Goal: Communication & Community: Answer question/provide support

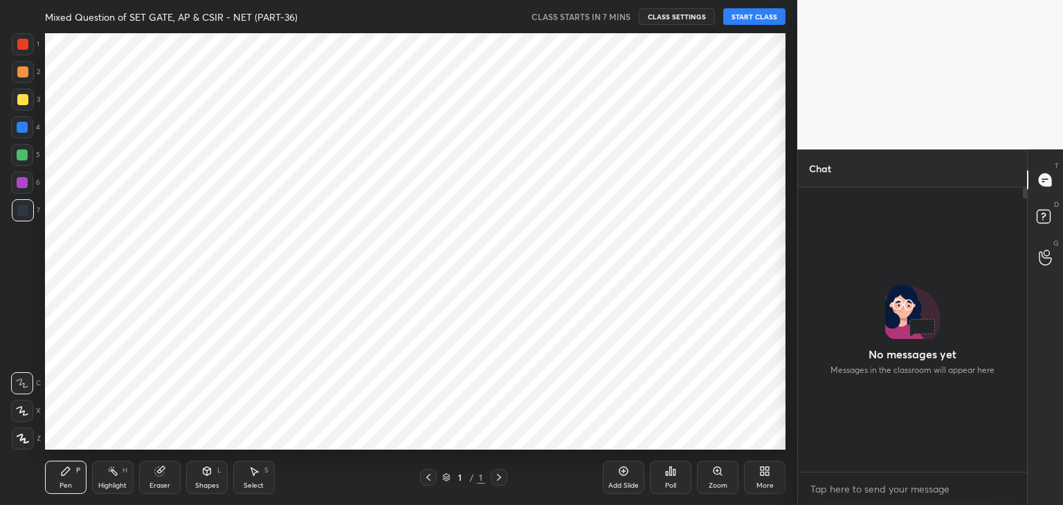
scroll to position [417, 742]
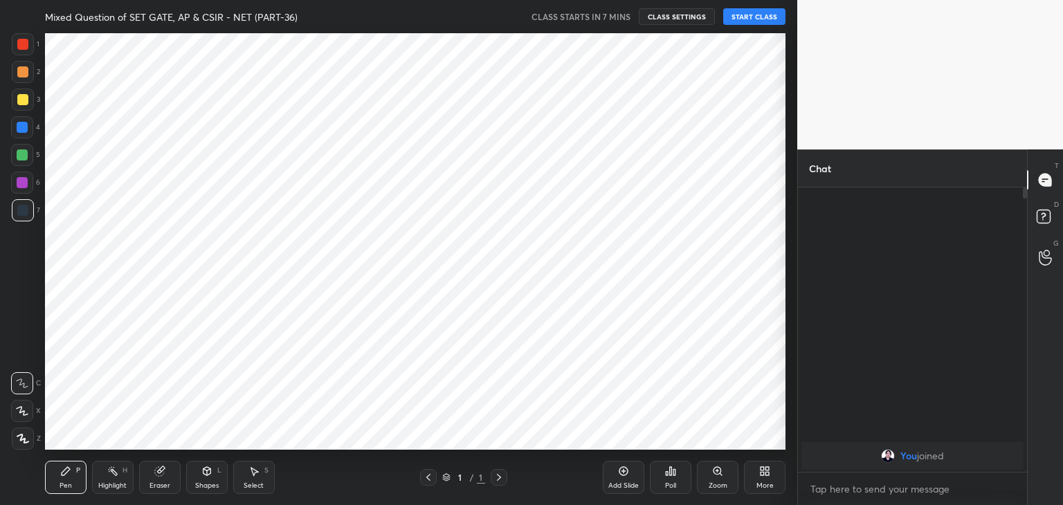
scroll to position [68808, 68483]
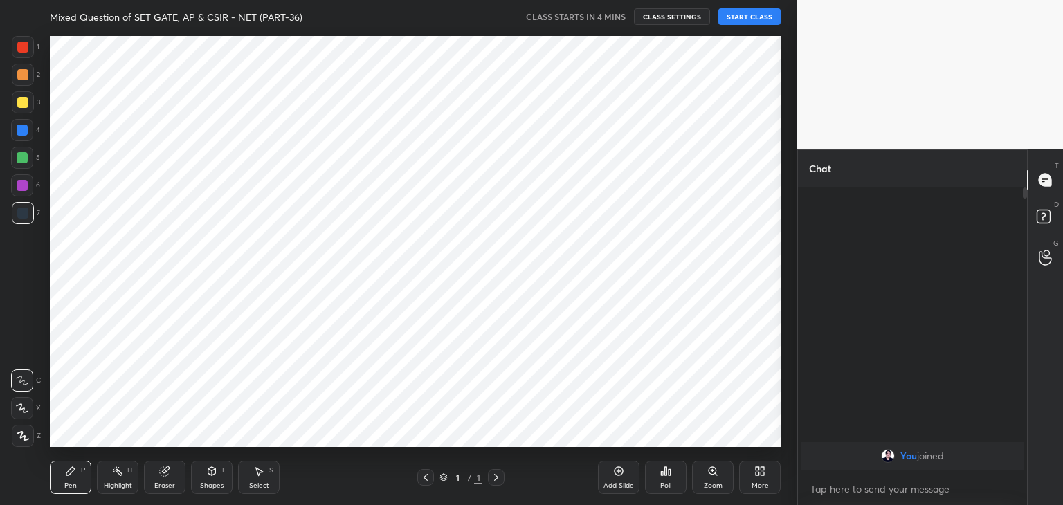
scroll to position [68808, 68483]
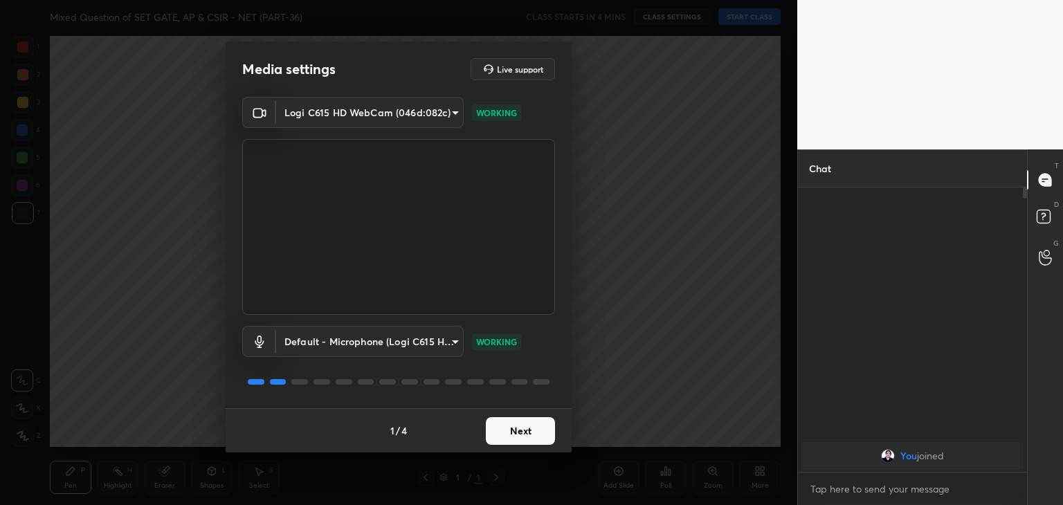
click at [511, 432] on button "Next" at bounding box center [520, 431] width 69 height 28
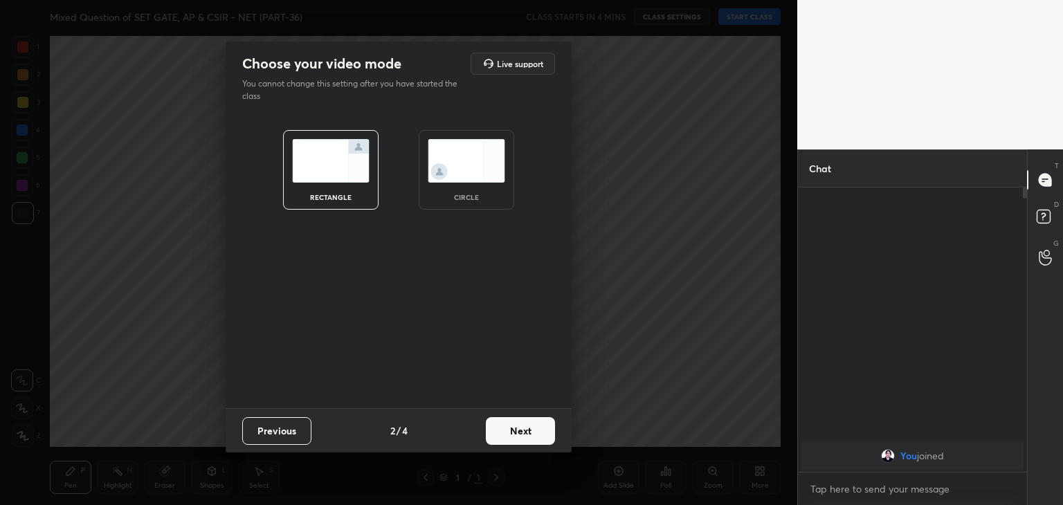
click at [465, 154] on img at bounding box center [467, 161] width 78 height 44
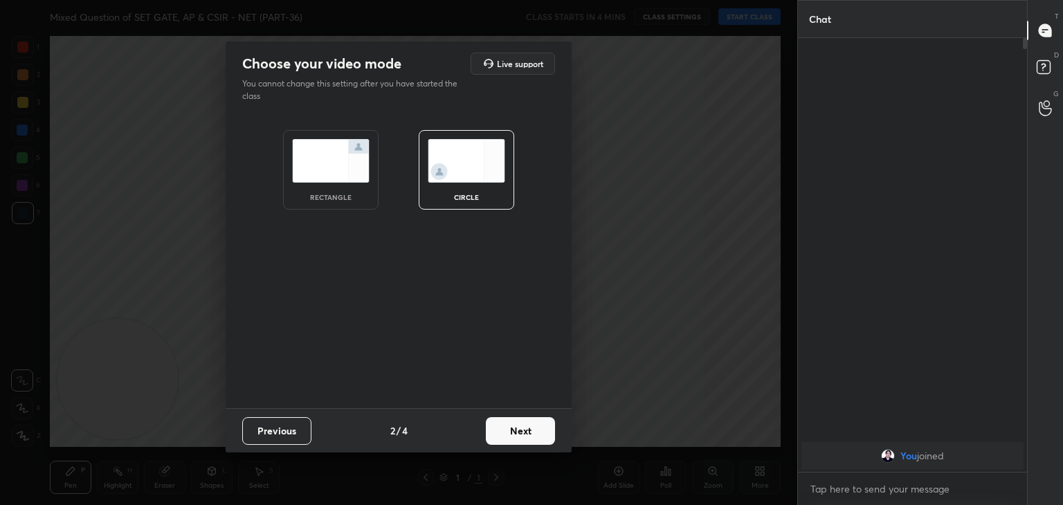
click at [528, 431] on button "Next" at bounding box center [520, 431] width 69 height 28
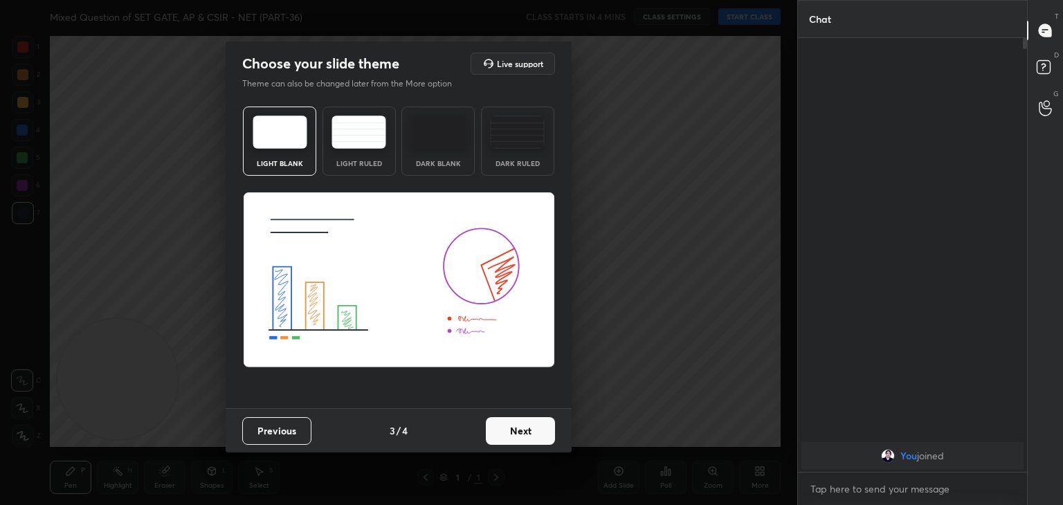
click at [528, 431] on button "Next" at bounding box center [520, 431] width 69 height 28
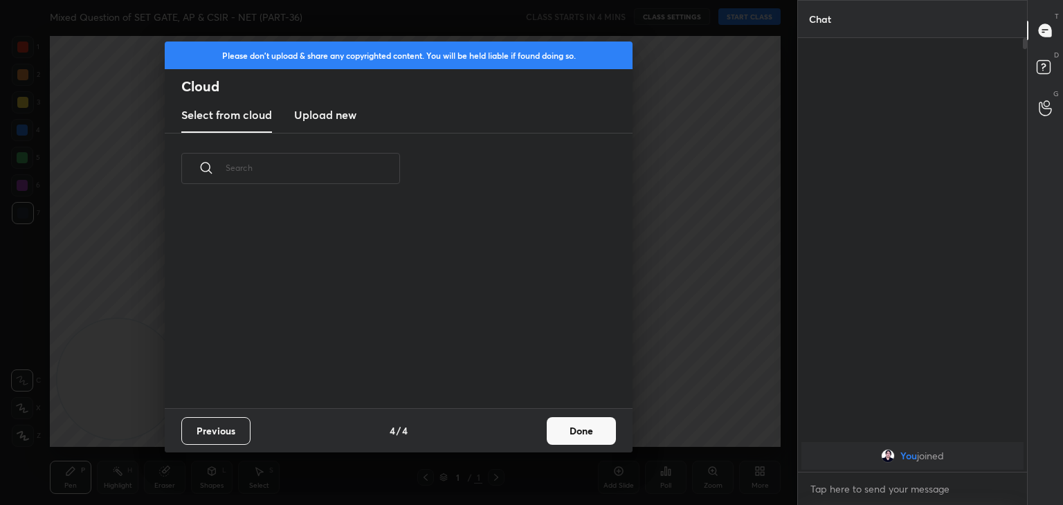
scroll to position [205, 444]
click at [323, 111] on h3 "Upload new" at bounding box center [325, 115] width 62 height 17
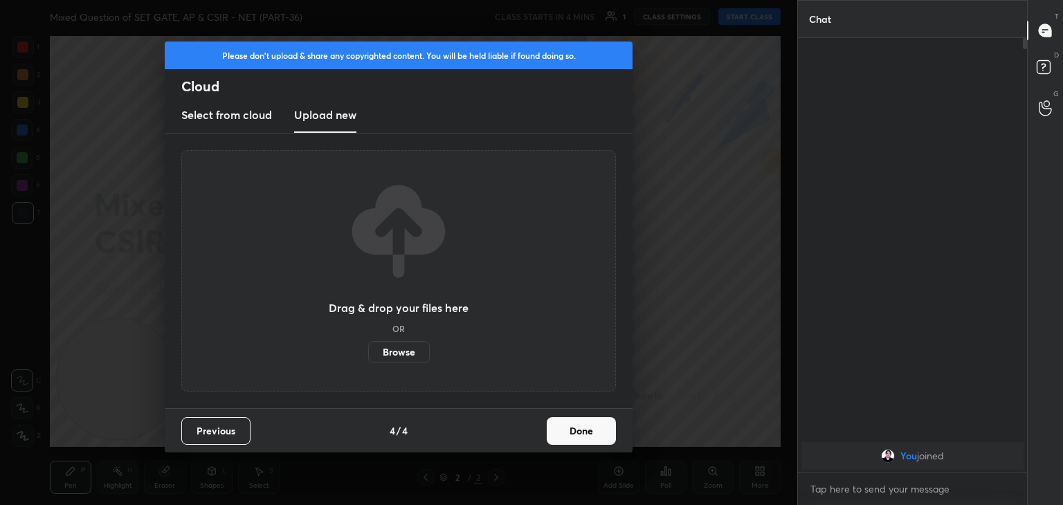
click at [424, 355] on label "Browse" at bounding box center [399, 352] width 62 height 22
click at [368, 355] on input "Browse" at bounding box center [368, 352] width 0 height 22
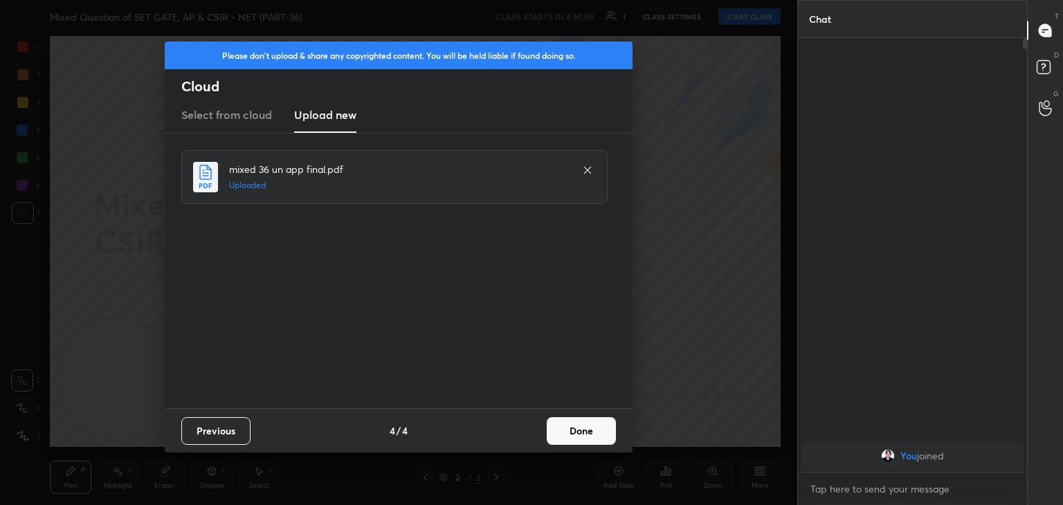
click at [582, 422] on button "Done" at bounding box center [581, 431] width 69 height 28
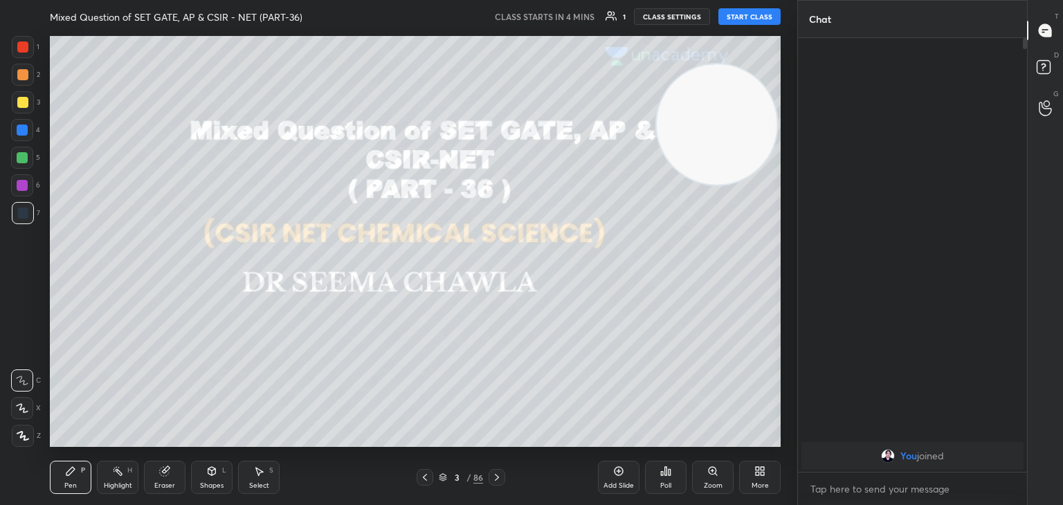
drag, startPoint x: 118, startPoint y: 408, endPoint x: 709, endPoint y: 166, distance: 638.6
click at [717, 153] on video at bounding box center [717, 124] width 120 height 120
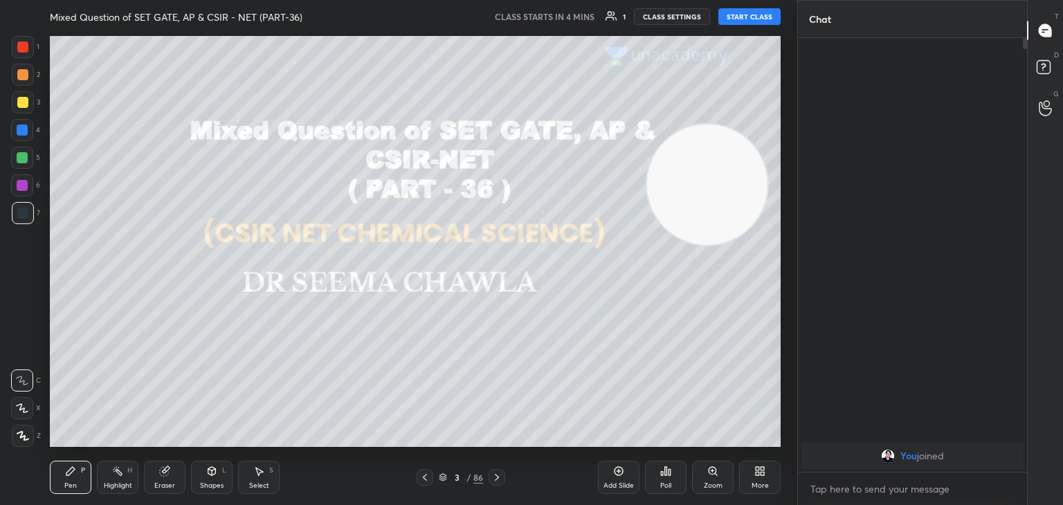
drag, startPoint x: 750, startPoint y: 152, endPoint x: 740, endPoint y: 213, distance: 61.7
click at [740, 213] on video at bounding box center [707, 185] width 120 height 120
click at [749, 15] on button "START CLASS" at bounding box center [750, 16] width 62 height 17
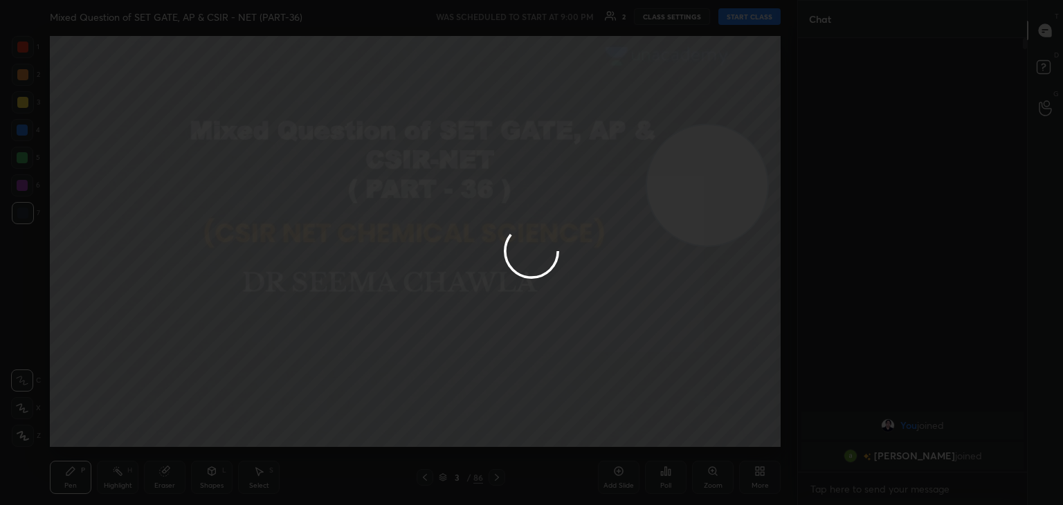
type textarea "x"
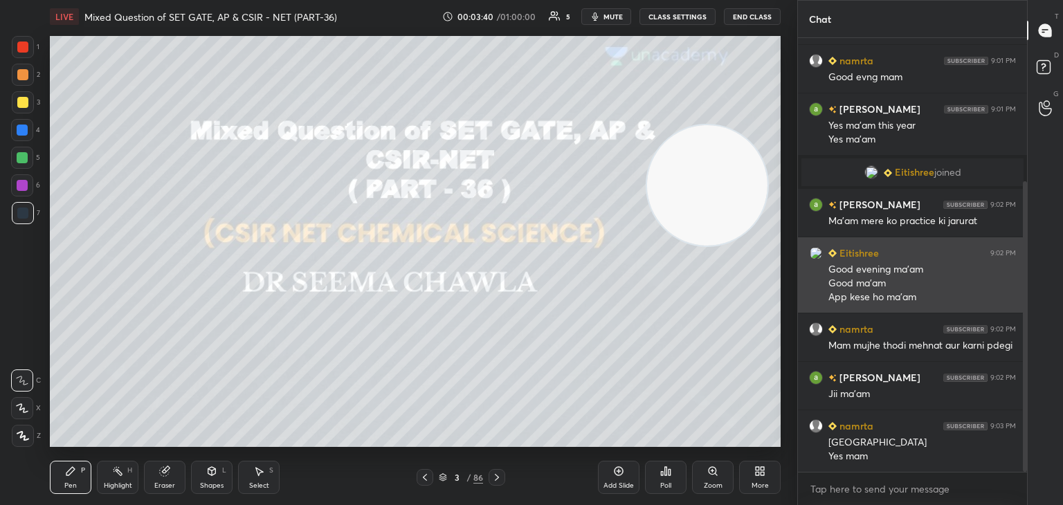
scroll to position [248, 0]
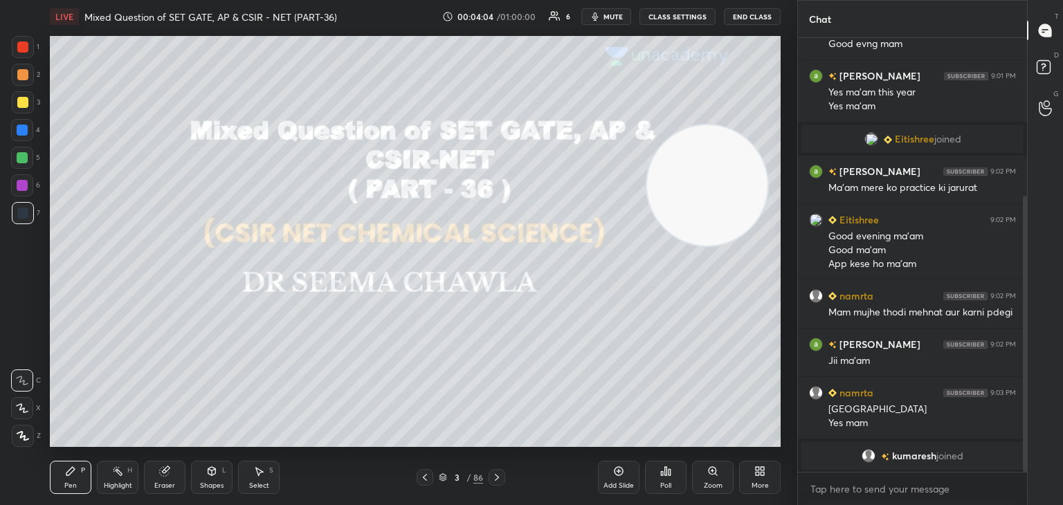
click at [499, 476] on icon at bounding box center [497, 477] width 11 height 11
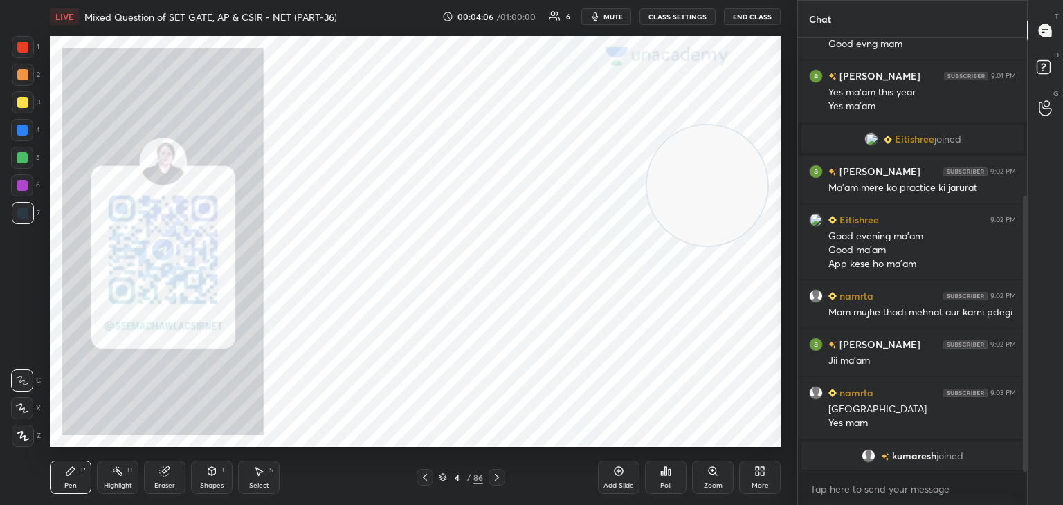
click at [21, 130] on div at bounding box center [22, 130] width 11 height 11
click at [499, 475] on icon at bounding box center [497, 477] width 11 height 11
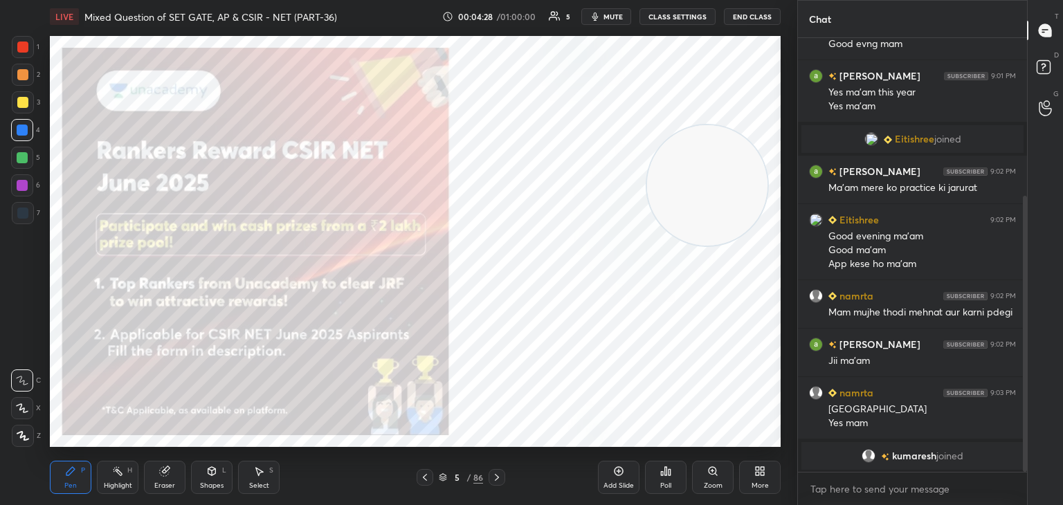
click at [499, 476] on icon at bounding box center [497, 477] width 11 height 11
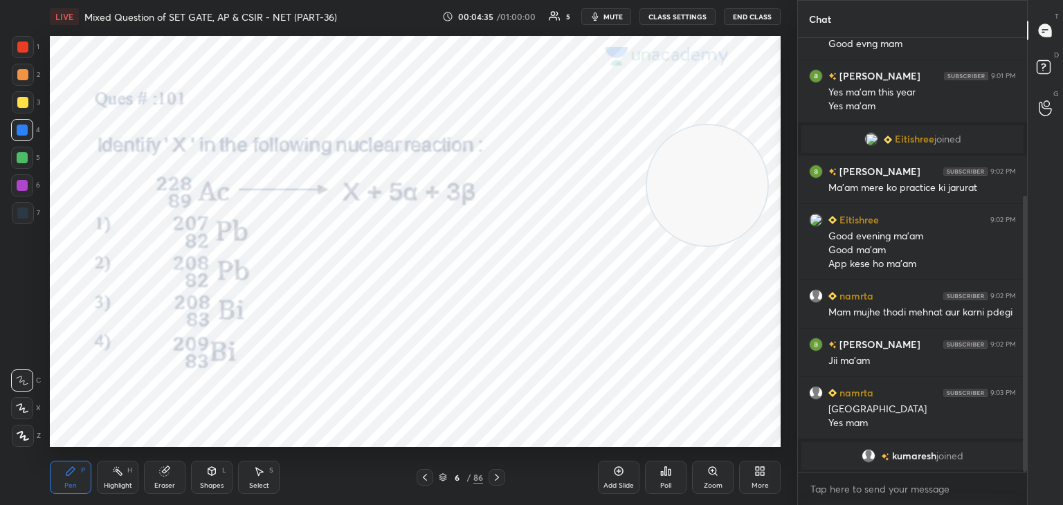
click at [23, 50] on div at bounding box center [22, 47] width 11 height 11
click at [665, 474] on icon at bounding box center [666, 471] width 2 height 8
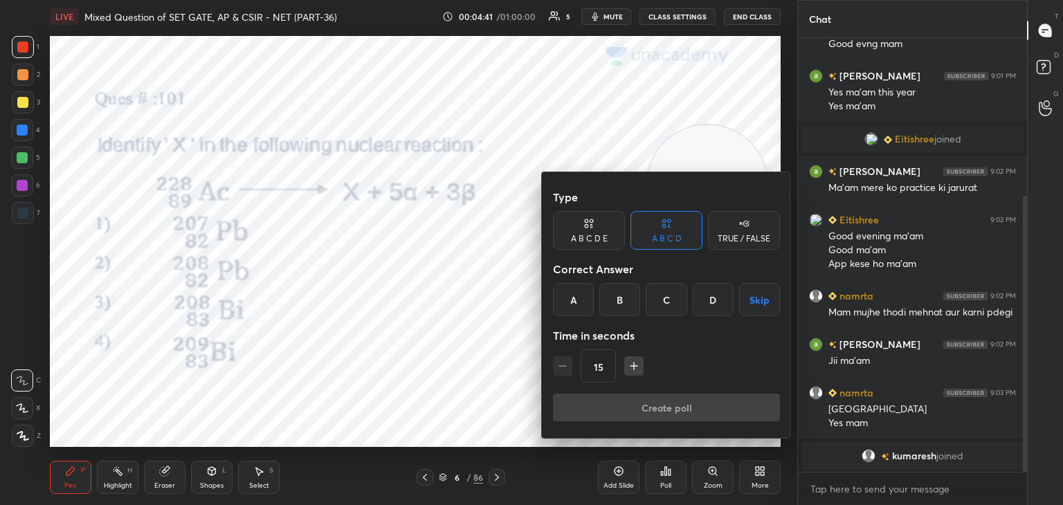
click at [637, 362] on icon "button" at bounding box center [634, 366] width 14 height 14
click at [637, 363] on icon "button" at bounding box center [634, 366] width 14 height 14
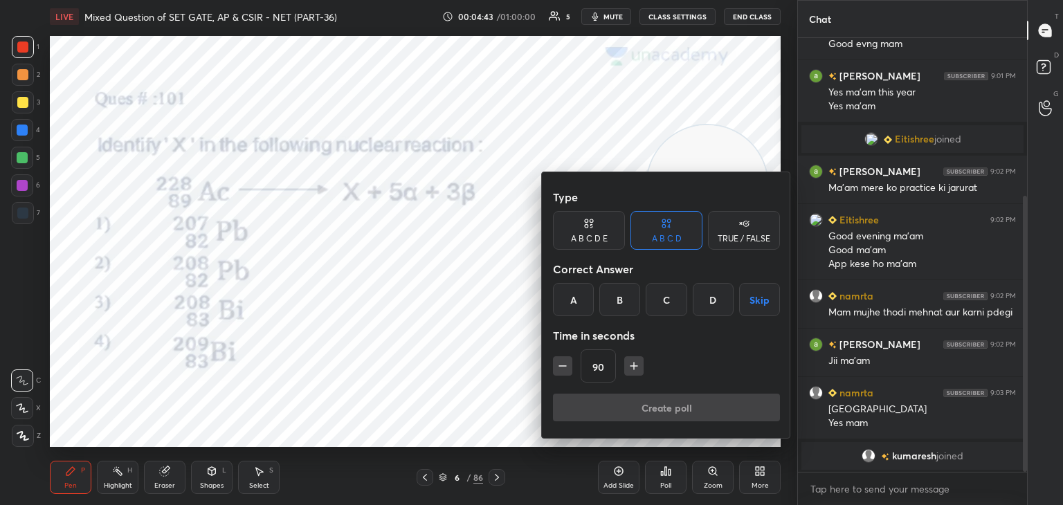
click at [638, 366] on icon "button" at bounding box center [634, 366] width 14 height 14
click at [638, 366] on icon "button" at bounding box center [640, 366] width 7 height 0
type input "120"
click at [617, 296] on div "B" at bounding box center [619, 299] width 41 height 33
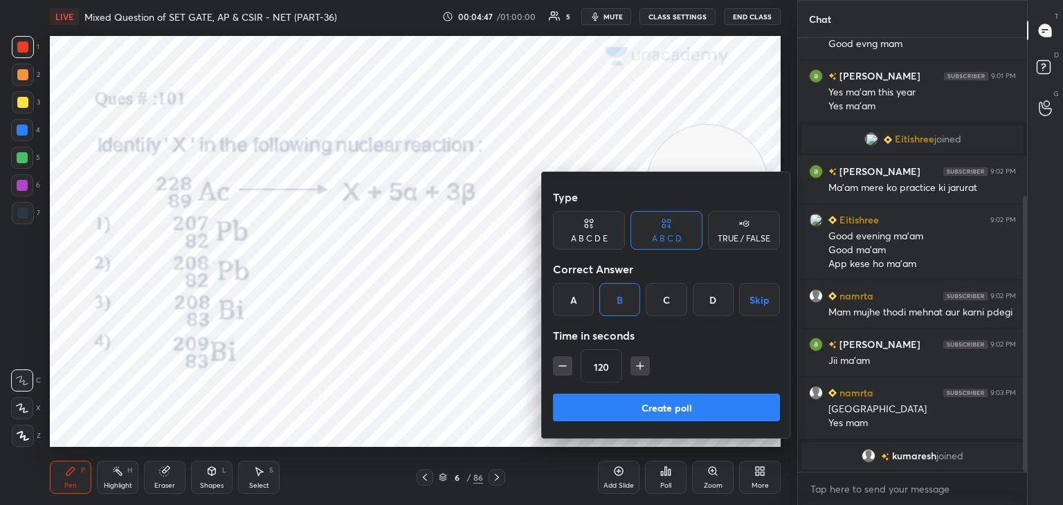
click at [638, 395] on button "Create poll" at bounding box center [666, 408] width 227 height 28
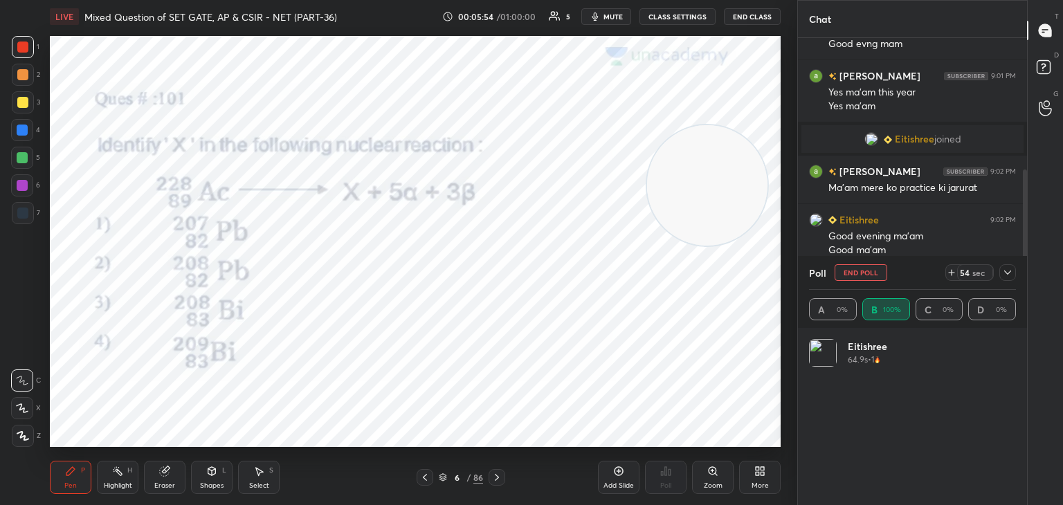
scroll to position [162, 203]
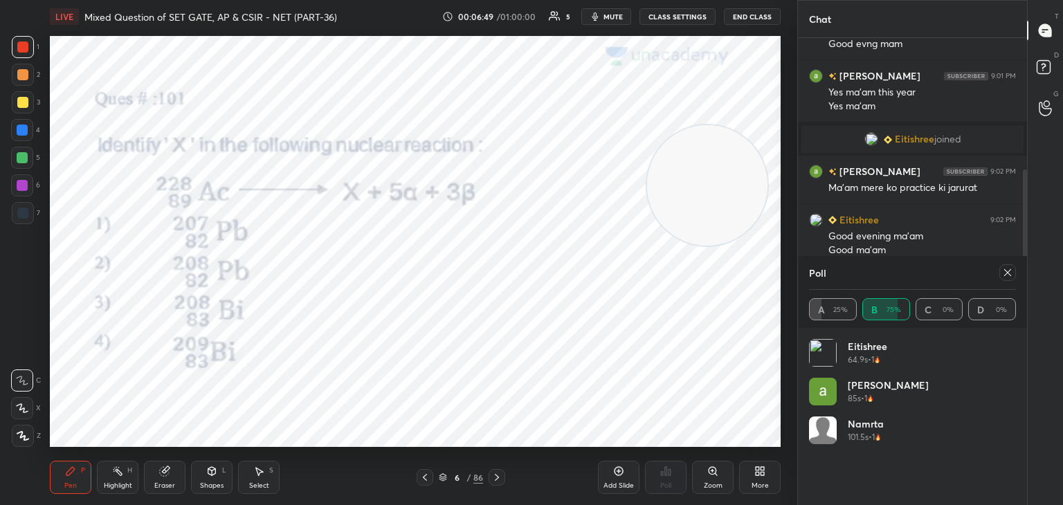
click at [1009, 277] on icon at bounding box center [1007, 272] width 11 height 11
type textarea "x"
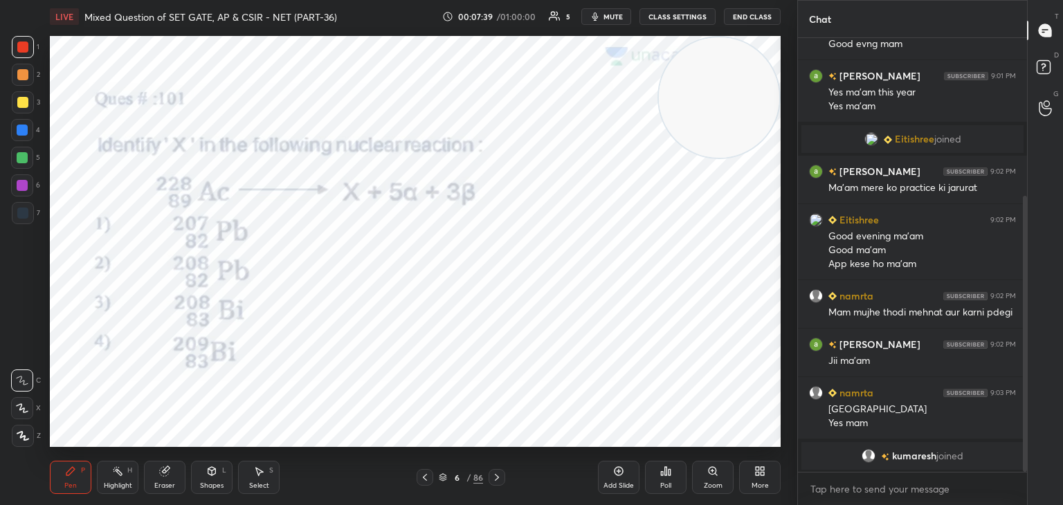
scroll to position [264, 0]
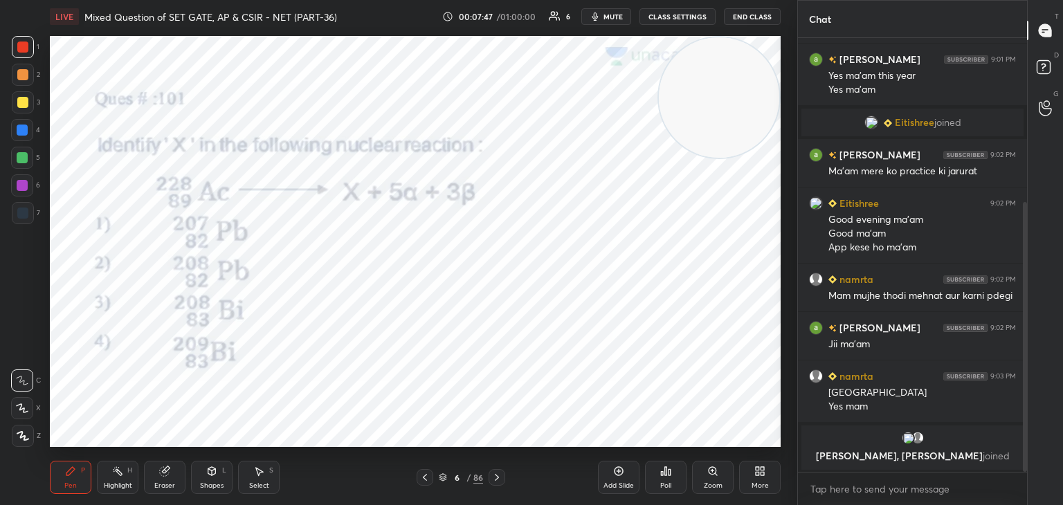
click at [170, 477] on div "Eraser" at bounding box center [165, 477] width 42 height 33
click at [72, 484] on div "Pen" at bounding box center [70, 486] width 12 height 7
click at [500, 478] on icon at bounding box center [497, 477] width 11 height 11
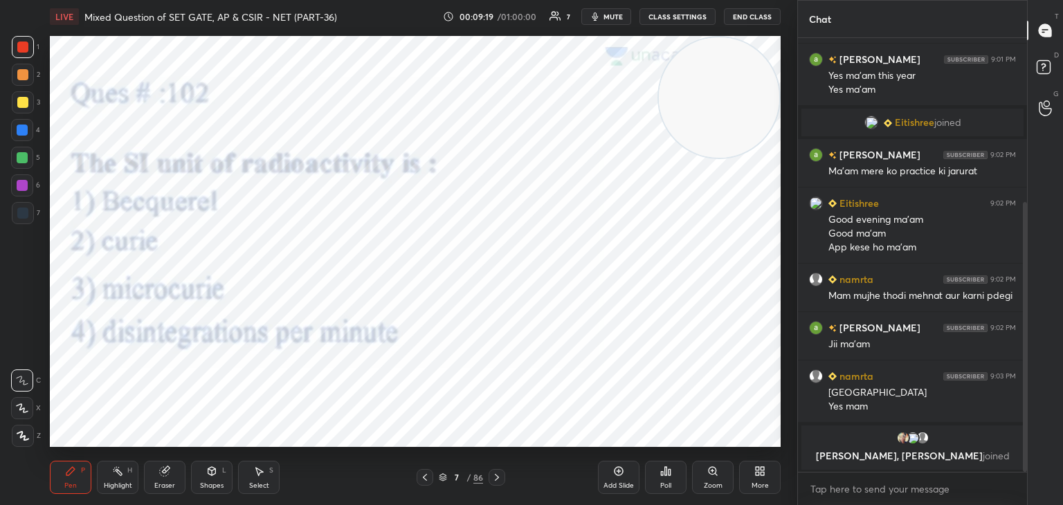
click at [674, 477] on div "Poll" at bounding box center [666, 477] width 42 height 33
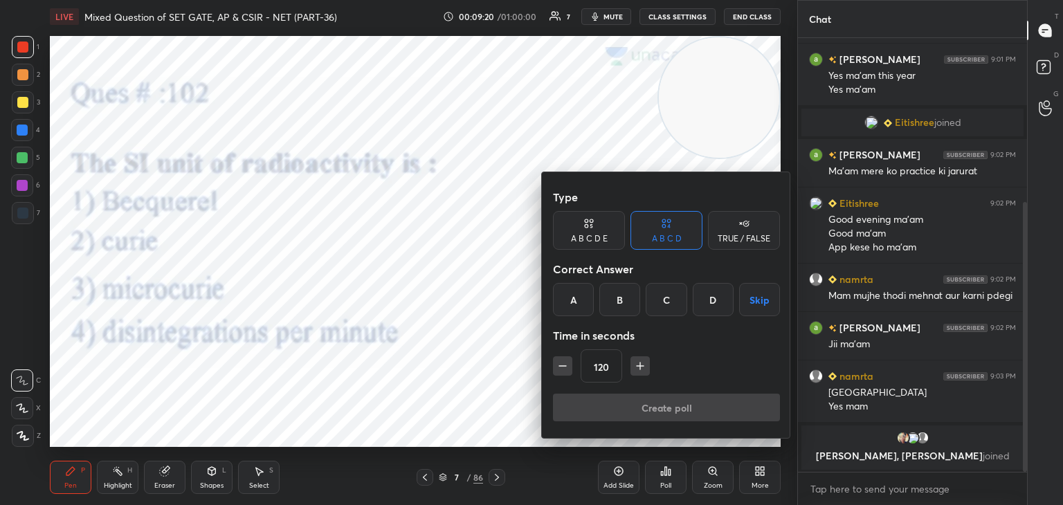
click at [562, 368] on icon "button" at bounding box center [563, 366] width 14 height 14
click at [560, 364] on icon "button" at bounding box center [563, 366] width 14 height 14
click at [561, 365] on icon "button" at bounding box center [563, 366] width 14 height 14
click at [562, 366] on icon "button" at bounding box center [562, 366] width 7 height 0
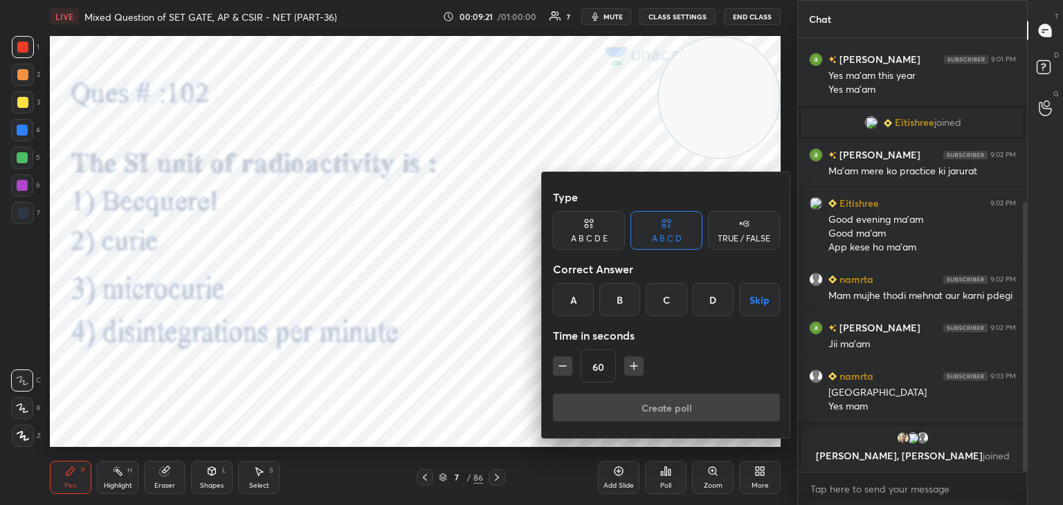
type input "45"
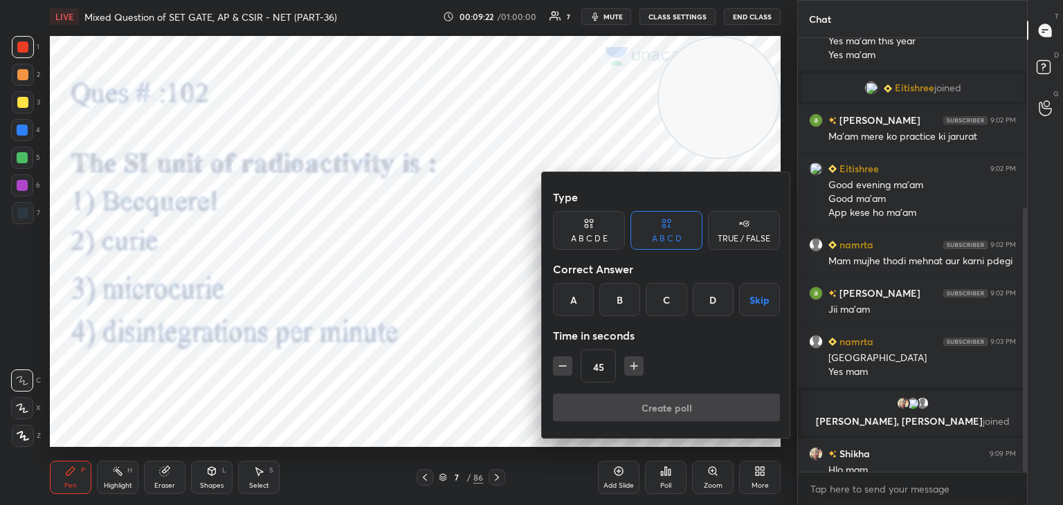
scroll to position [278, 0]
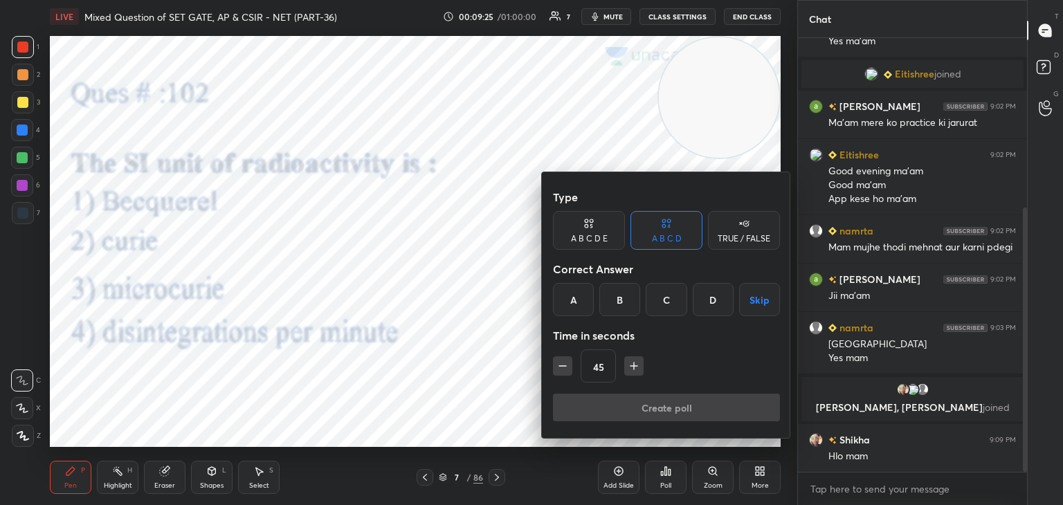
click at [576, 296] on div "A" at bounding box center [573, 299] width 41 height 33
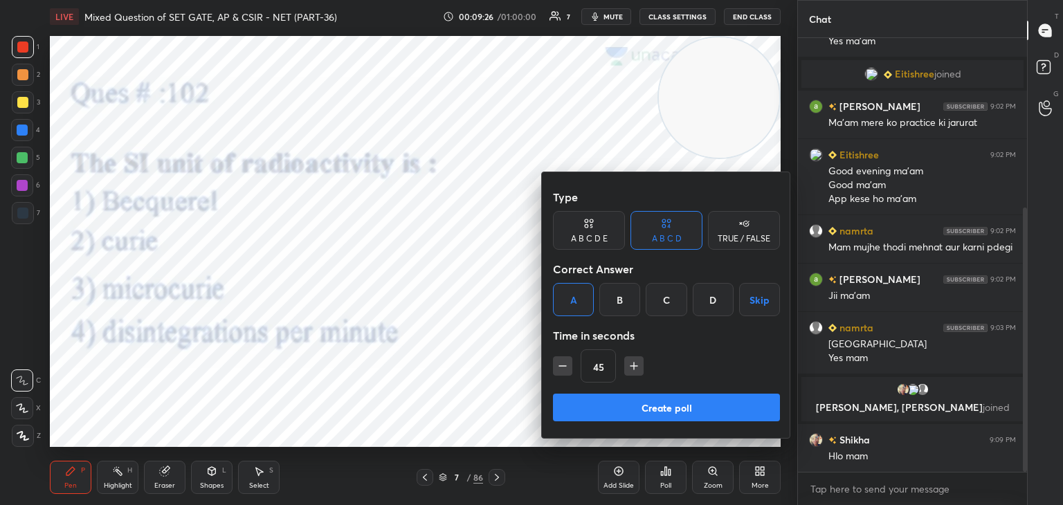
click at [597, 397] on button "Create poll" at bounding box center [666, 408] width 227 height 28
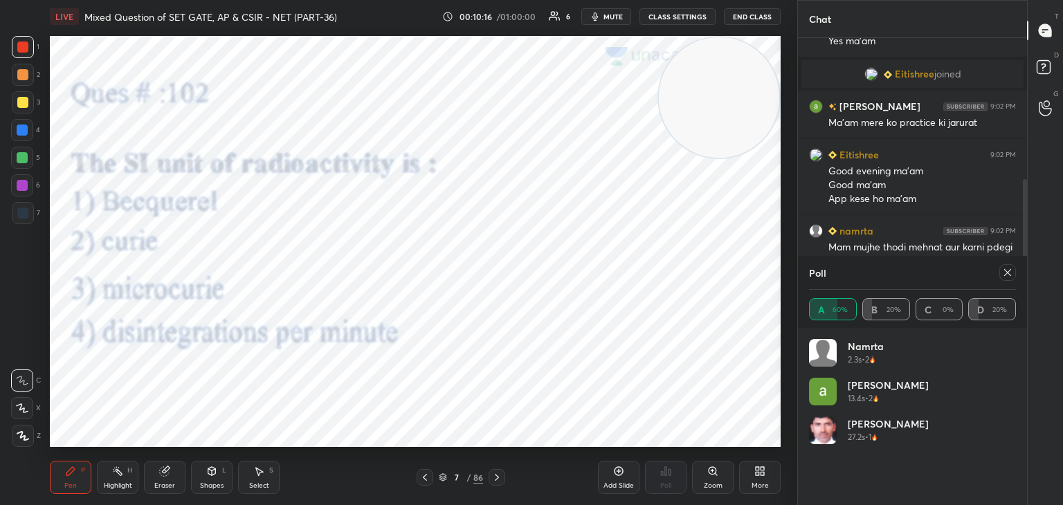
scroll to position [384, 0]
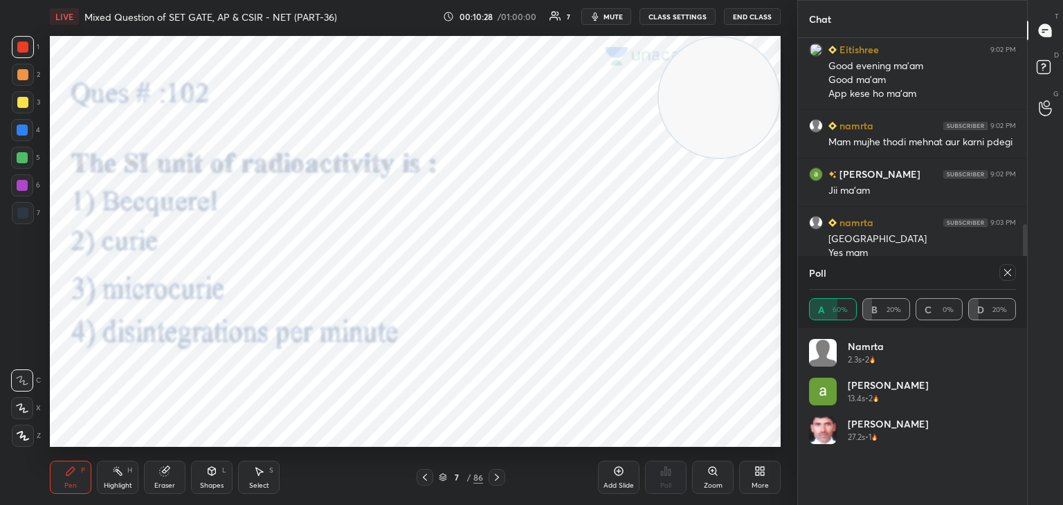
click at [1008, 268] on icon at bounding box center [1007, 272] width 11 height 11
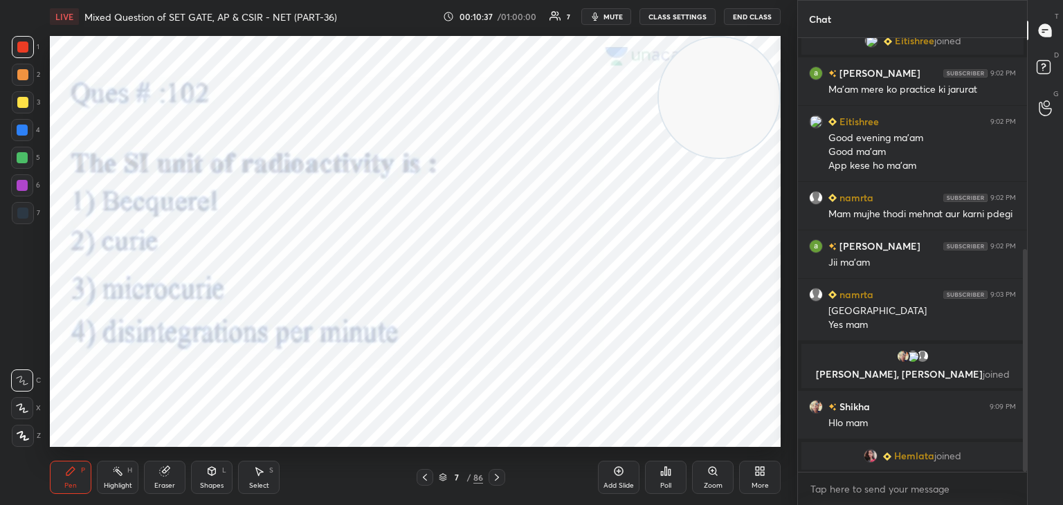
scroll to position [411, 0]
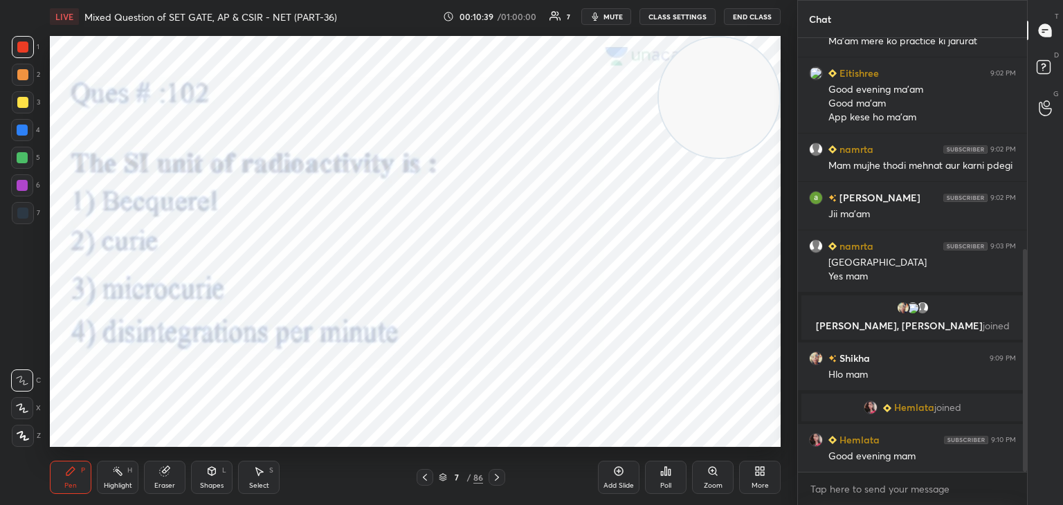
click at [497, 478] on icon at bounding box center [497, 477] width 11 height 11
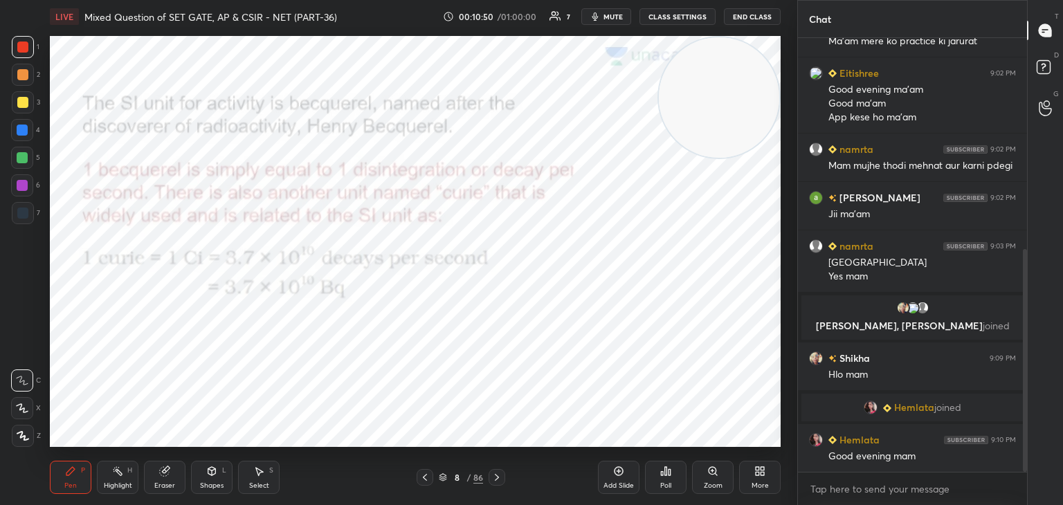
scroll to position [444, 0]
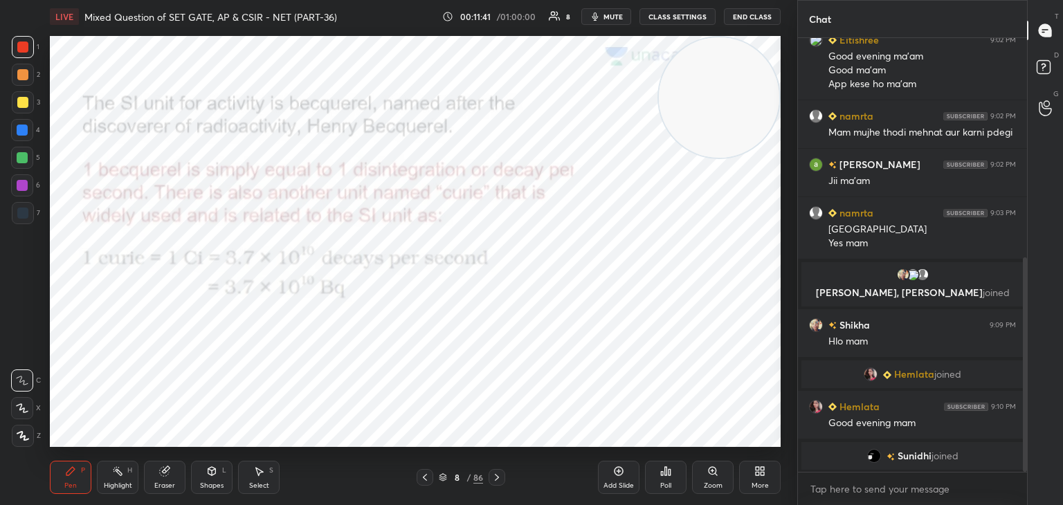
click at [498, 476] on icon at bounding box center [497, 477] width 11 height 11
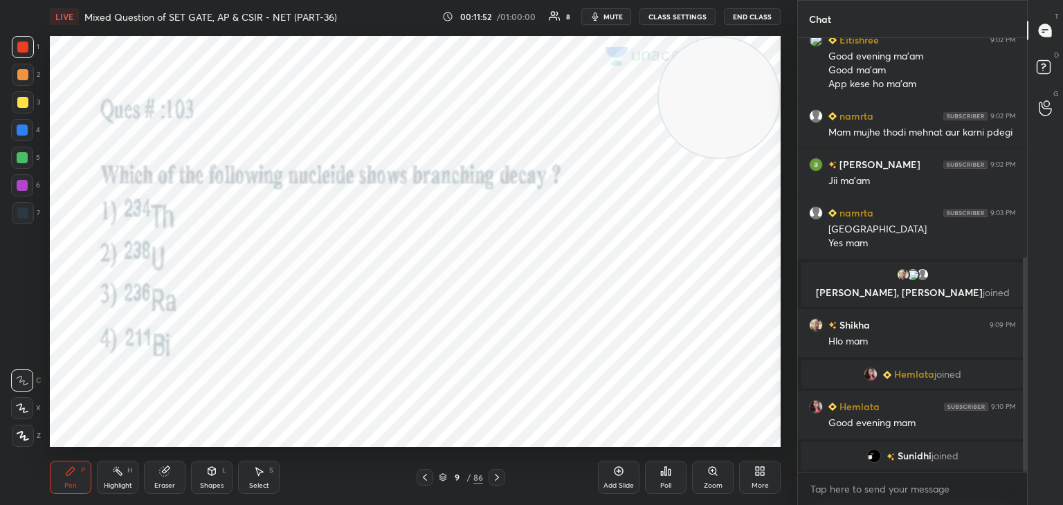
click at [678, 476] on div "Poll" at bounding box center [666, 477] width 42 height 33
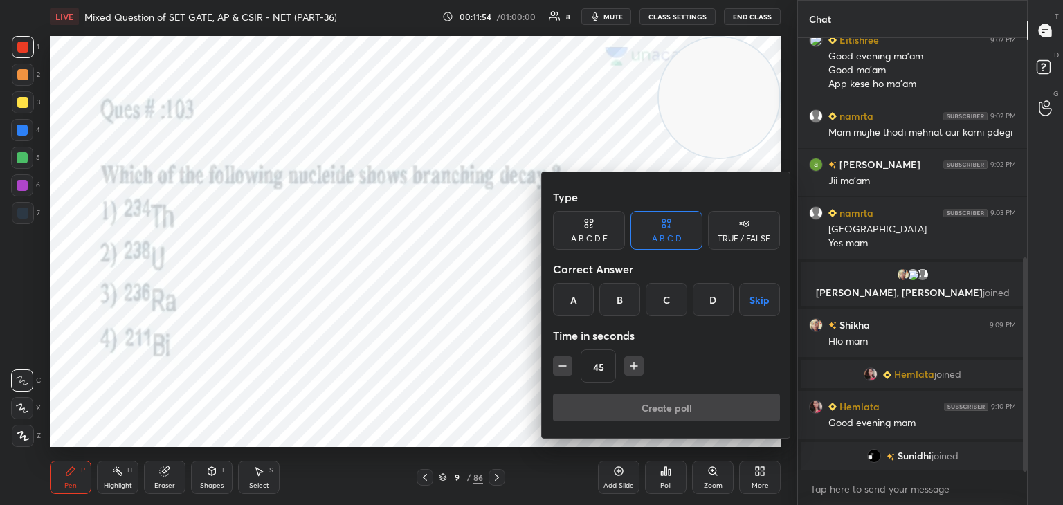
click at [709, 291] on div "D" at bounding box center [713, 299] width 41 height 33
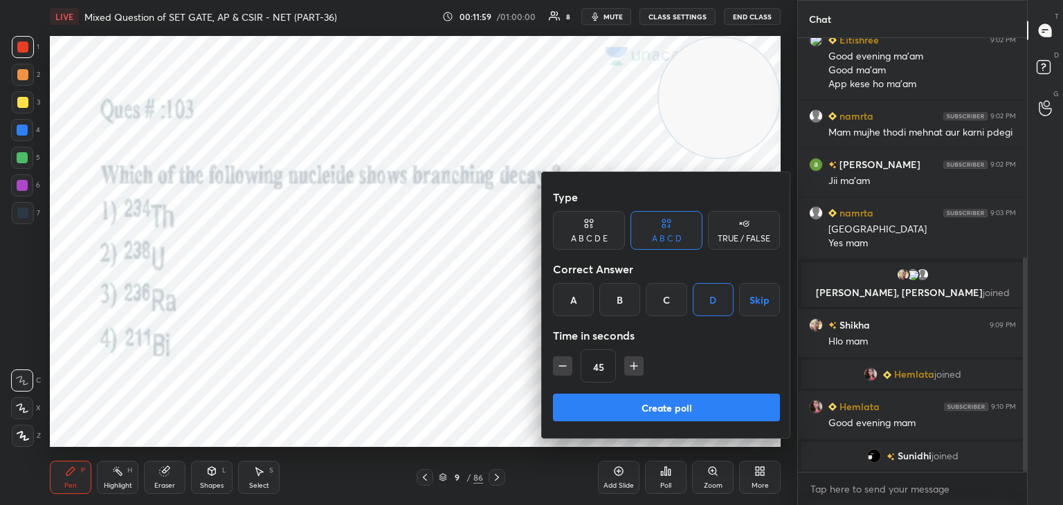
click at [701, 397] on button "Create poll" at bounding box center [666, 408] width 227 height 28
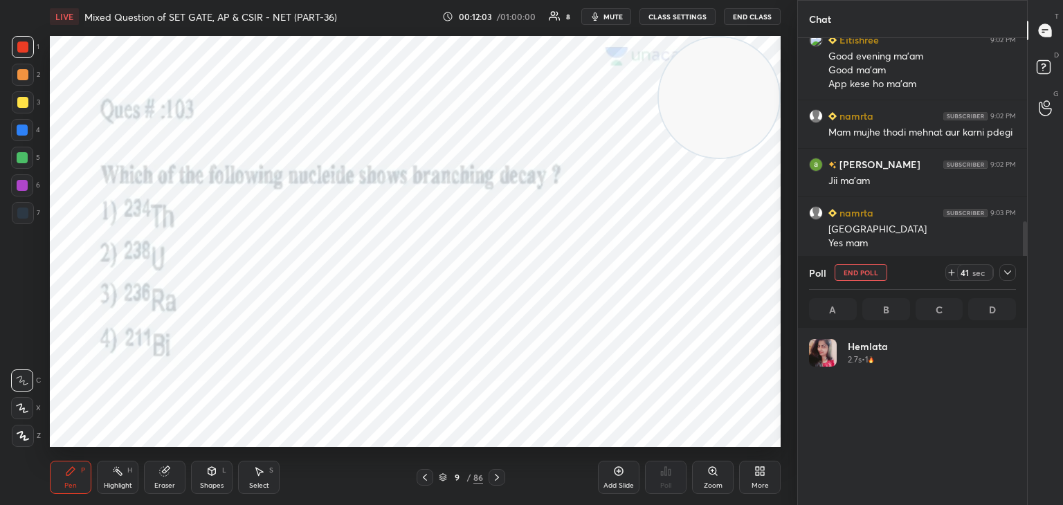
scroll to position [162, 203]
click at [1011, 267] on div at bounding box center [1008, 272] width 17 height 17
type textarea "x"
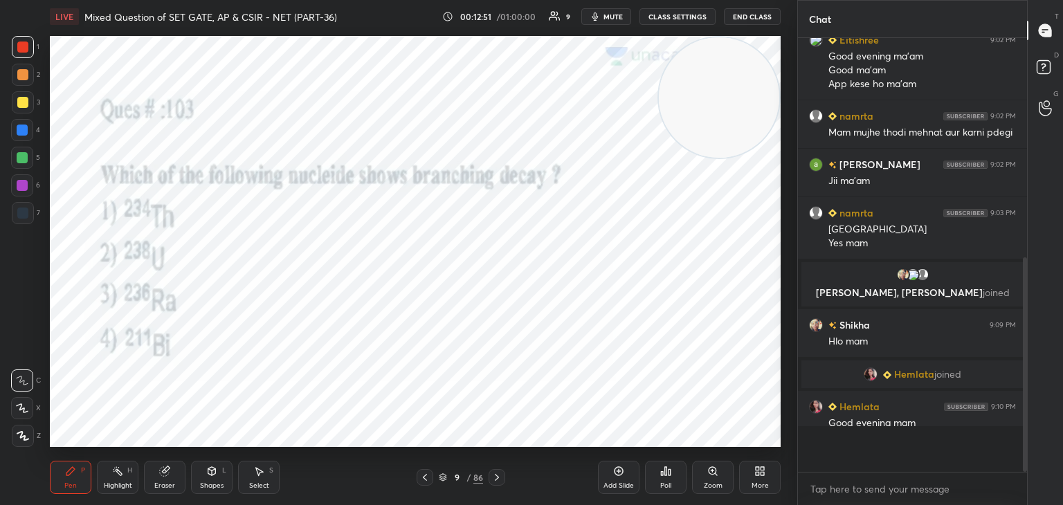
scroll to position [293, 225]
click at [499, 476] on icon at bounding box center [497, 477] width 11 height 11
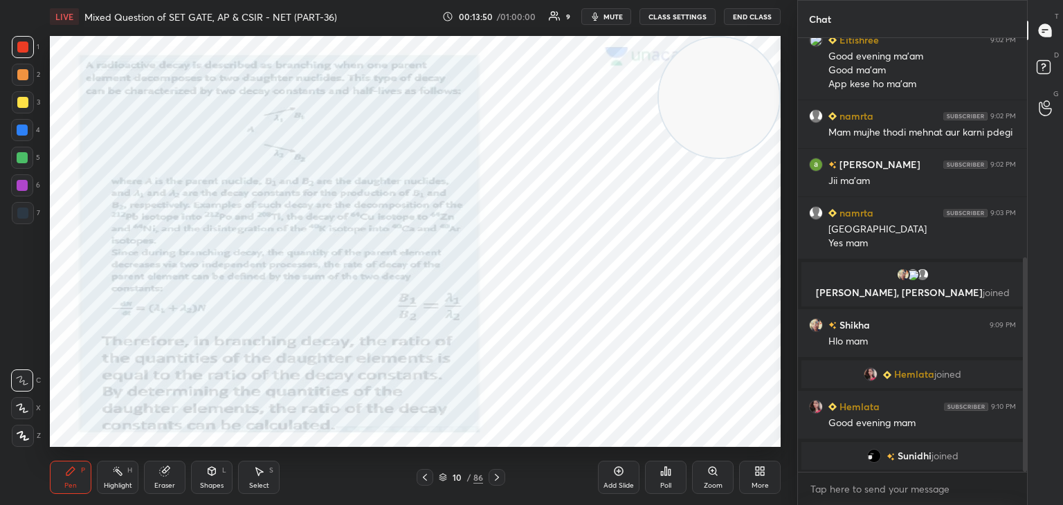
scroll to position [461, 0]
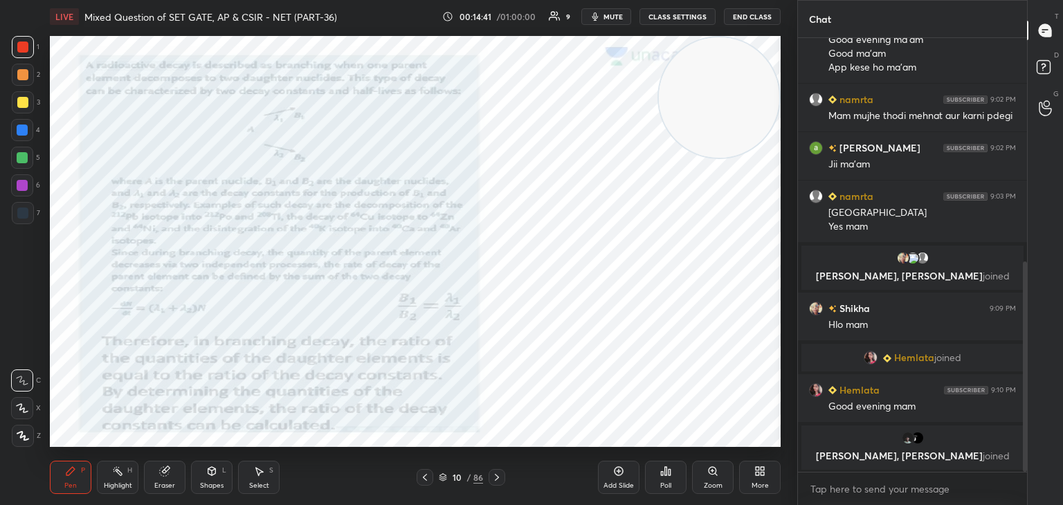
click at [426, 478] on icon at bounding box center [425, 477] width 11 height 11
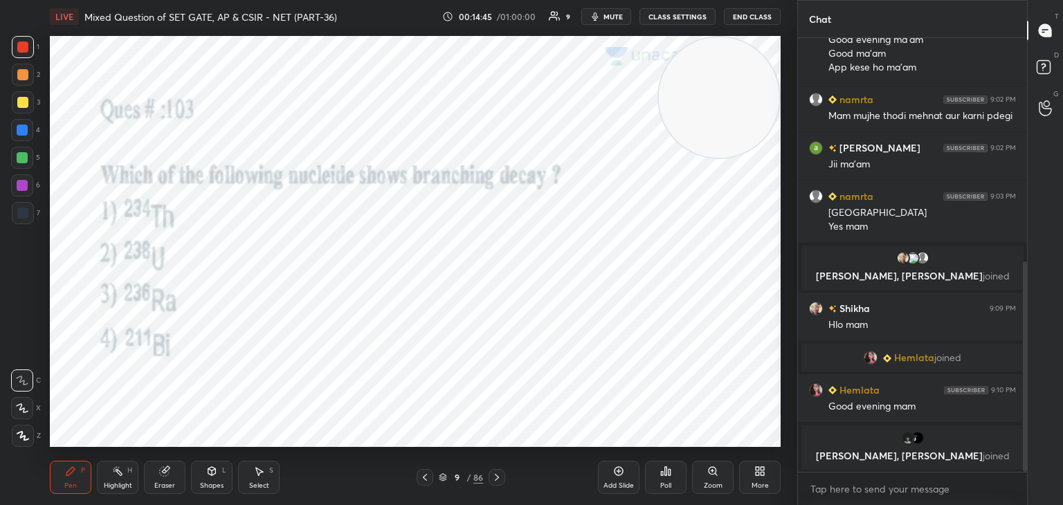
click at [501, 474] on icon at bounding box center [497, 477] width 11 height 11
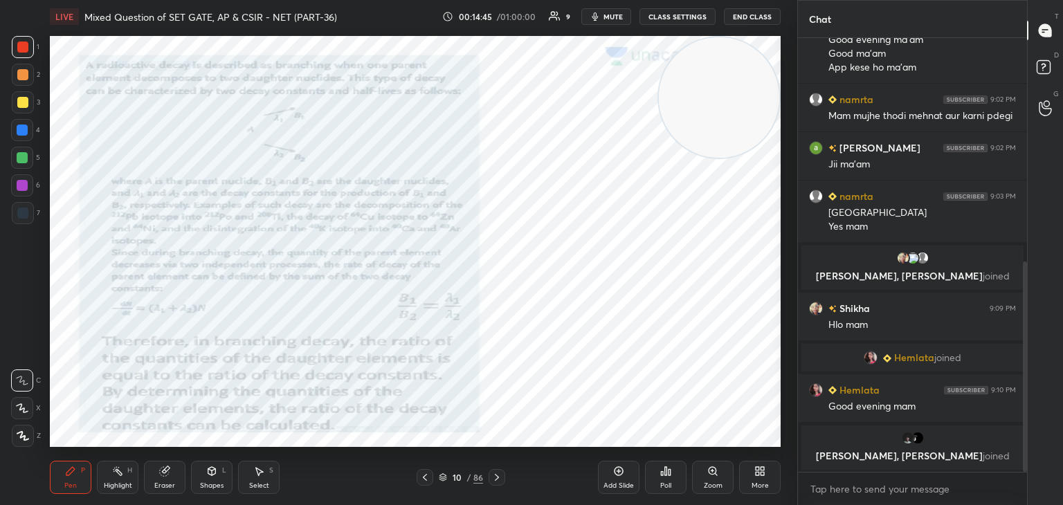
click at [502, 474] on icon at bounding box center [497, 477] width 11 height 11
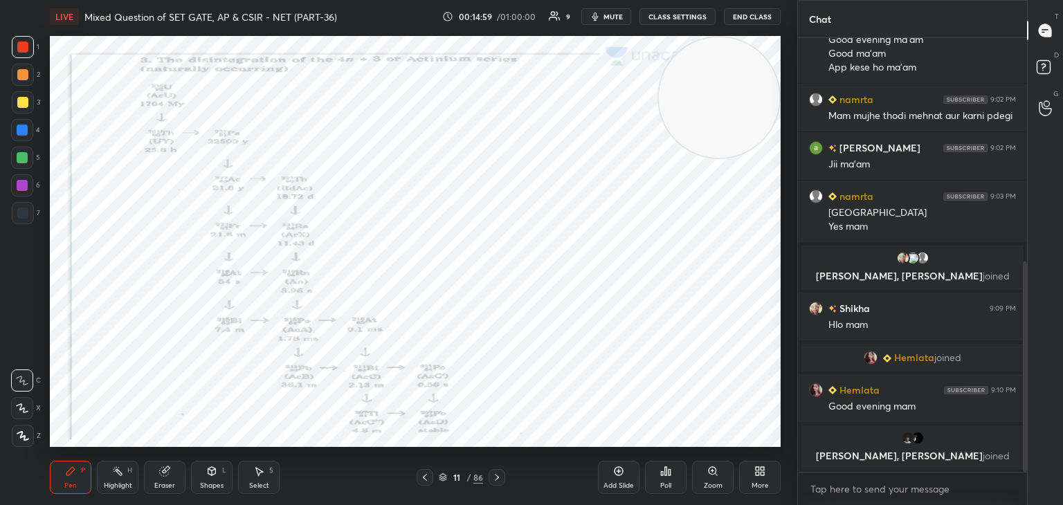
click at [502, 479] on icon at bounding box center [497, 477] width 11 height 11
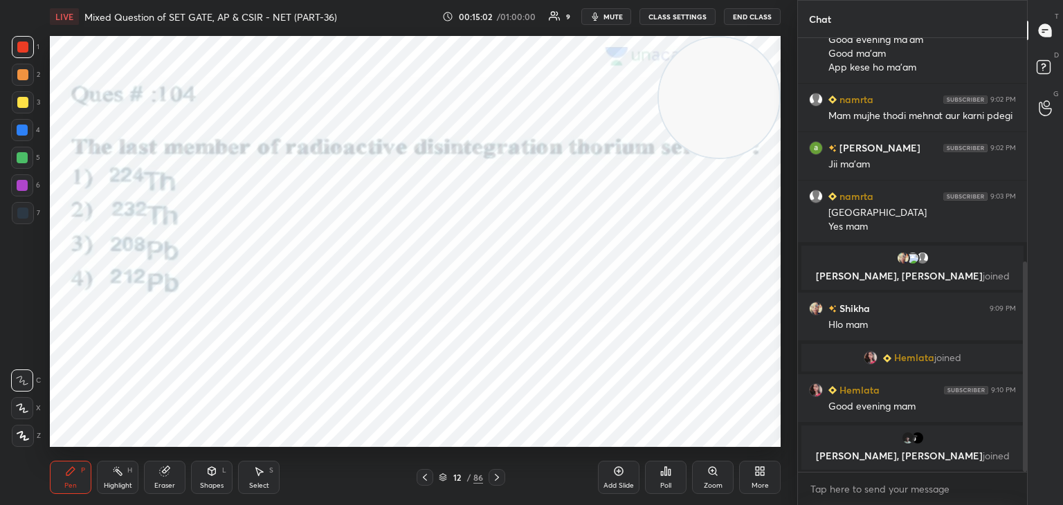
click at [666, 469] on icon at bounding box center [666, 471] width 2 height 8
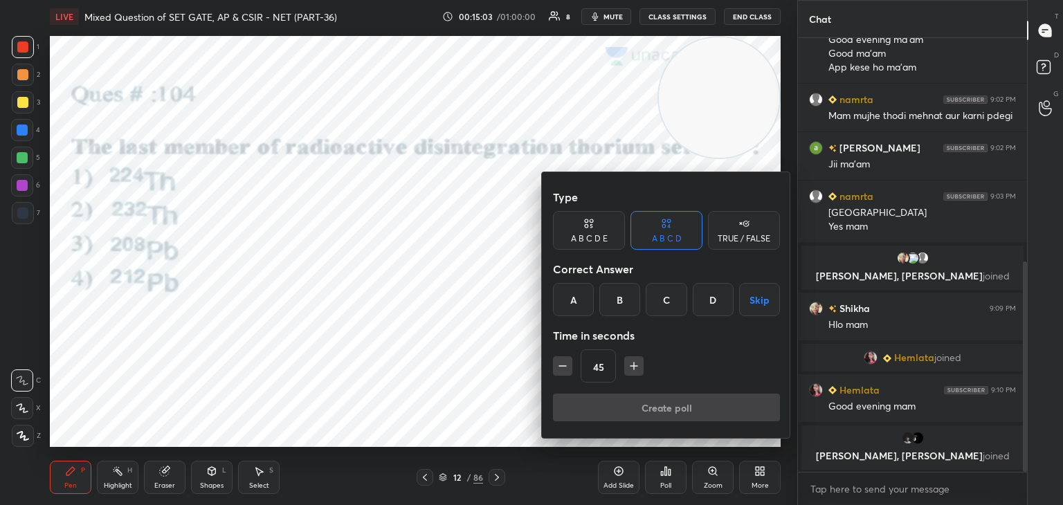
click at [637, 370] on icon "button" at bounding box center [634, 366] width 14 height 14
click at [668, 299] on div "C" at bounding box center [666, 299] width 41 height 33
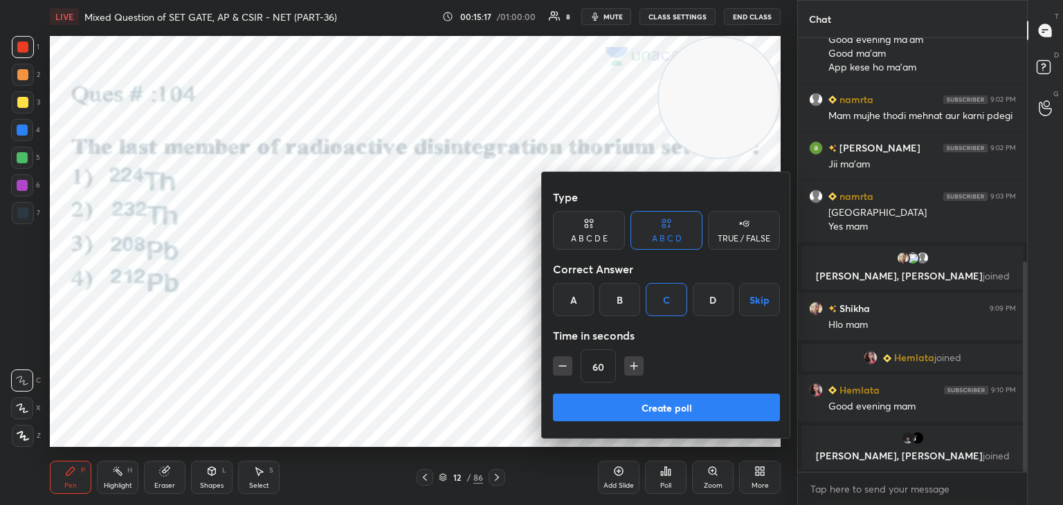
click at [554, 361] on button "button" at bounding box center [562, 366] width 19 height 19
type input "45"
click at [609, 402] on button "Create poll" at bounding box center [666, 408] width 227 height 28
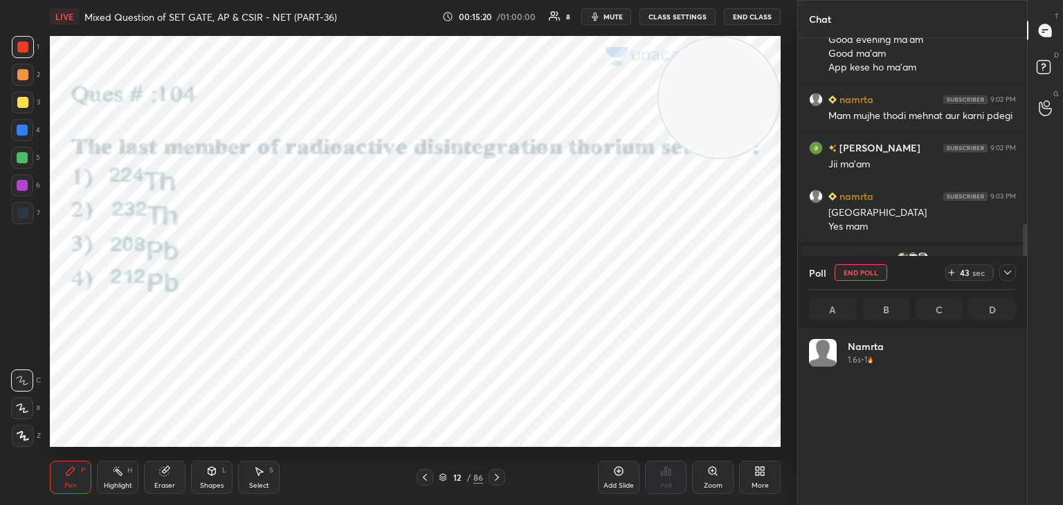
scroll to position [162, 203]
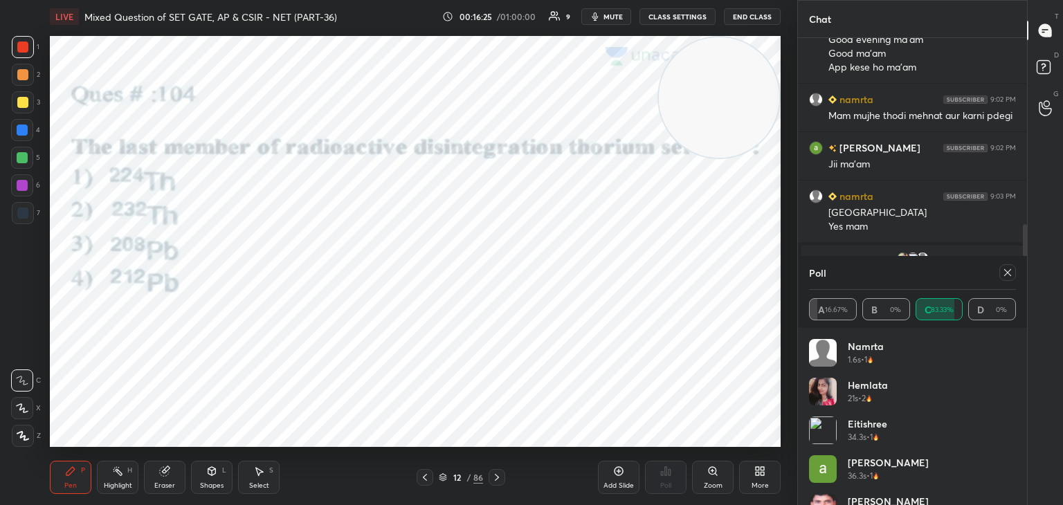
click at [1008, 269] on icon at bounding box center [1007, 272] width 11 height 11
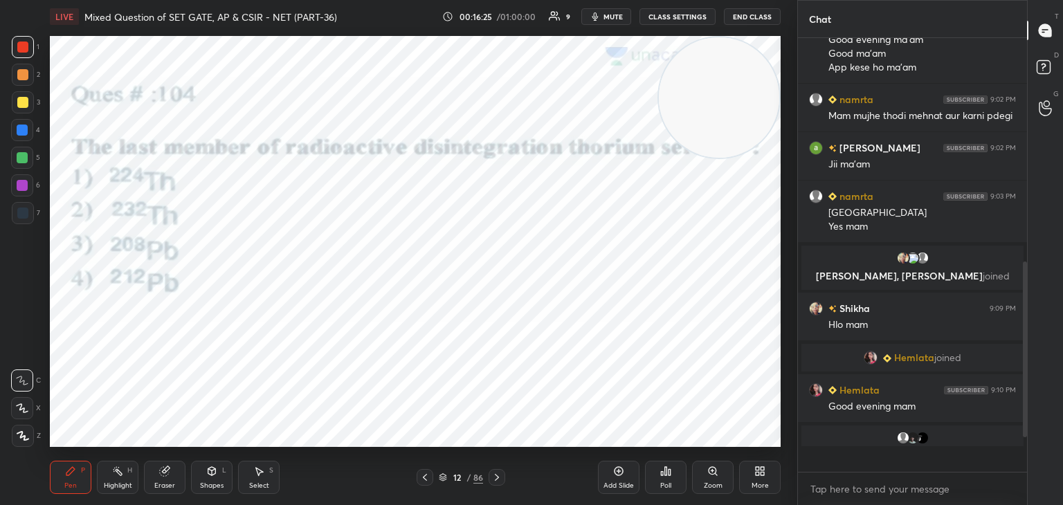
scroll to position [293, 225]
click at [501, 477] on icon at bounding box center [497, 477] width 11 height 11
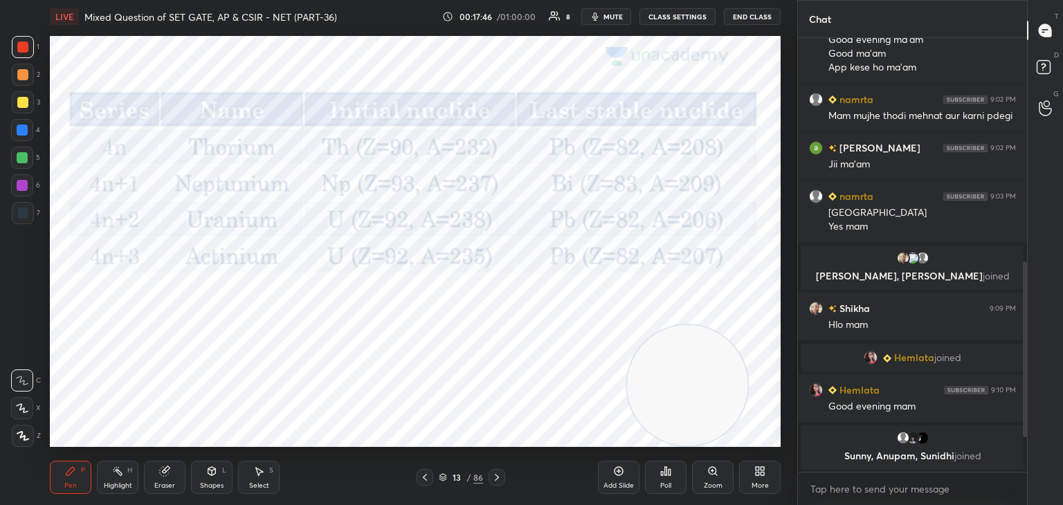
click at [425, 476] on icon at bounding box center [425, 477] width 4 height 7
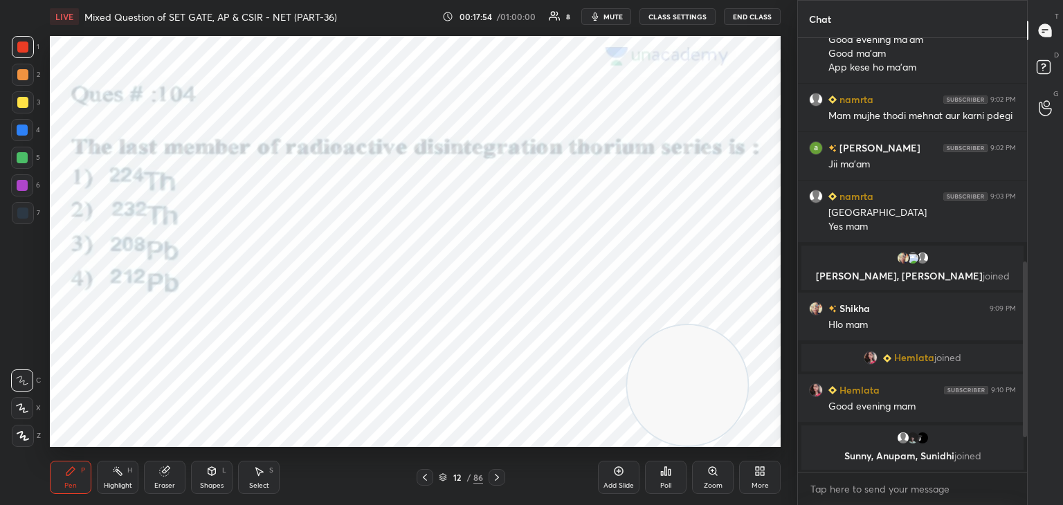
click at [498, 473] on icon at bounding box center [497, 477] width 11 height 11
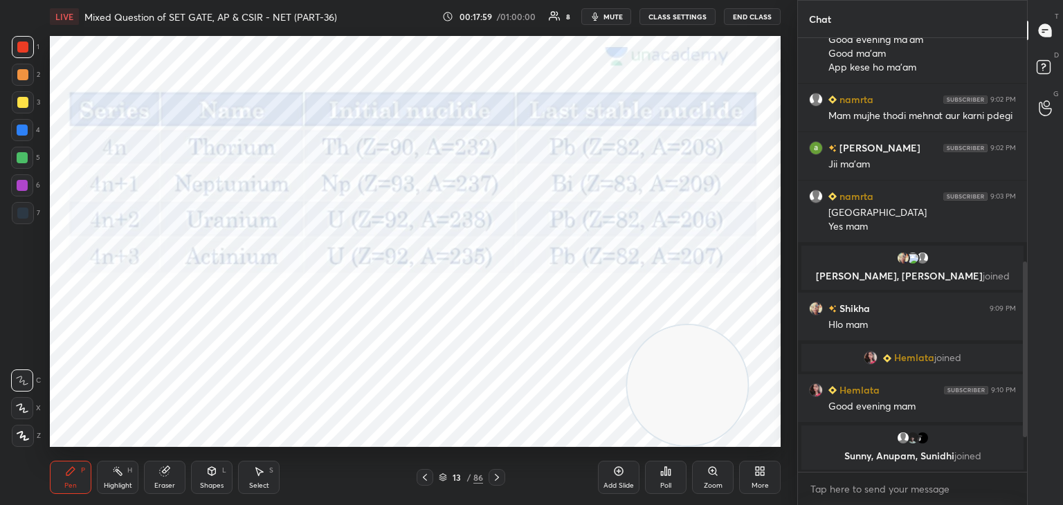
click at [496, 474] on icon at bounding box center [497, 477] width 11 height 11
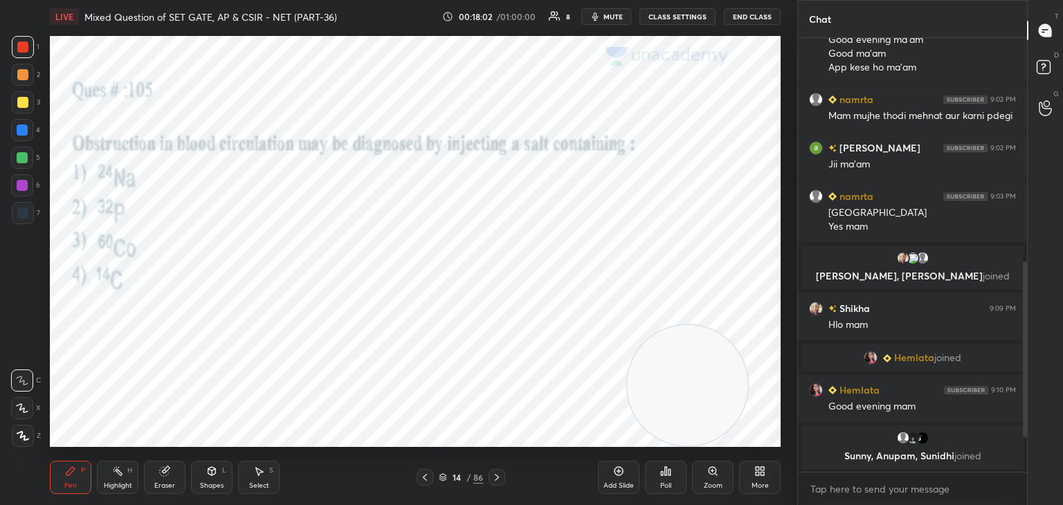
click at [669, 469] on icon at bounding box center [665, 471] width 11 height 11
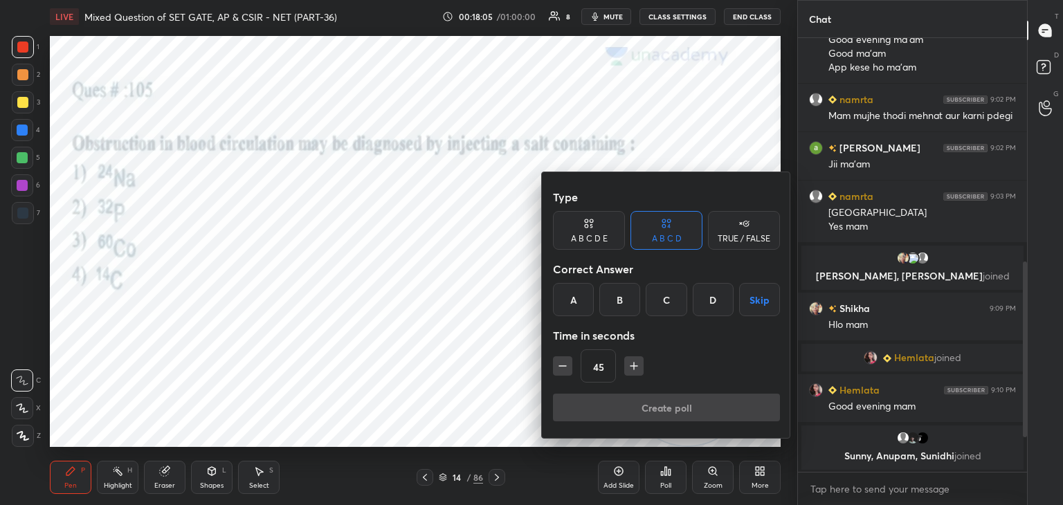
click at [572, 298] on div "A" at bounding box center [573, 299] width 41 height 33
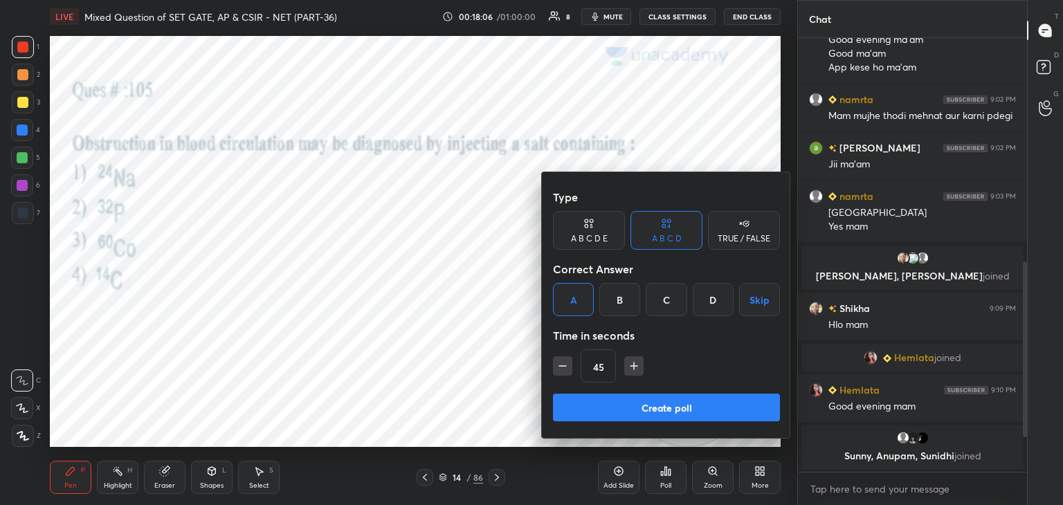
click at [601, 406] on button "Create poll" at bounding box center [666, 408] width 227 height 28
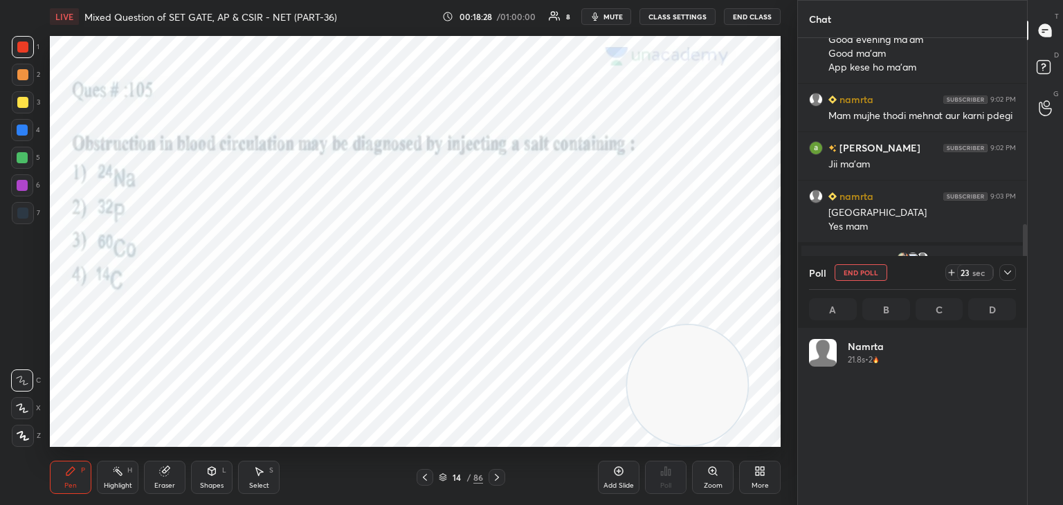
scroll to position [162, 203]
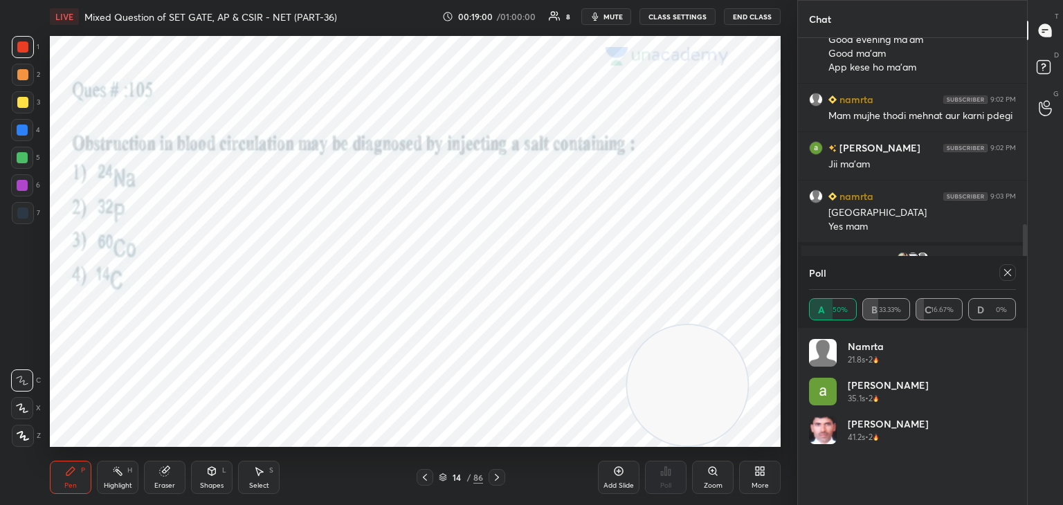
click at [1009, 269] on icon at bounding box center [1007, 272] width 11 height 11
type textarea "x"
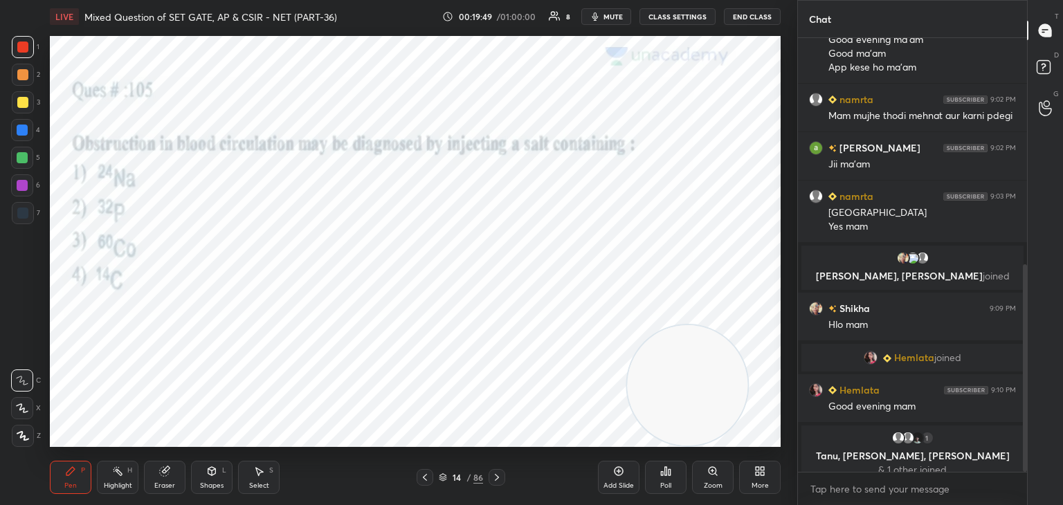
scroll to position [472, 0]
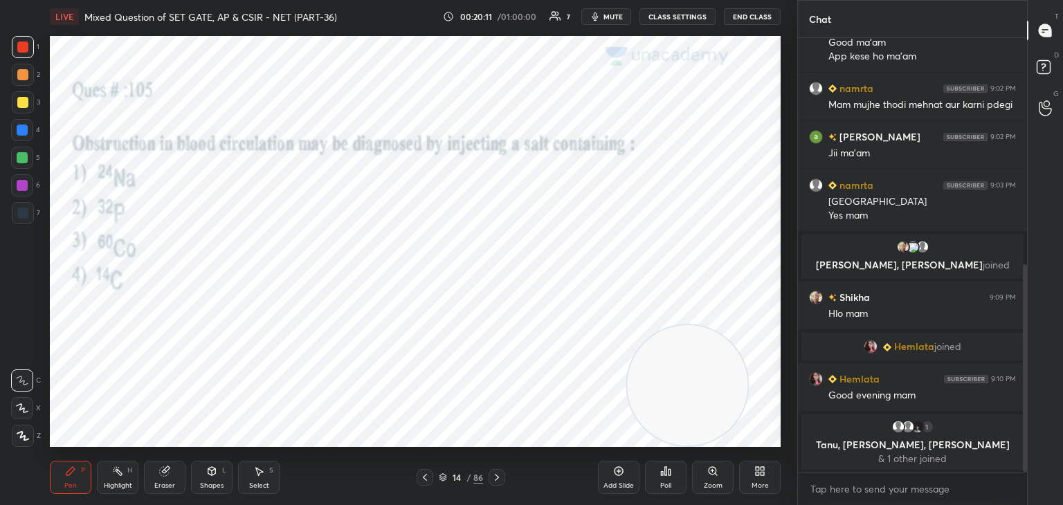
click at [500, 474] on icon at bounding box center [497, 477] width 11 height 11
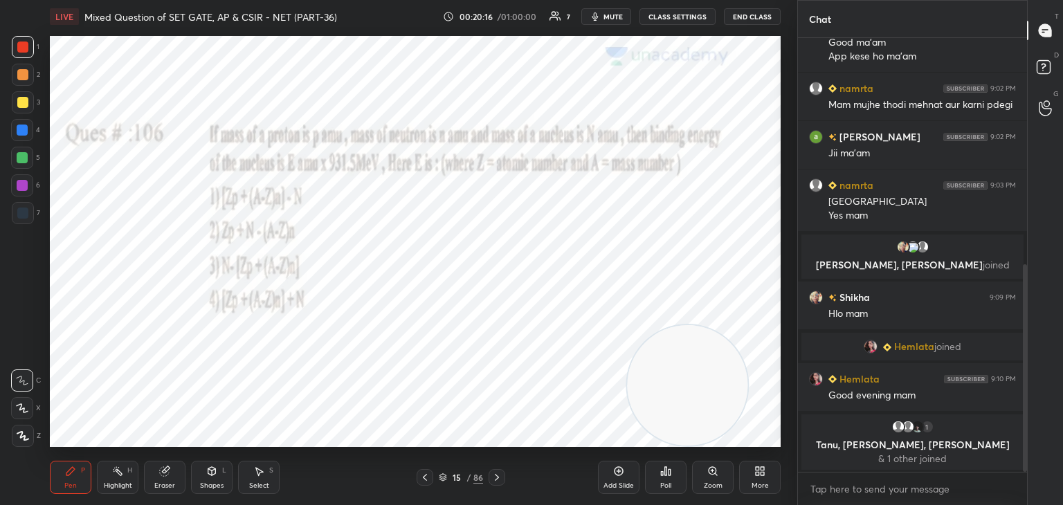
click at [670, 472] on icon at bounding box center [670, 472] width 2 height 6
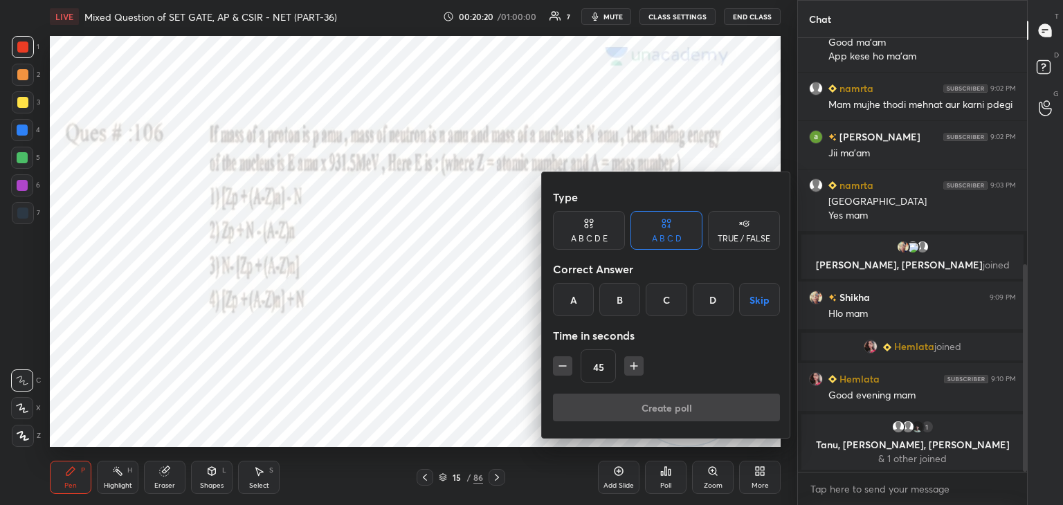
click at [575, 288] on div "A" at bounding box center [573, 299] width 41 height 33
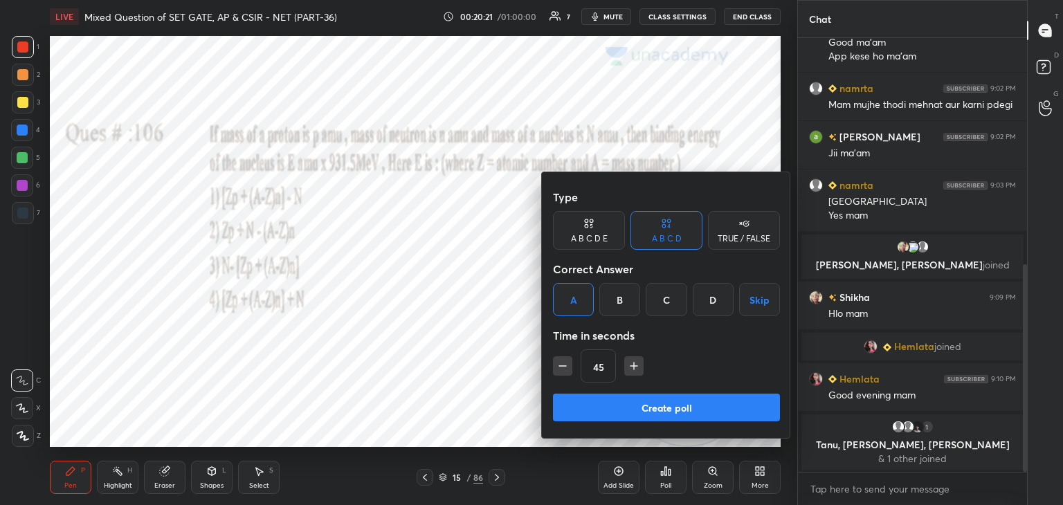
click at [638, 366] on icon "button" at bounding box center [634, 366] width 14 height 14
type input "60"
click at [633, 413] on button "Create poll" at bounding box center [666, 408] width 227 height 28
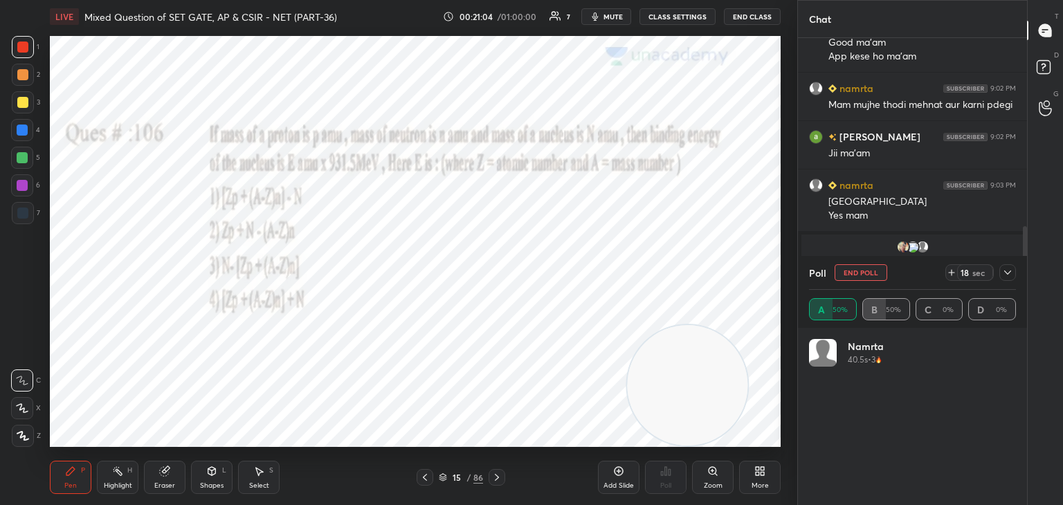
scroll to position [162, 203]
click at [1011, 267] on div at bounding box center [1008, 272] width 17 height 17
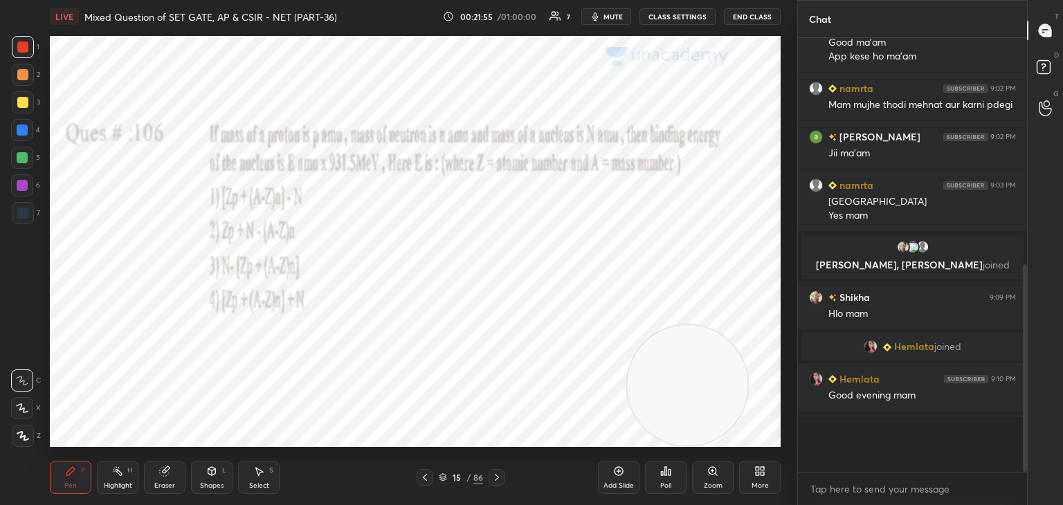
scroll to position [293, 225]
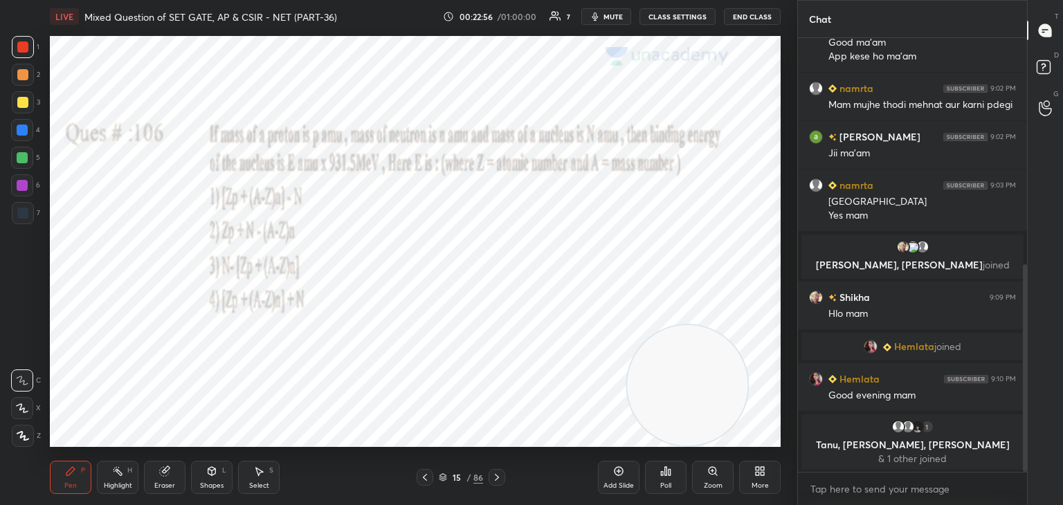
click at [498, 478] on icon at bounding box center [497, 477] width 4 height 7
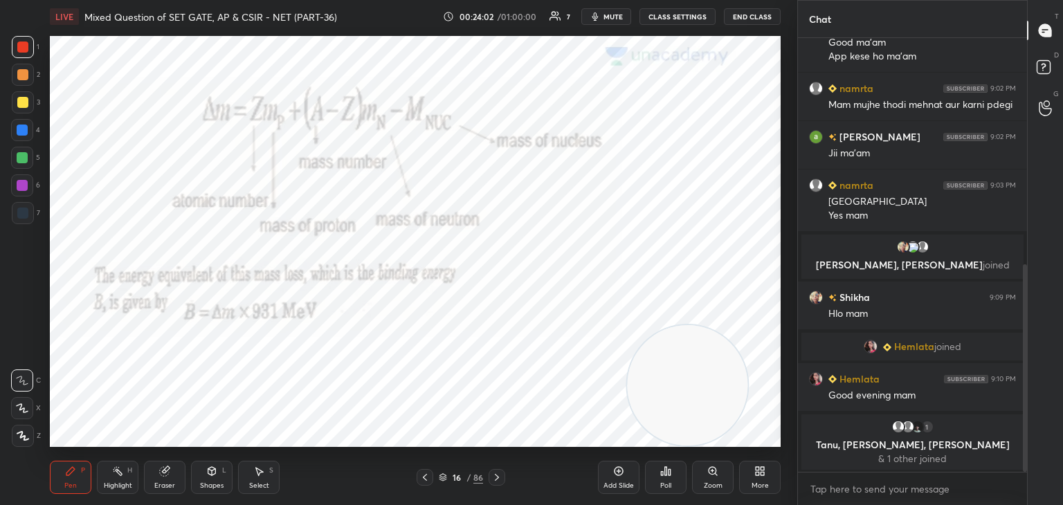
click at [499, 474] on icon at bounding box center [497, 477] width 11 height 11
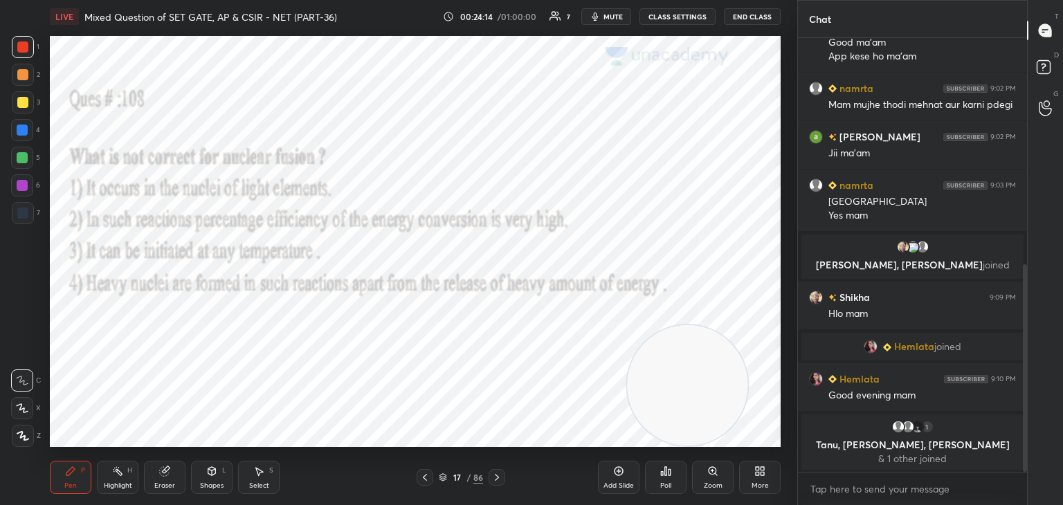
click at [673, 471] on div "Poll" at bounding box center [666, 477] width 42 height 33
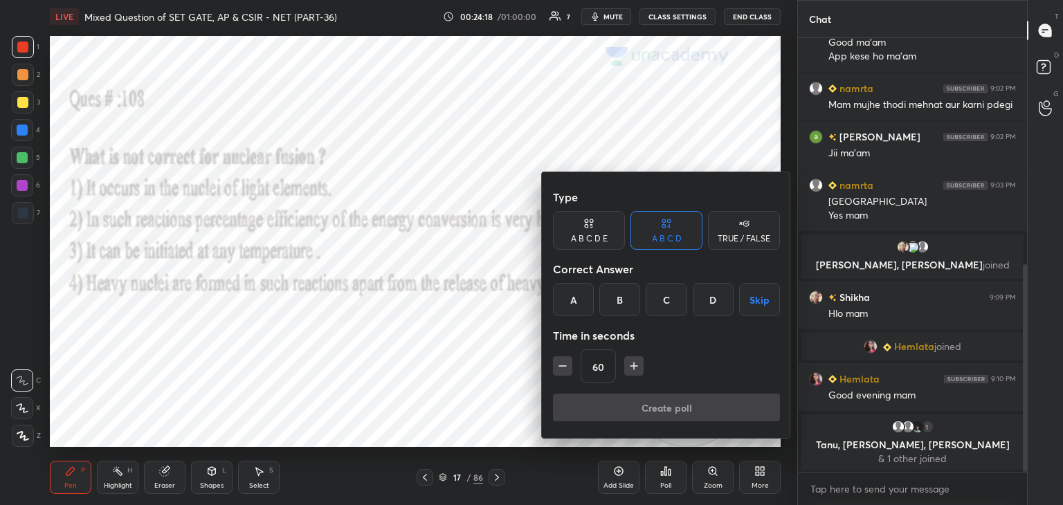
click at [675, 299] on div "C" at bounding box center [666, 299] width 41 height 33
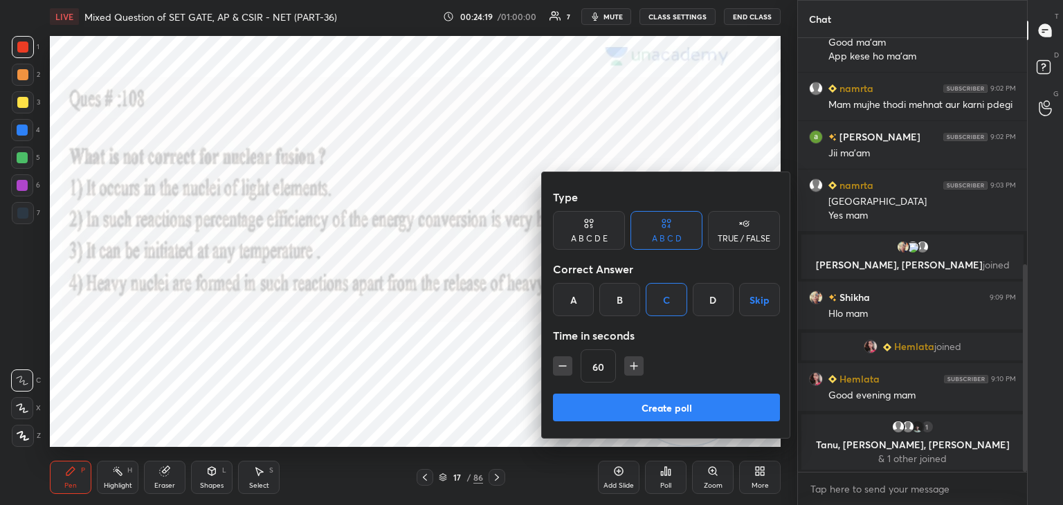
click at [648, 408] on button "Create poll" at bounding box center [666, 408] width 227 height 28
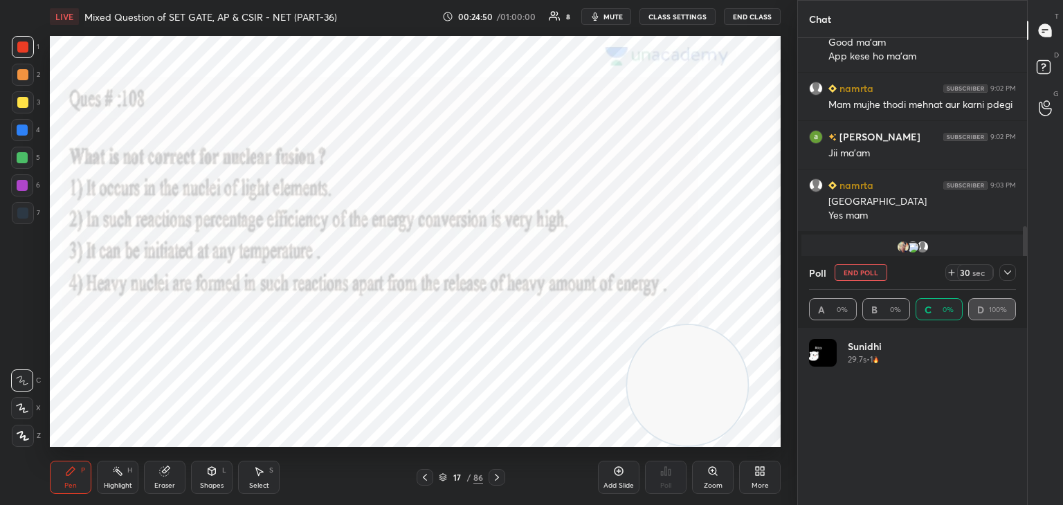
scroll to position [162, 203]
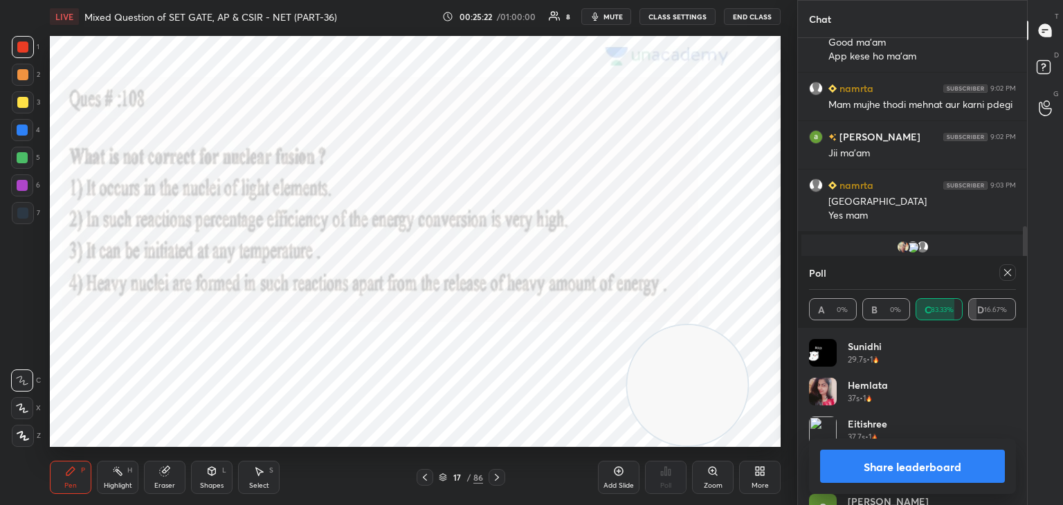
click at [883, 462] on button "Share leaderboard" at bounding box center [912, 466] width 185 height 33
type textarea "x"
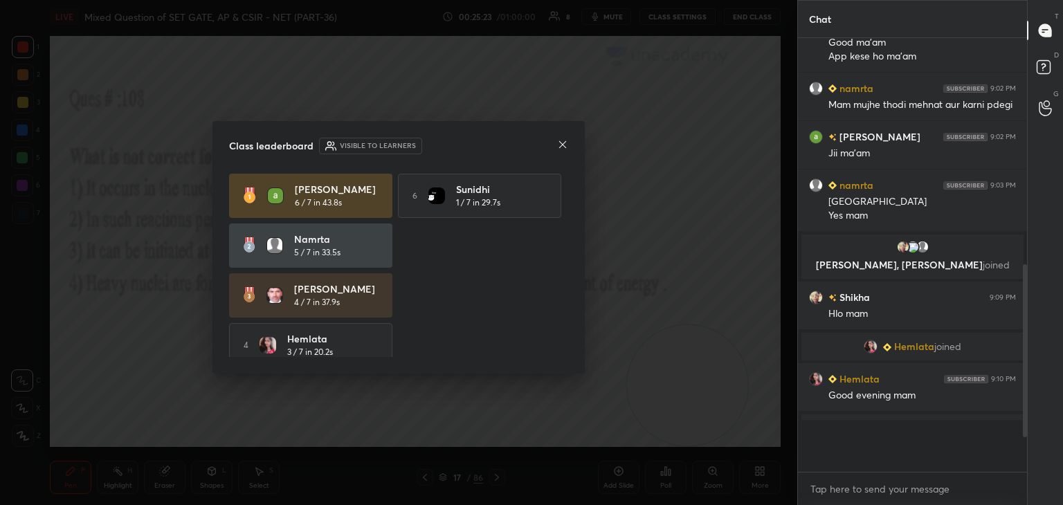
scroll to position [411, 225]
click at [557, 144] on icon at bounding box center [562, 144] width 11 height 11
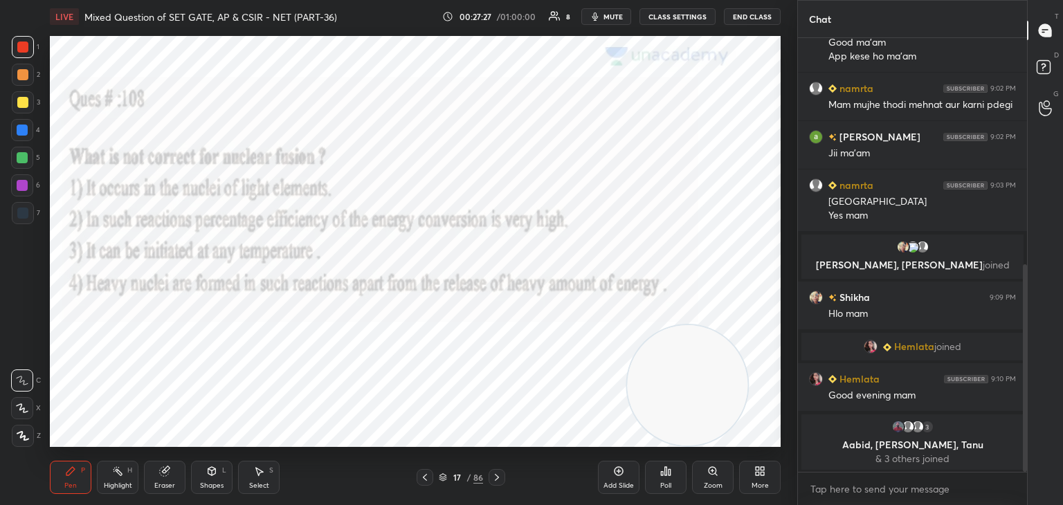
click at [498, 477] on icon at bounding box center [497, 477] width 11 height 11
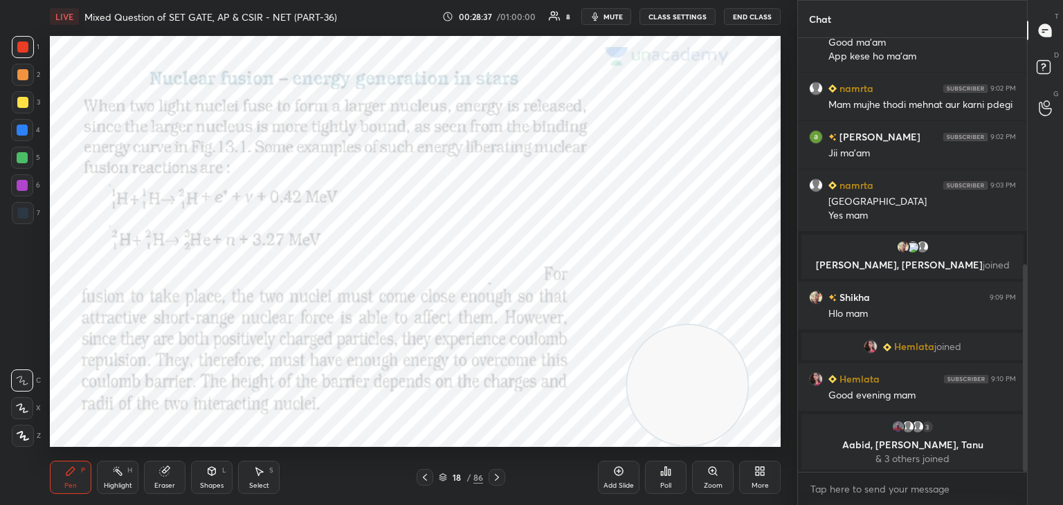
click at [498, 471] on div at bounding box center [497, 477] width 17 height 17
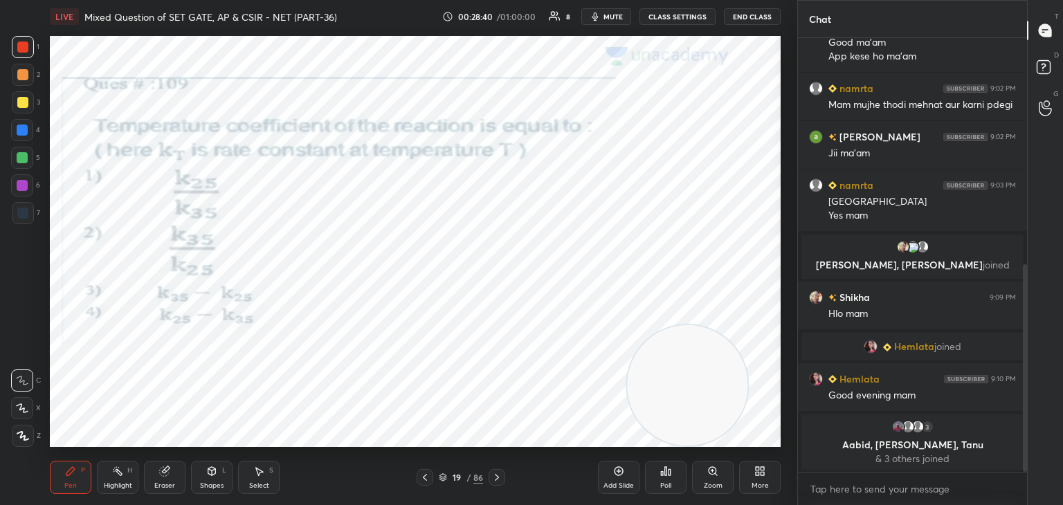
click at [671, 472] on div "Poll" at bounding box center [666, 477] width 42 height 33
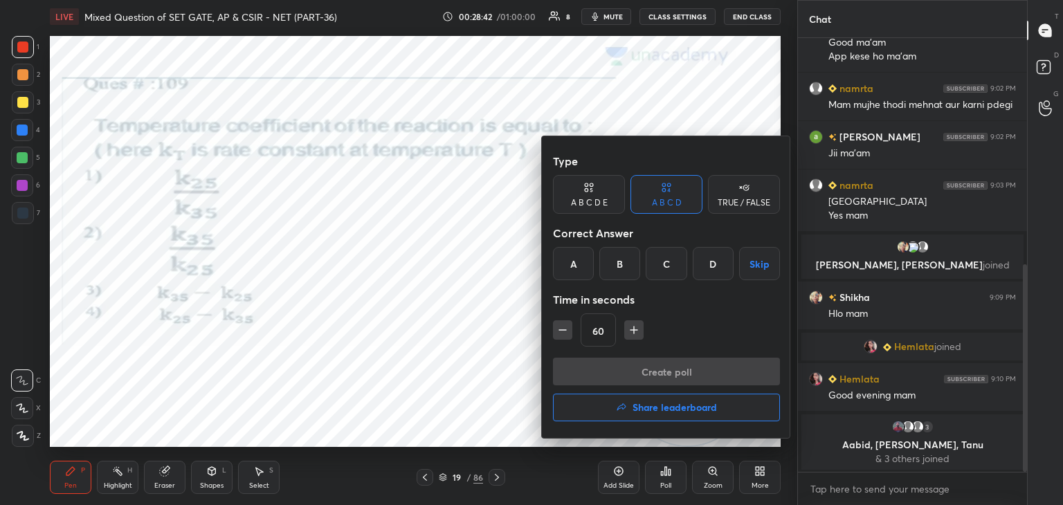
click at [567, 325] on icon "button" at bounding box center [563, 330] width 14 height 14
type input "45"
click at [618, 261] on div "B" at bounding box center [619, 263] width 41 height 33
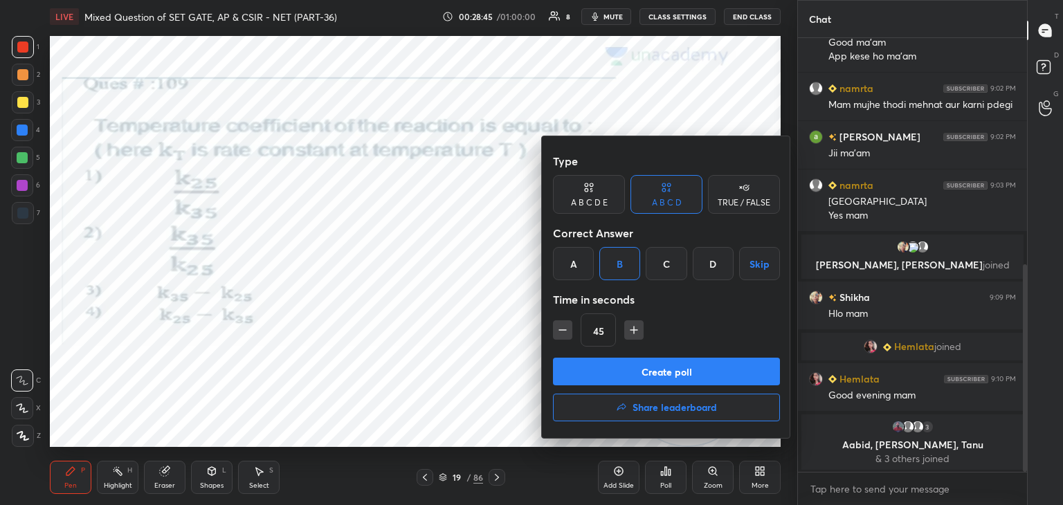
click at [617, 377] on button "Create poll" at bounding box center [666, 372] width 227 height 28
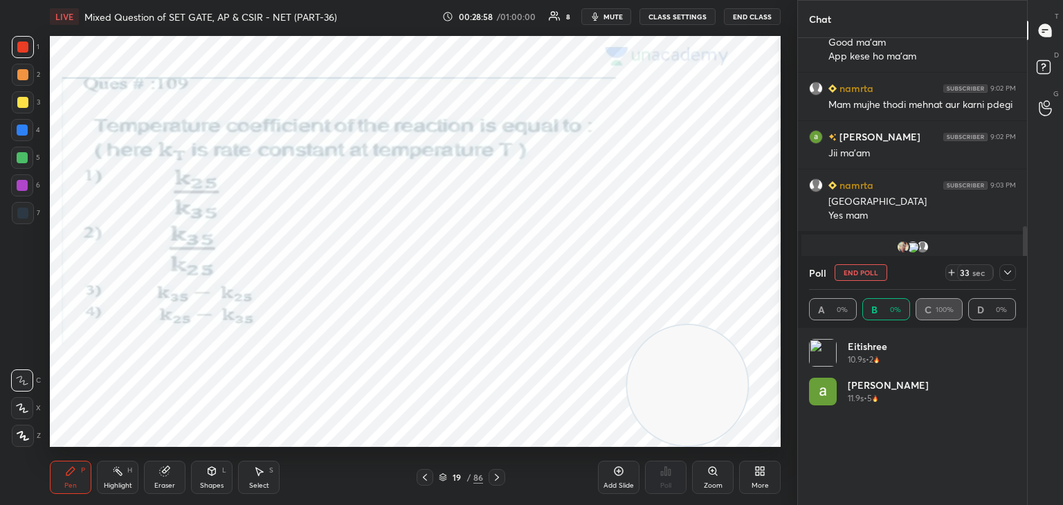
scroll to position [4, 4]
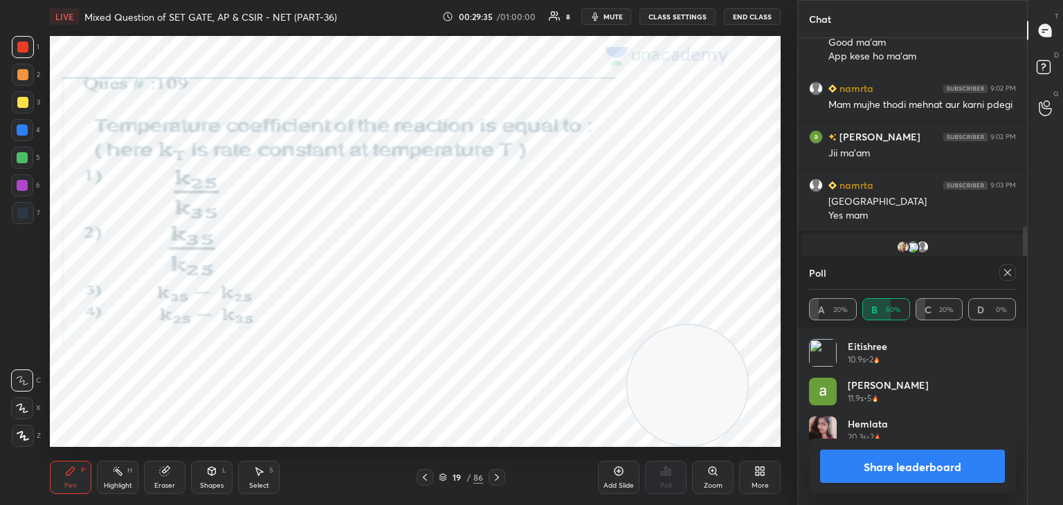
click at [929, 474] on button "Share leaderboard" at bounding box center [912, 466] width 185 height 33
type textarea "x"
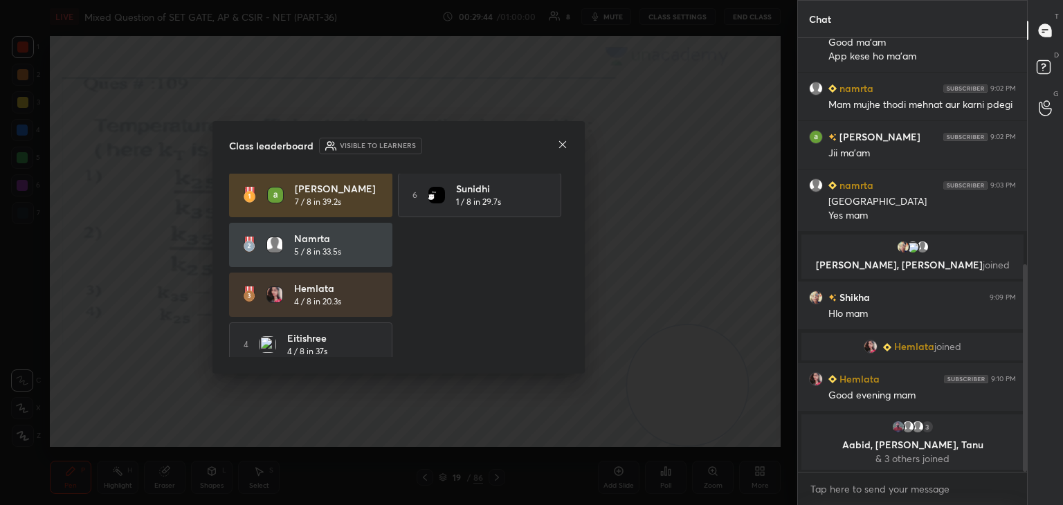
scroll to position [0, 0]
click at [562, 145] on icon at bounding box center [562, 144] width 7 height 7
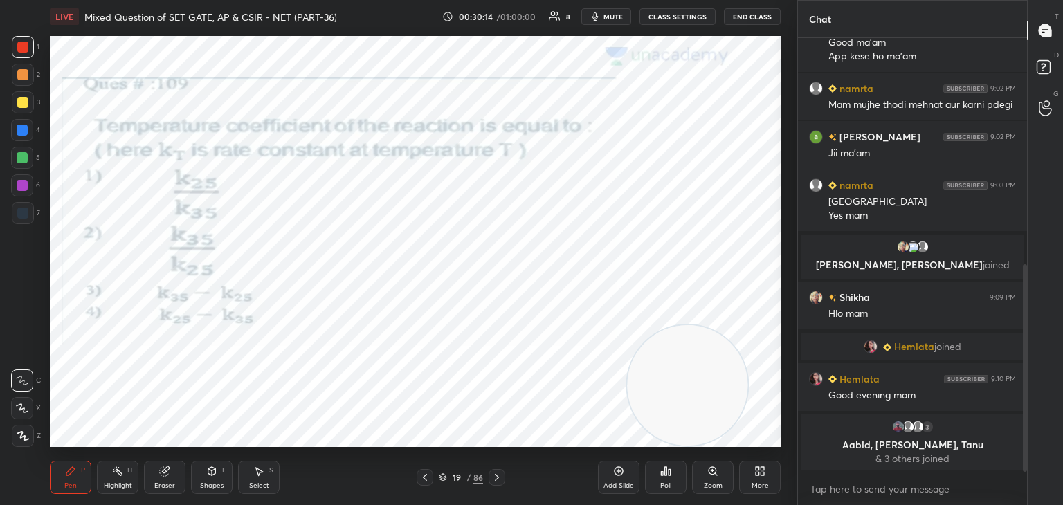
click at [498, 474] on icon at bounding box center [497, 477] width 11 height 11
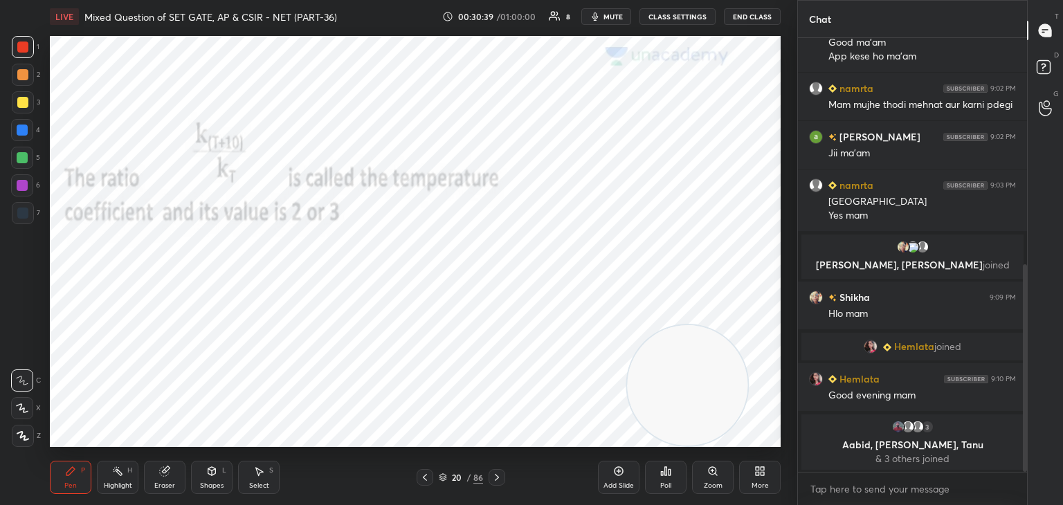
click at [498, 478] on icon at bounding box center [497, 477] width 11 height 11
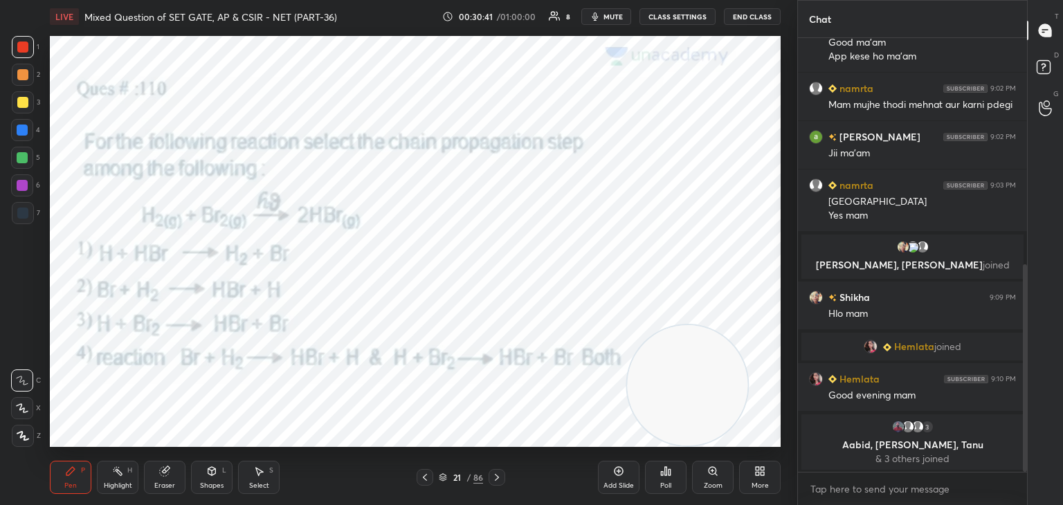
click at [667, 474] on icon at bounding box center [665, 471] width 11 height 11
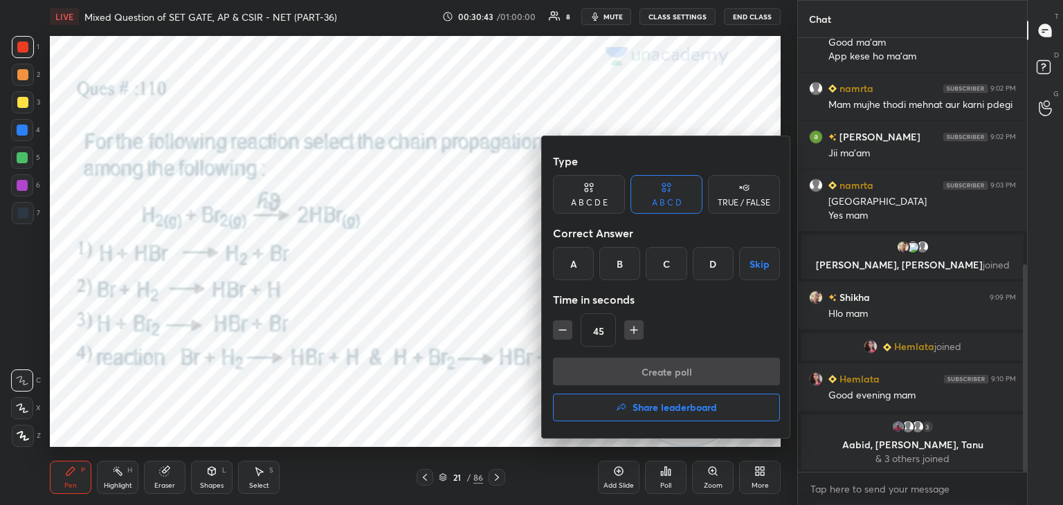
click at [716, 261] on div "D" at bounding box center [713, 263] width 41 height 33
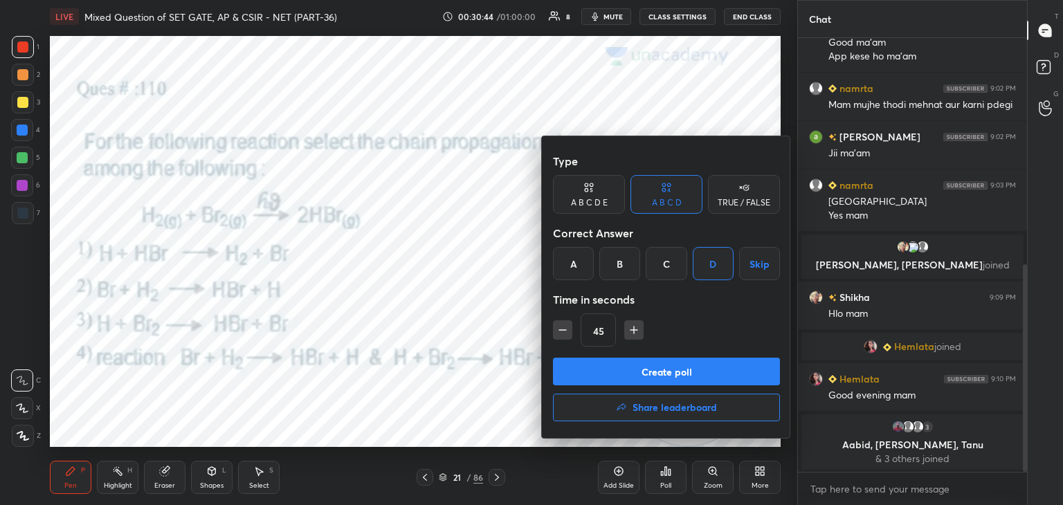
click at [634, 330] on icon "button" at bounding box center [634, 330] width 7 height 0
type input "60"
click at [673, 372] on button "Create poll" at bounding box center [666, 372] width 227 height 28
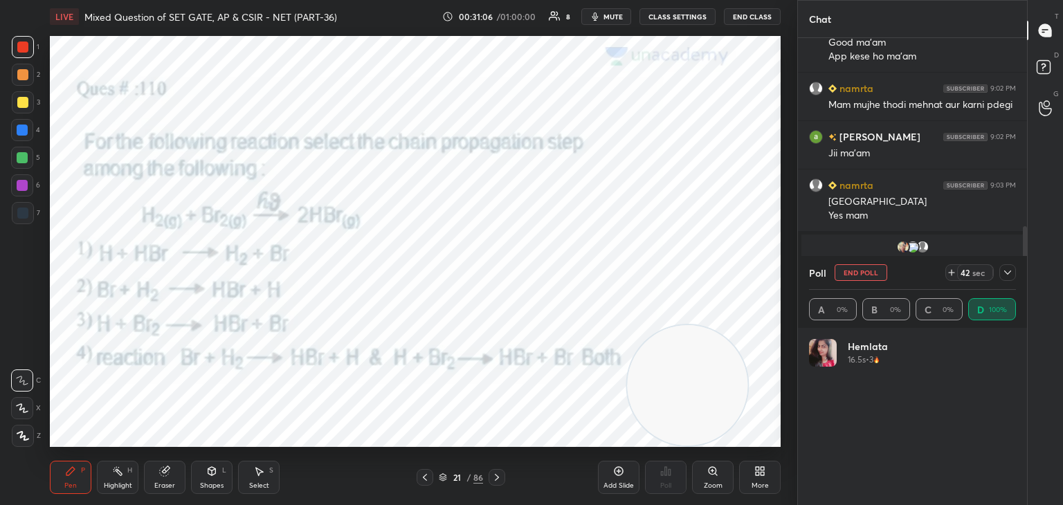
scroll to position [162, 203]
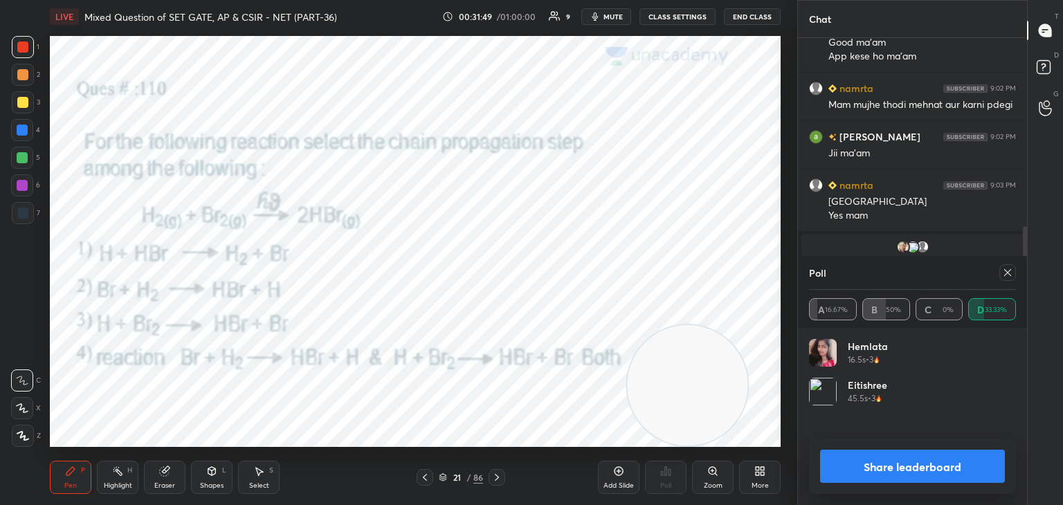
click at [1009, 272] on icon at bounding box center [1007, 272] width 7 height 7
type textarea "x"
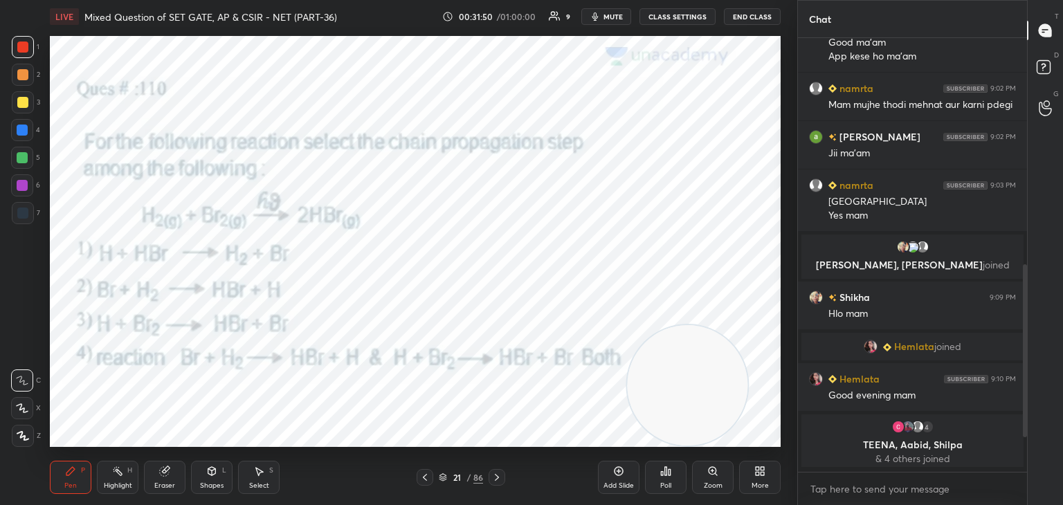
scroll to position [430, 225]
click at [497, 474] on icon at bounding box center [497, 477] width 11 height 11
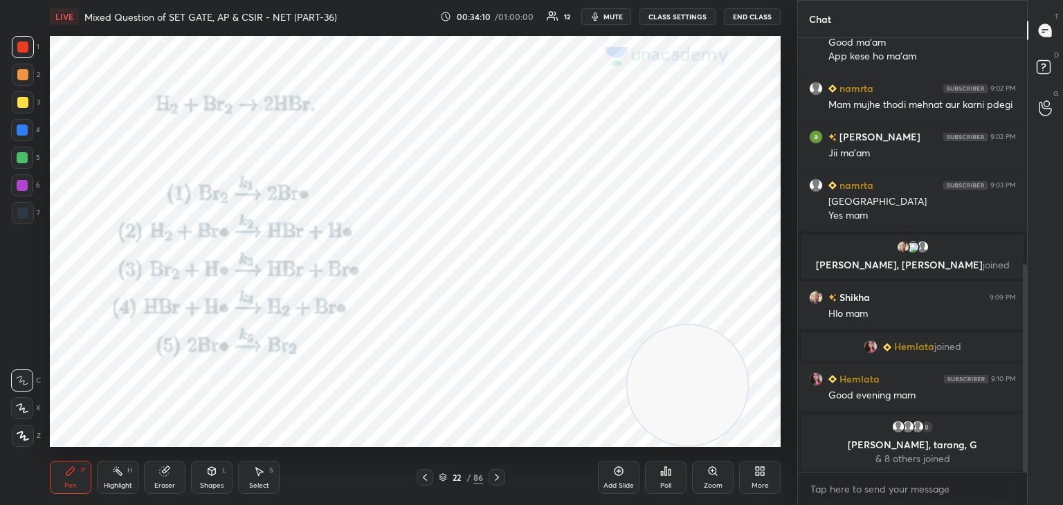
click at [500, 475] on icon at bounding box center [497, 477] width 11 height 11
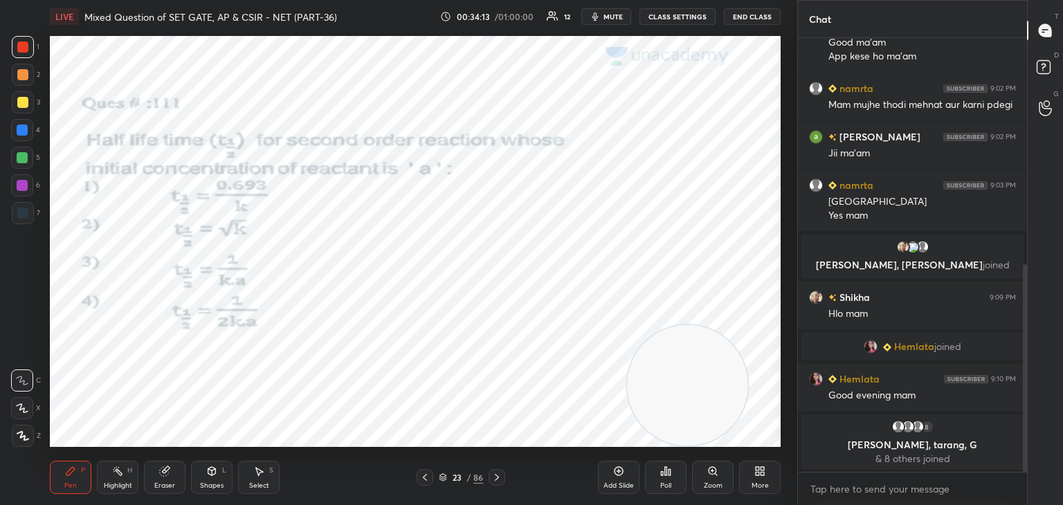
click at [671, 474] on icon at bounding box center [665, 471] width 11 height 11
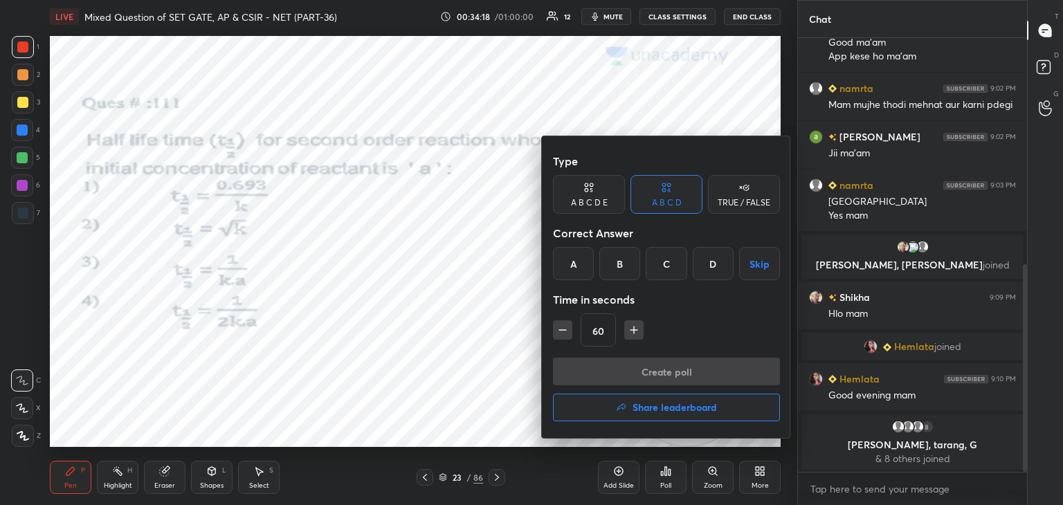
click at [669, 258] on div "C" at bounding box center [666, 263] width 41 height 33
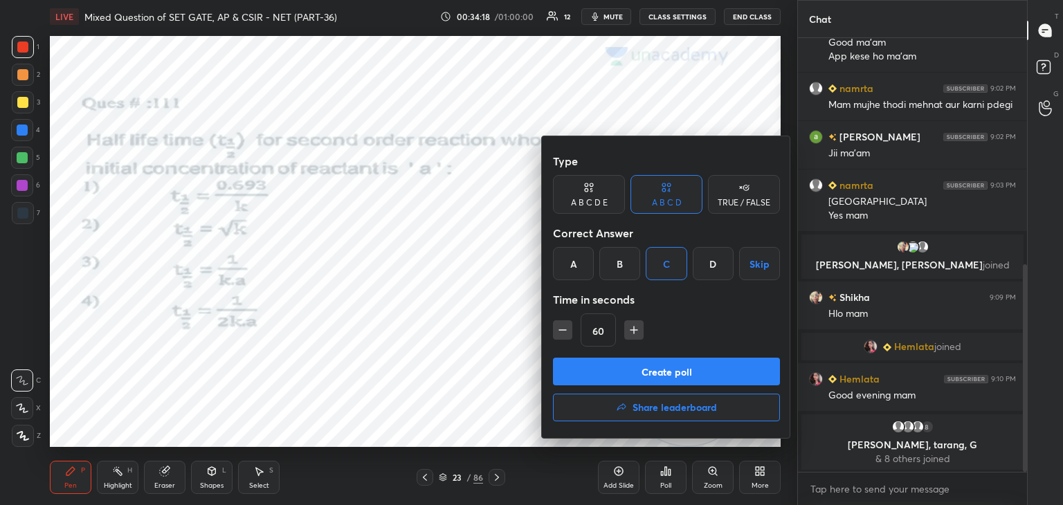
click at [634, 327] on icon "button" at bounding box center [634, 330] width 0 height 7
type input "75"
click at [637, 376] on button "Create poll" at bounding box center [666, 372] width 227 height 28
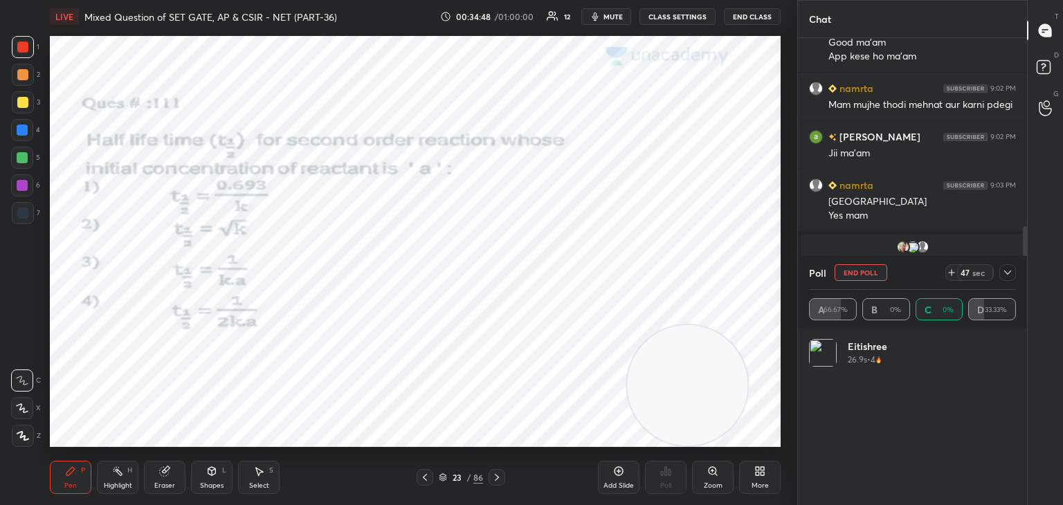
scroll to position [162, 203]
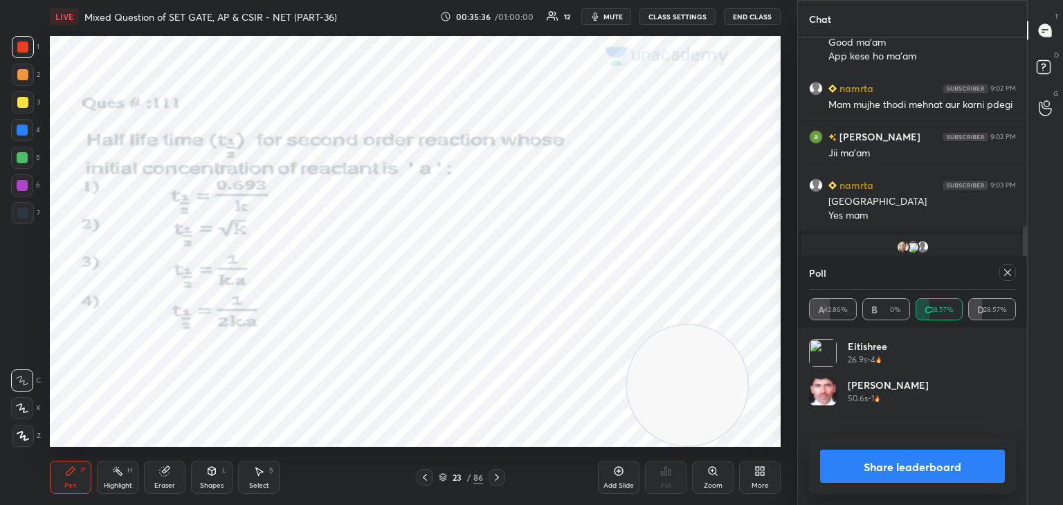
click at [1006, 272] on icon at bounding box center [1007, 272] width 11 height 11
type textarea "x"
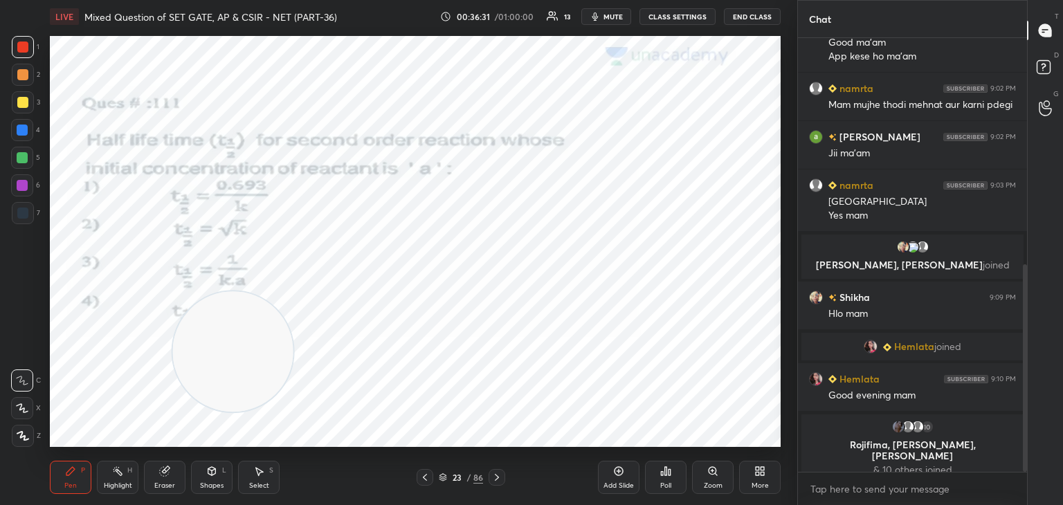
scroll to position [521, 0]
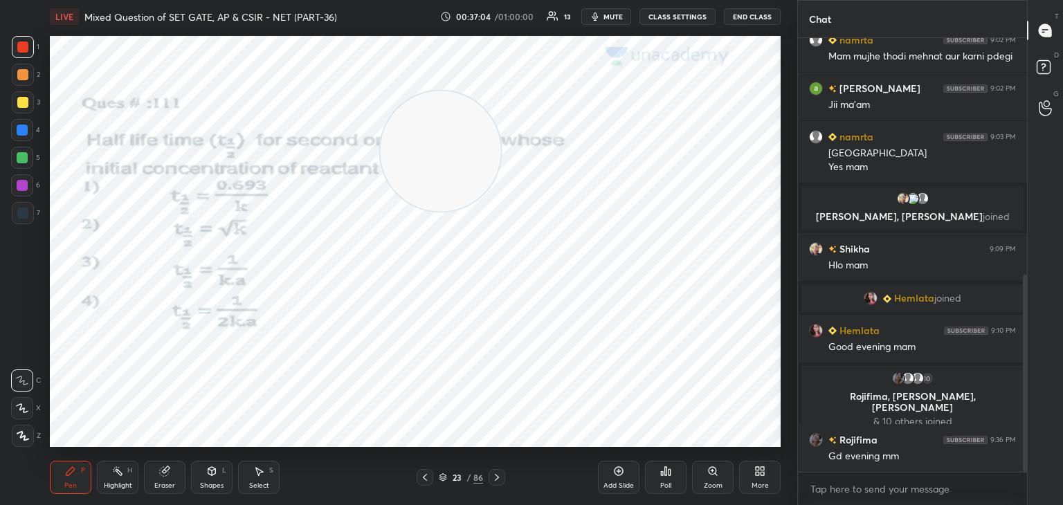
click at [439, 150] on video at bounding box center [441, 151] width 120 height 120
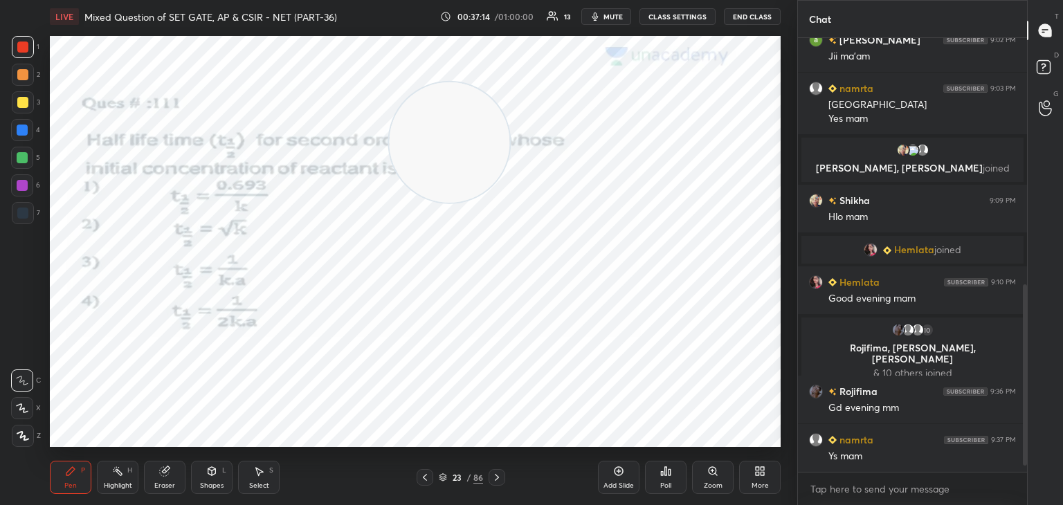
scroll to position [617, 0]
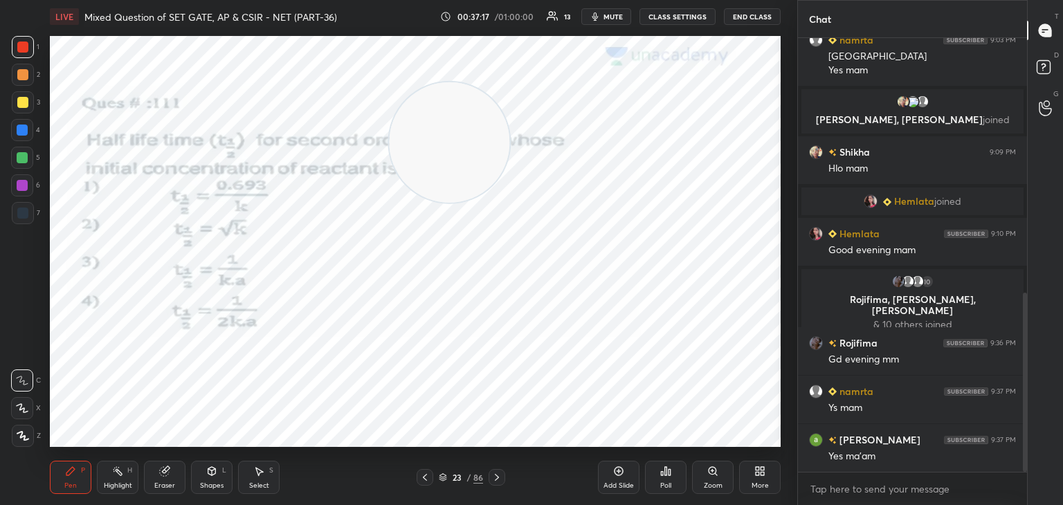
click at [498, 474] on icon at bounding box center [497, 477] width 11 height 11
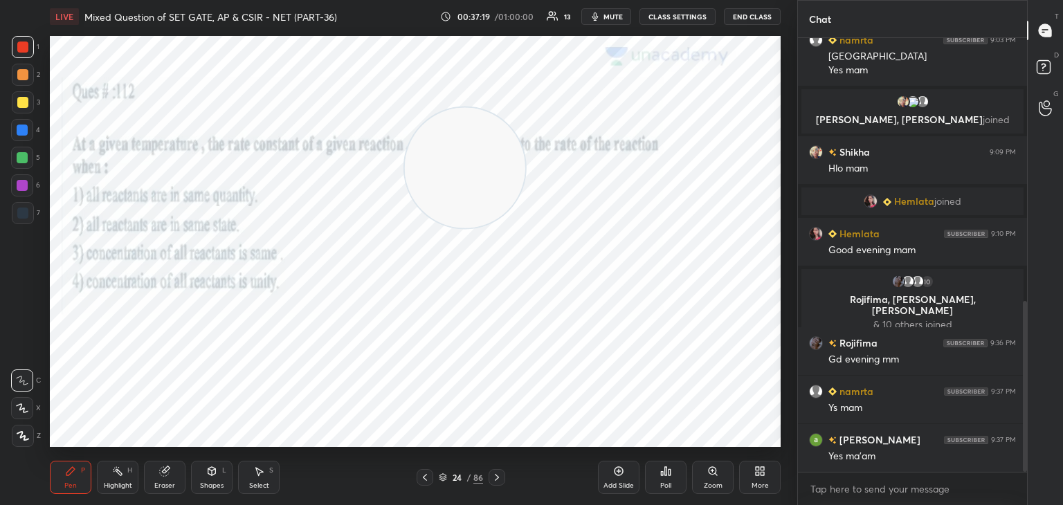
scroll to position [666, 0]
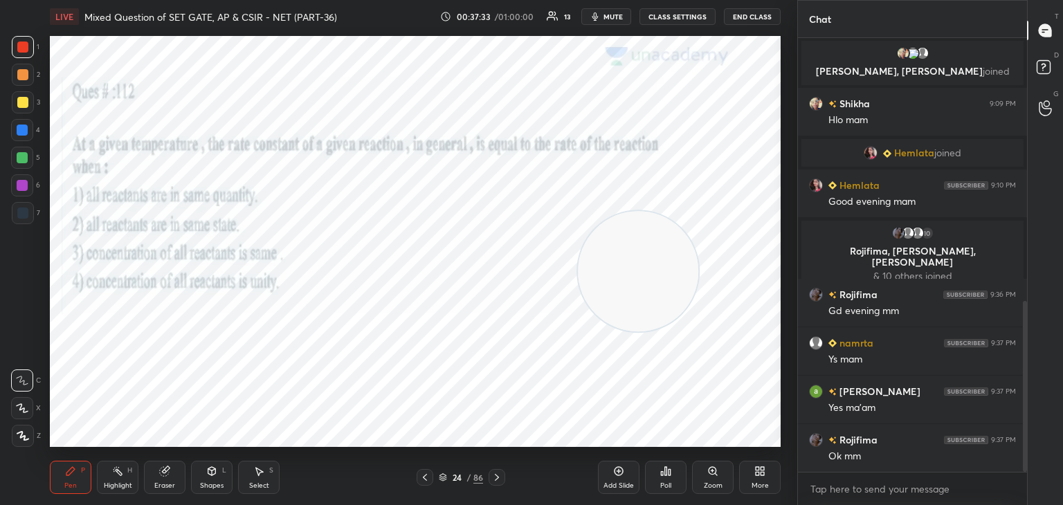
click at [666, 477] on div "Poll" at bounding box center [666, 477] width 42 height 33
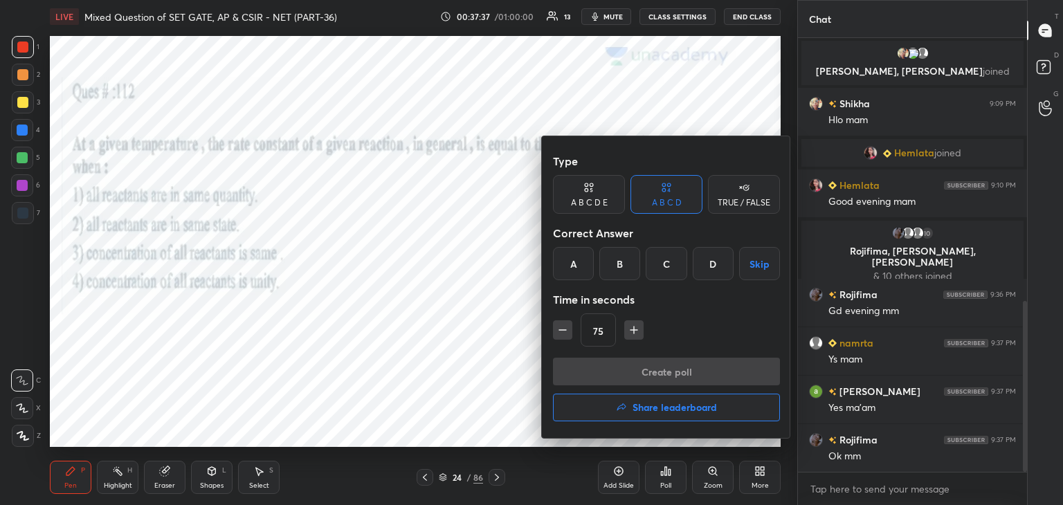
click at [721, 262] on div "D" at bounding box center [713, 263] width 41 height 33
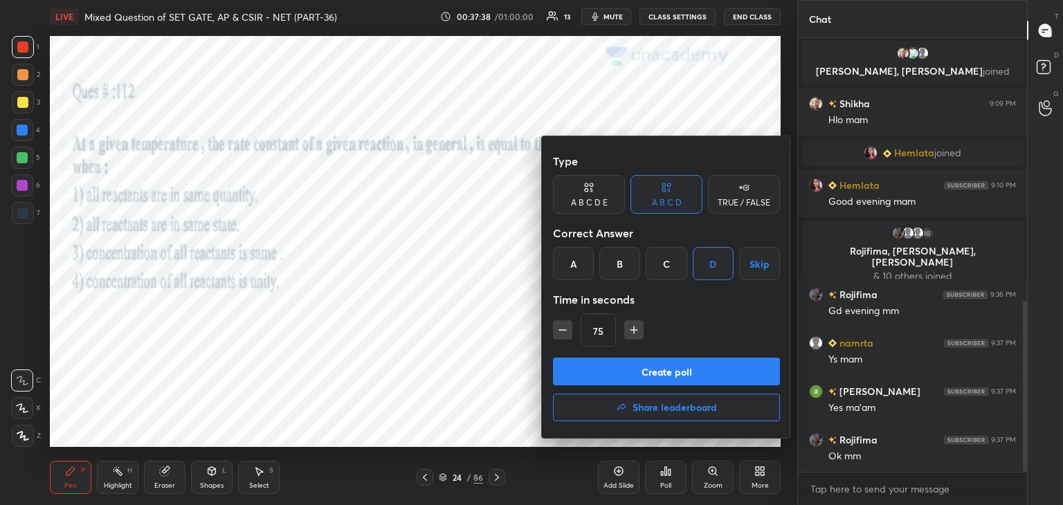
click at [562, 330] on icon "button" at bounding box center [563, 330] width 14 height 14
type input "60"
click at [624, 372] on button "Create poll" at bounding box center [666, 372] width 227 height 28
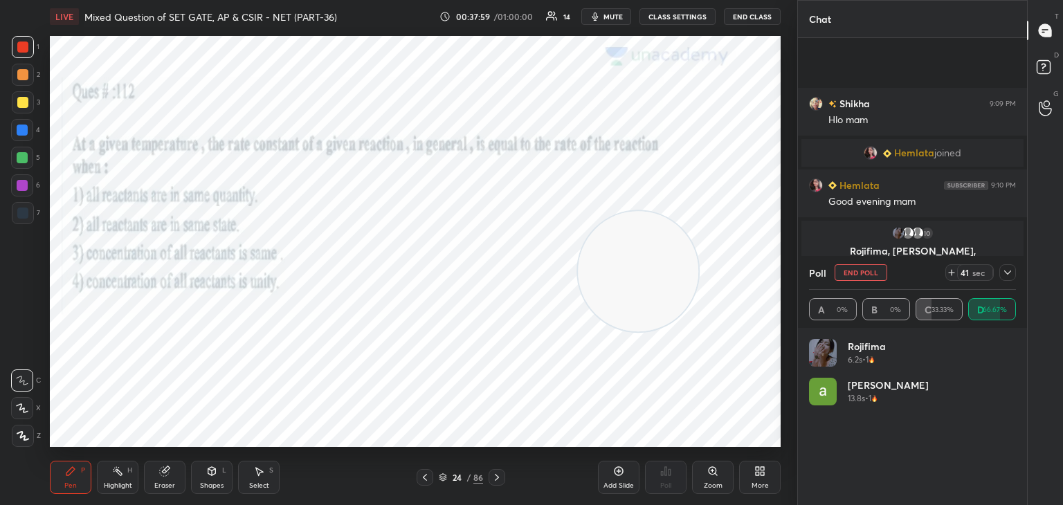
scroll to position [771, 0]
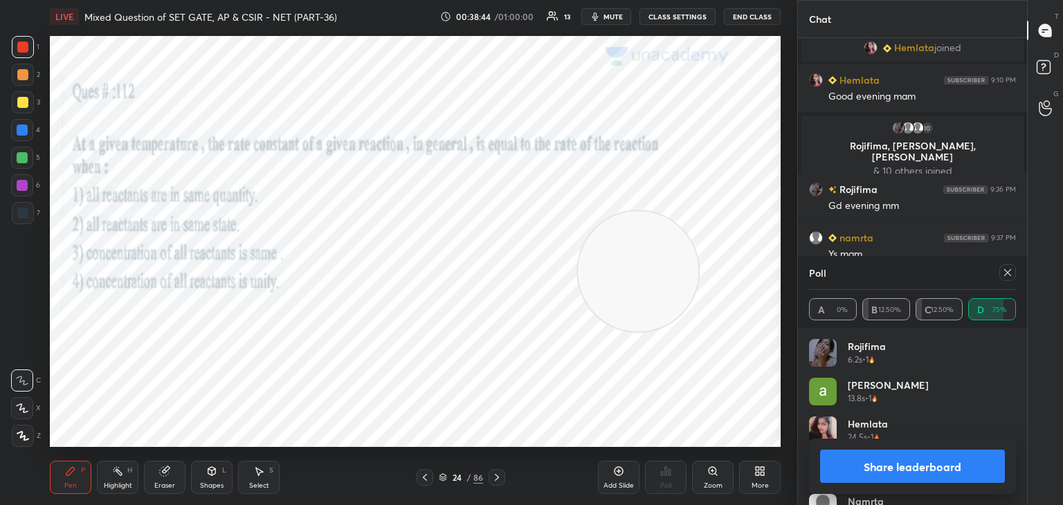
click at [1009, 269] on icon at bounding box center [1007, 272] width 11 height 11
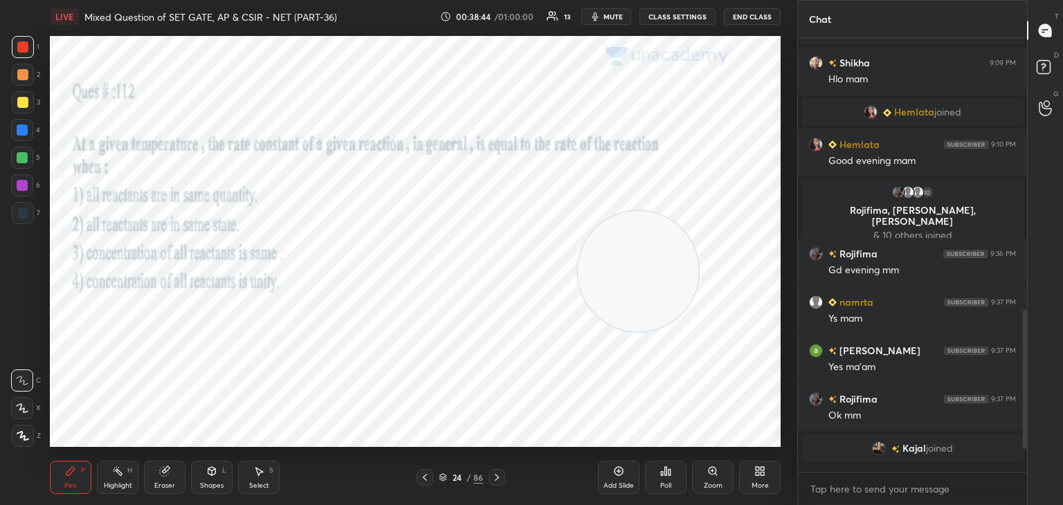
scroll to position [430, 225]
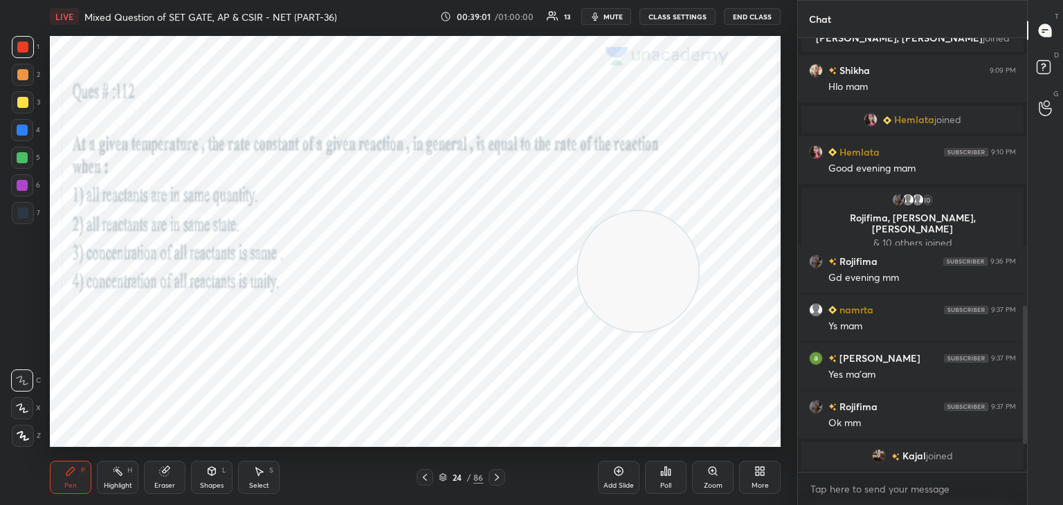
click at [592, 332] on video at bounding box center [638, 271] width 120 height 120
click at [593, 332] on video at bounding box center [638, 271] width 120 height 120
click at [500, 478] on icon at bounding box center [497, 477] width 11 height 11
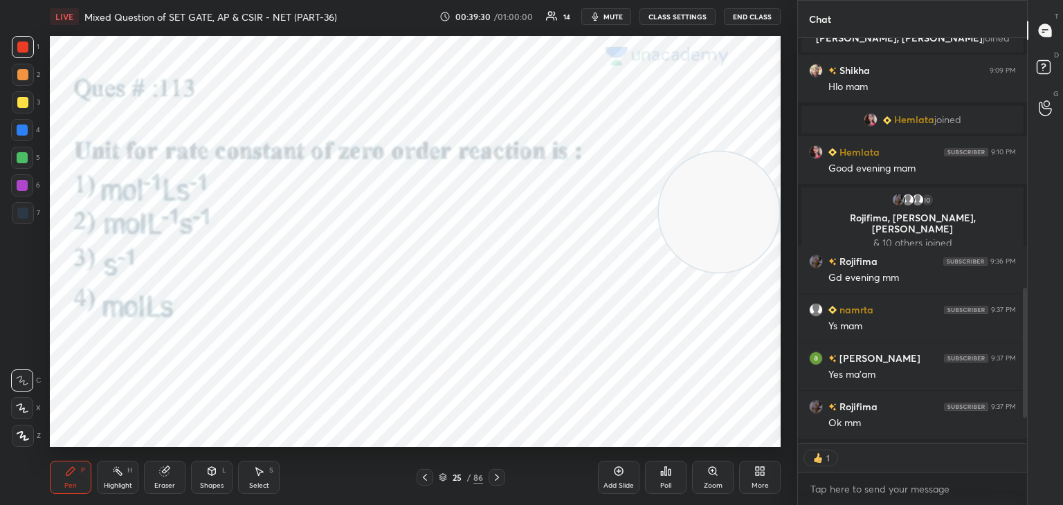
type textarea "x"
click at [669, 470] on icon at bounding box center [670, 472] width 2 height 6
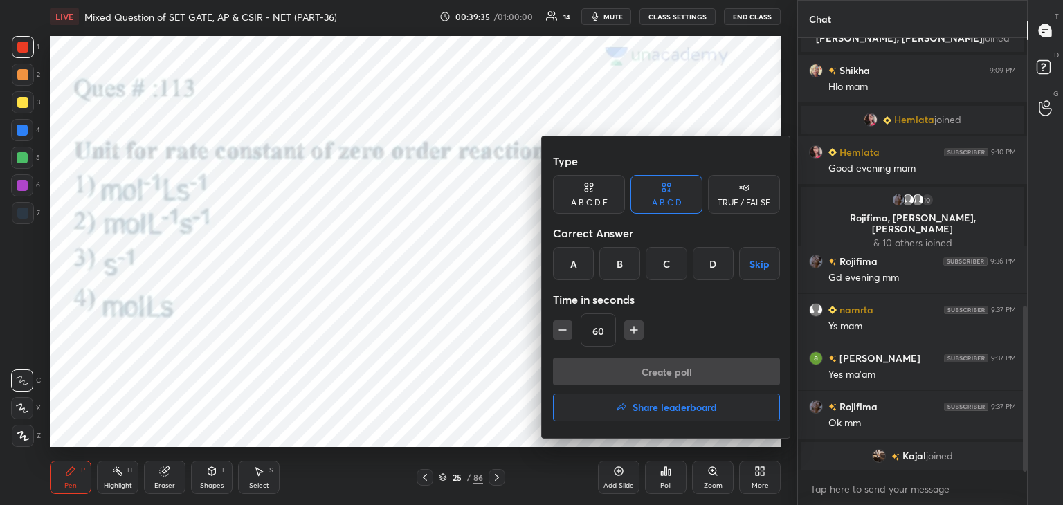
click at [614, 258] on div "B" at bounding box center [619, 263] width 41 height 33
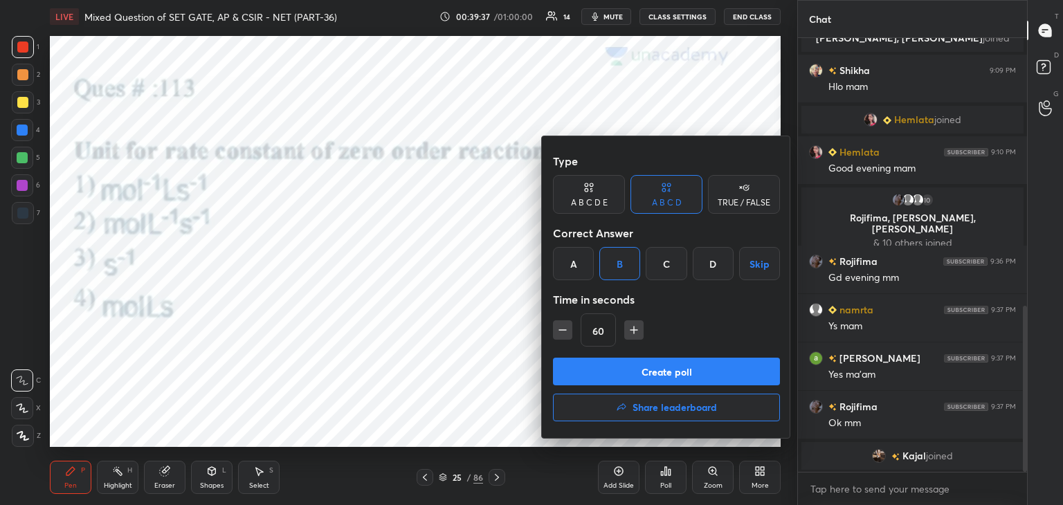
click at [561, 327] on icon "button" at bounding box center [563, 330] width 14 height 14
type input "45"
click at [601, 369] on button "Create poll" at bounding box center [666, 372] width 227 height 28
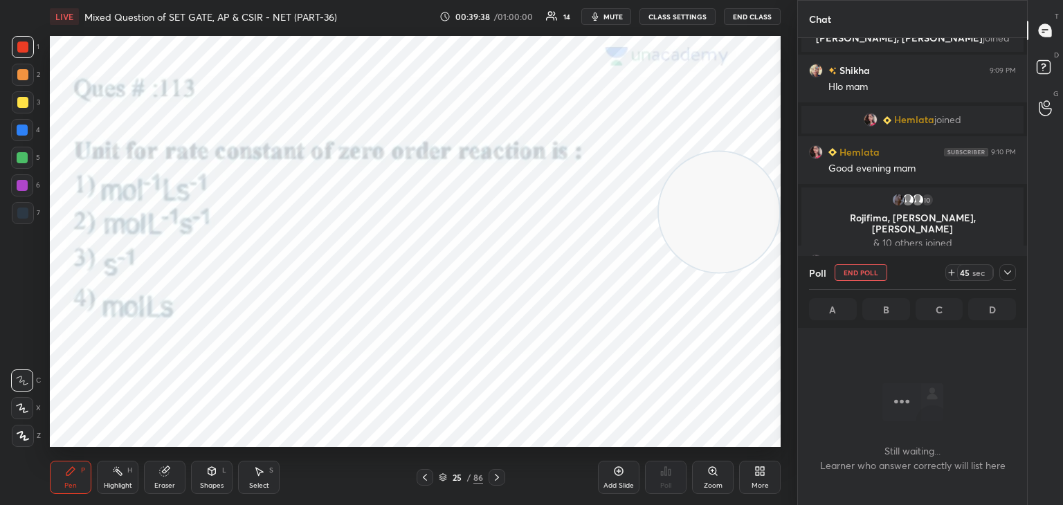
scroll to position [5, 4]
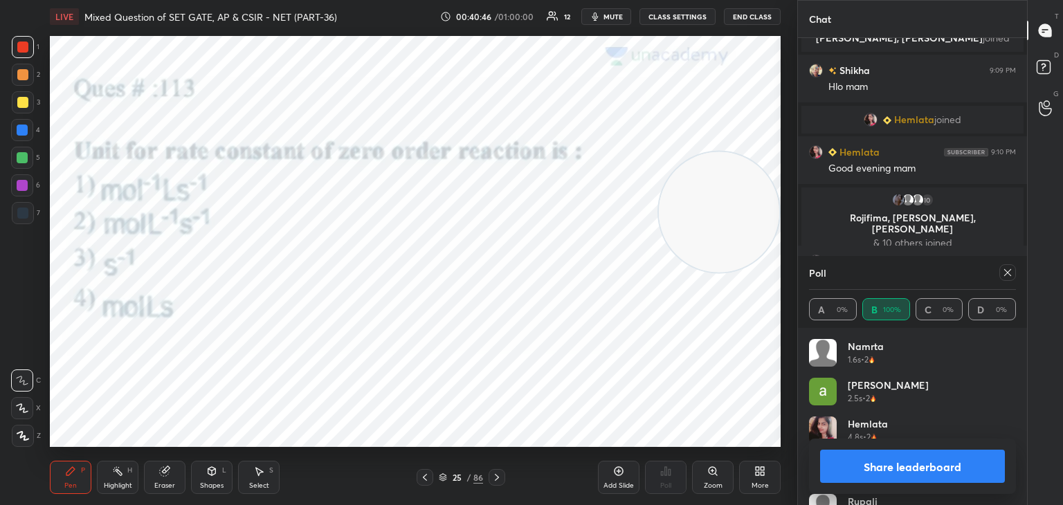
click at [1009, 271] on icon at bounding box center [1007, 272] width 11 height 11
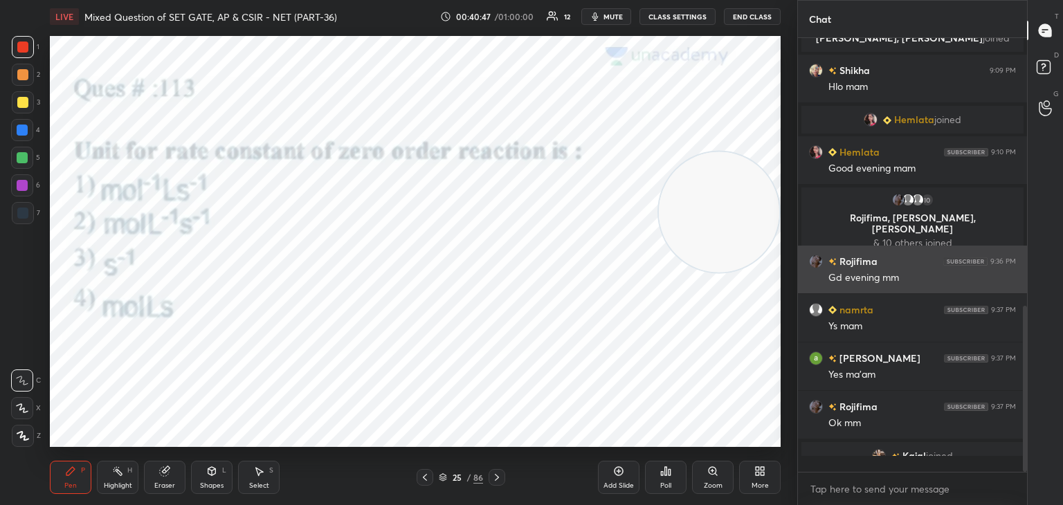
scroll to position [430, 225]
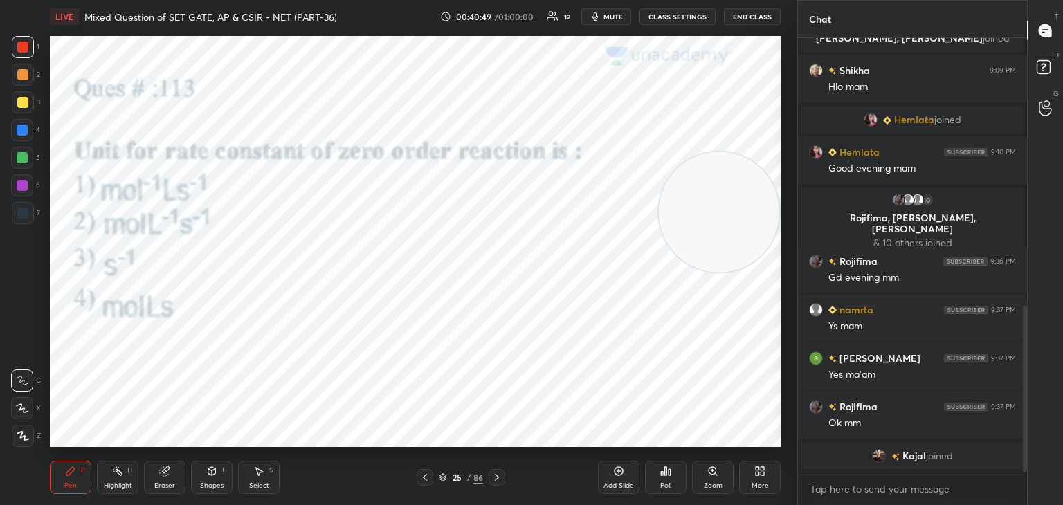
click at [495, 478] on icon at bounding box center [497, 477] width 11 height 11
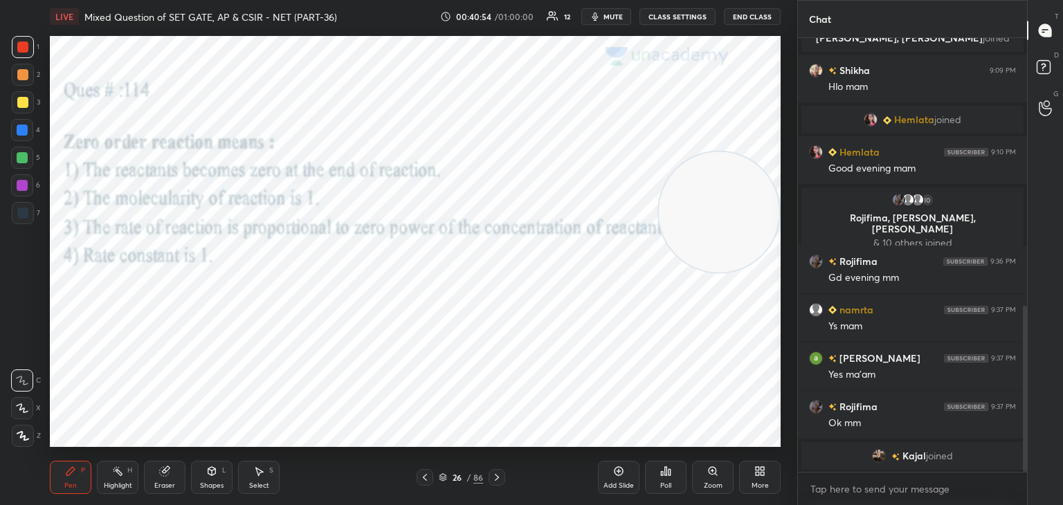
click at [672, 467] on div "Poll" at bounding box center [666, 477] width 42 height 33
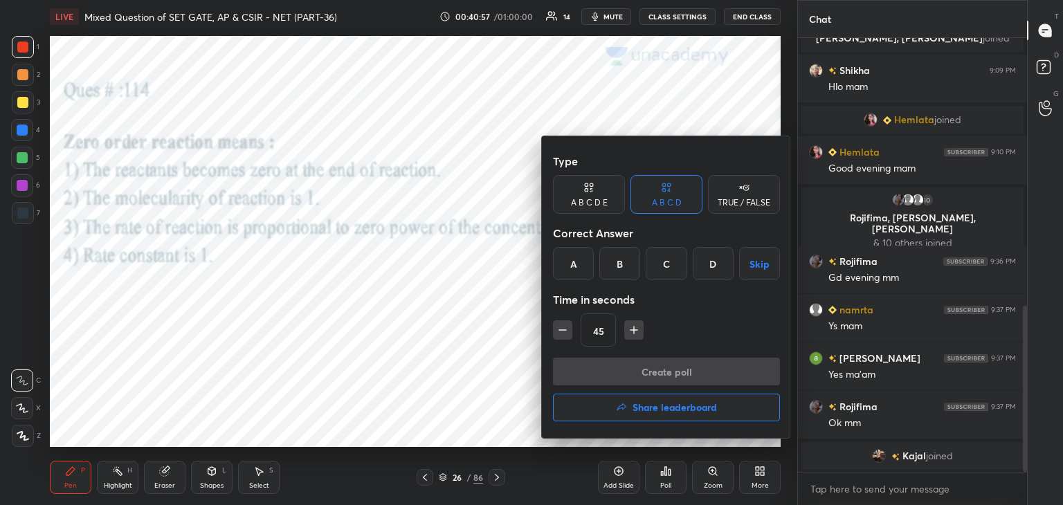
click at [669, 264] on div "C" at bounding box center [666, 263] width 41 height 33
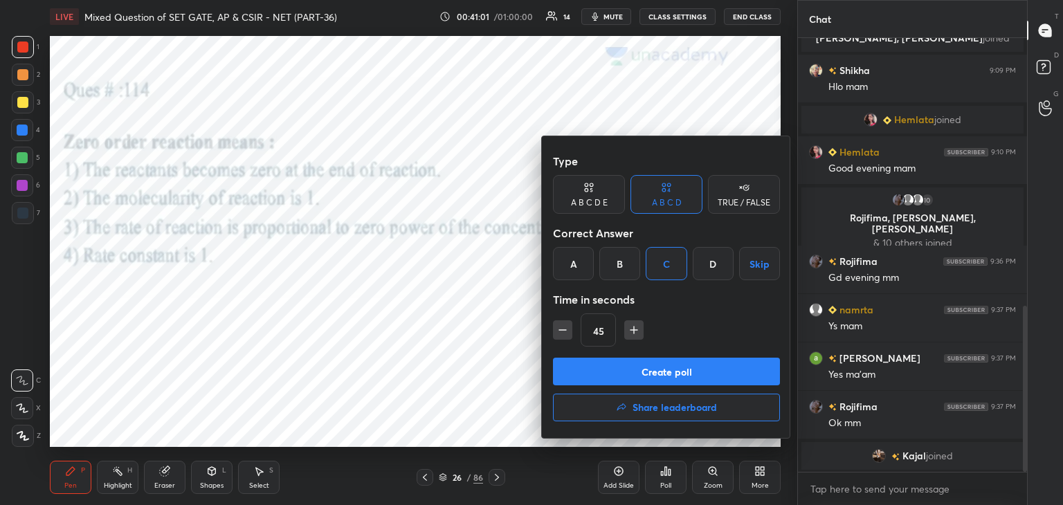
click at [661, 369] on button "Create poll" at bounding box center [666, 372] width 227 height 28
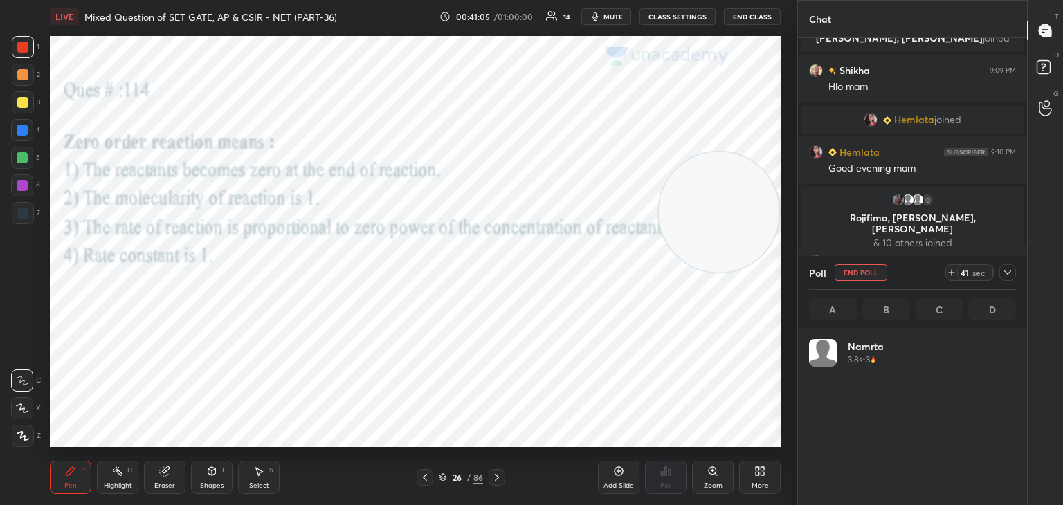
scroll to position [162, 203]
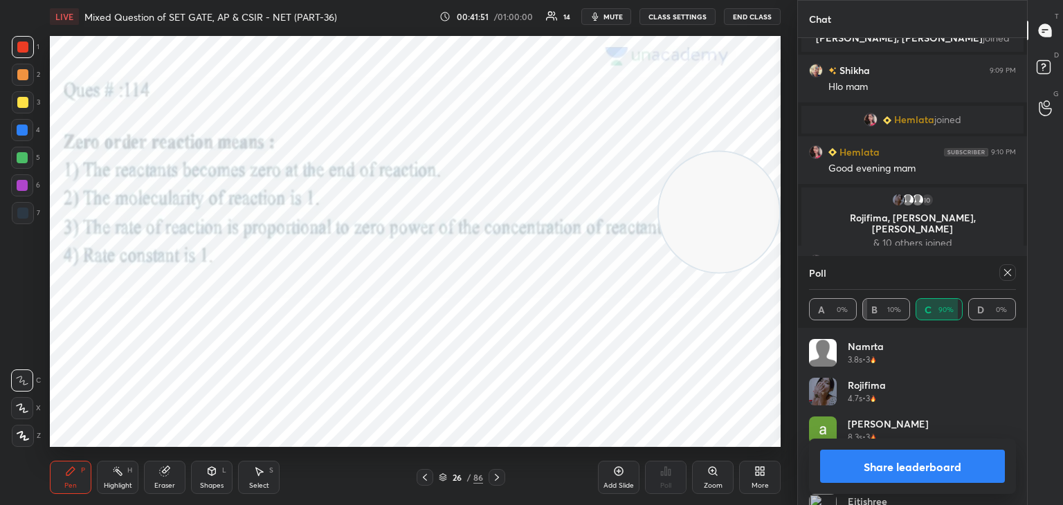
click at [1011, 269] on icon at bounding box center [1007, 272] width 11 height 11
type textarea "x"
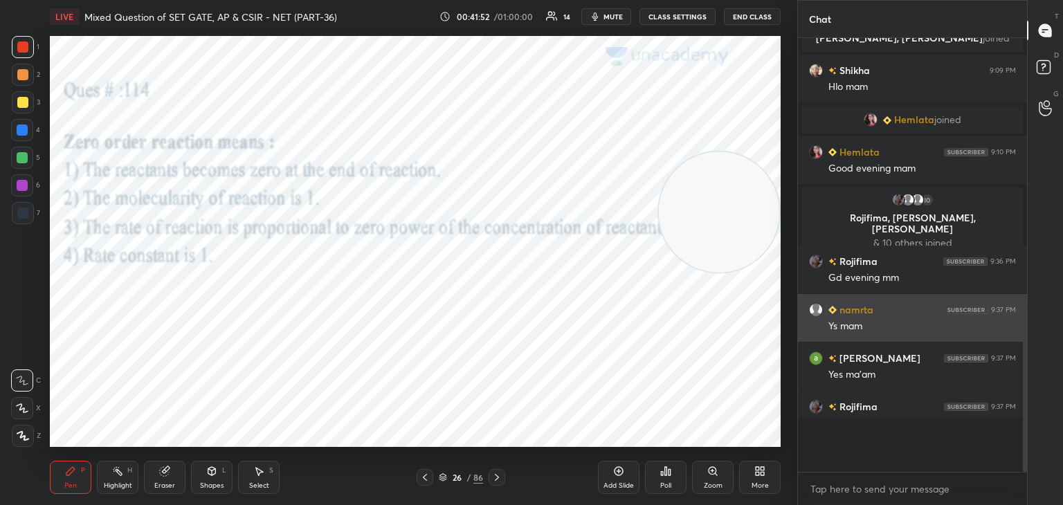
scroll to position [293, 225]
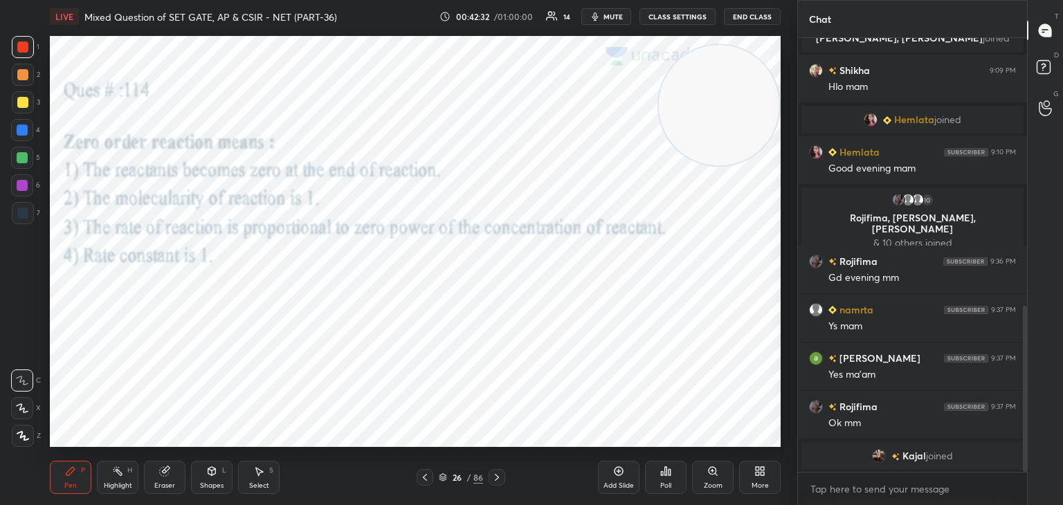
click at [498, 474] on icon at bounding box center [497, 477] width 11 height 11
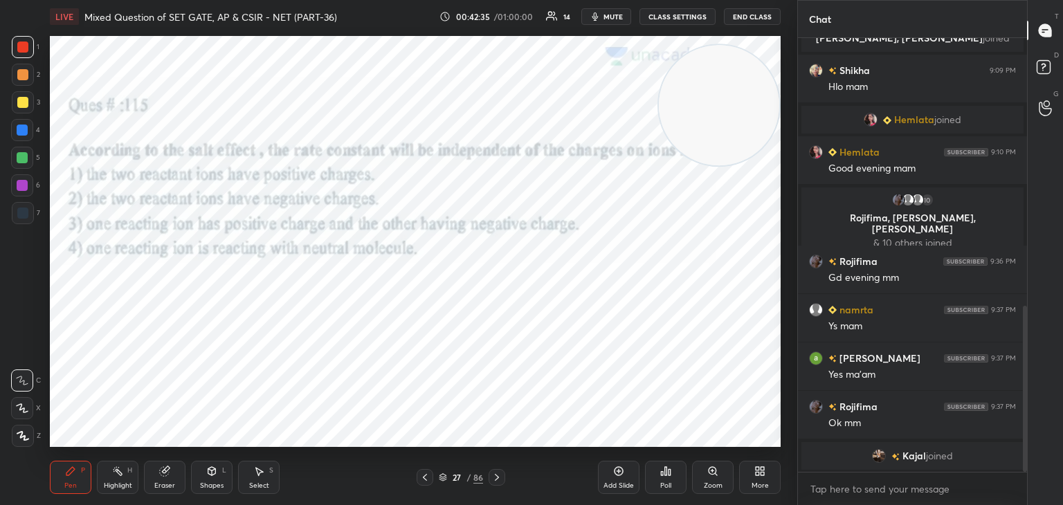
click at [666, 468] on icon at bounding box center [666, 471] width 2 height 8
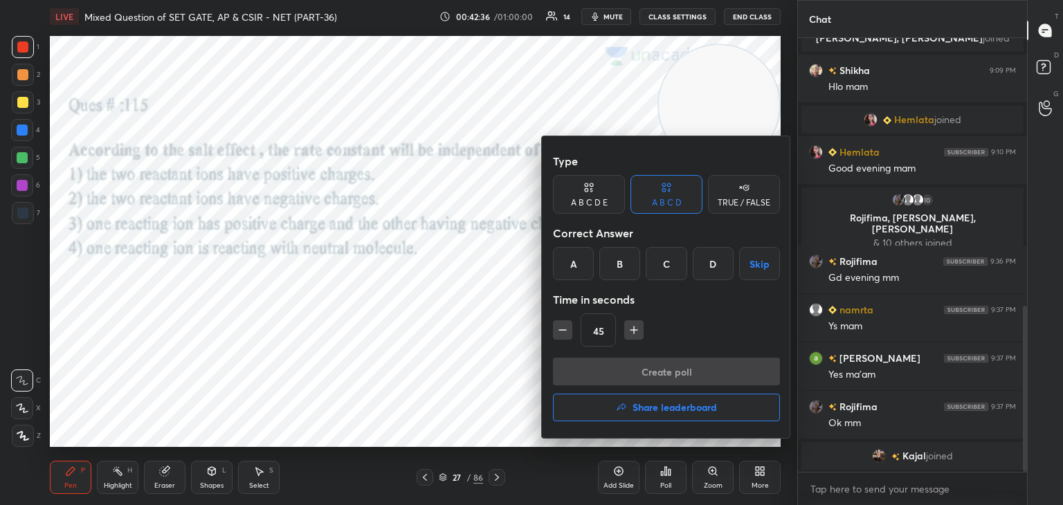
click at [634, 325] on icon "button" at bounding box center [634, 330] width 14 height 14
type input "60"
click at [716, 259] on div "D" at bounding box center [713, 263] width 41 height 33
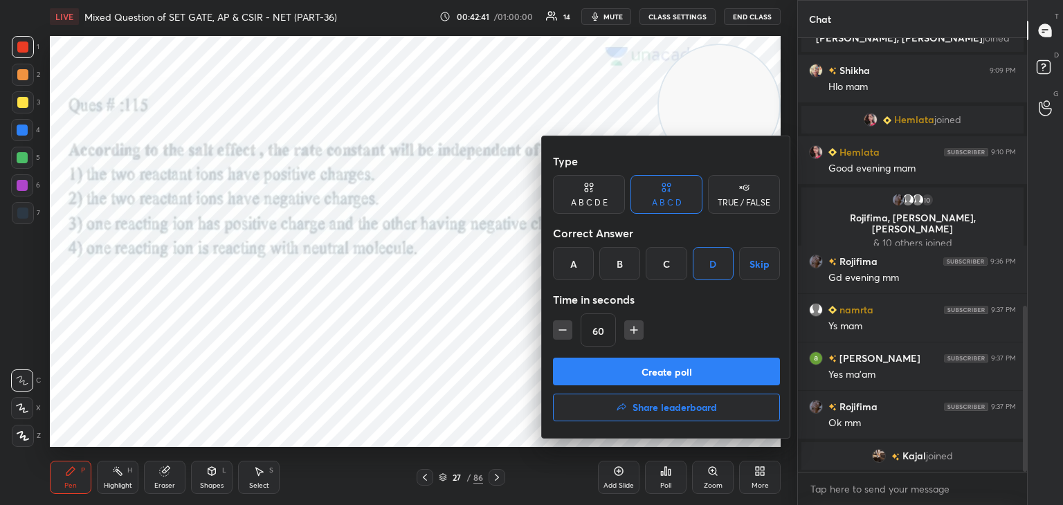
click at [645, 370] on button "Create poll" at bounding box center [666, 372] width 227 height 28
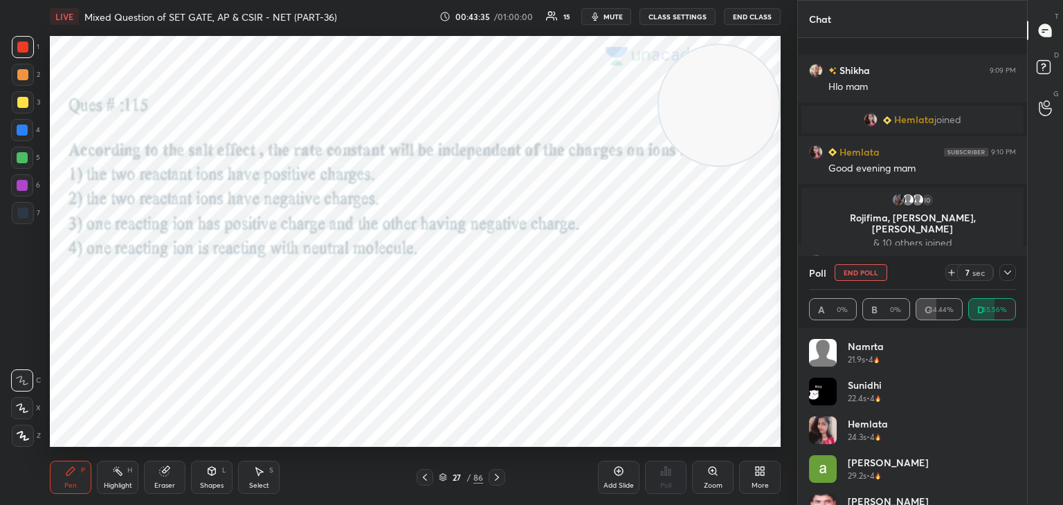
scroll to position [788, 0]
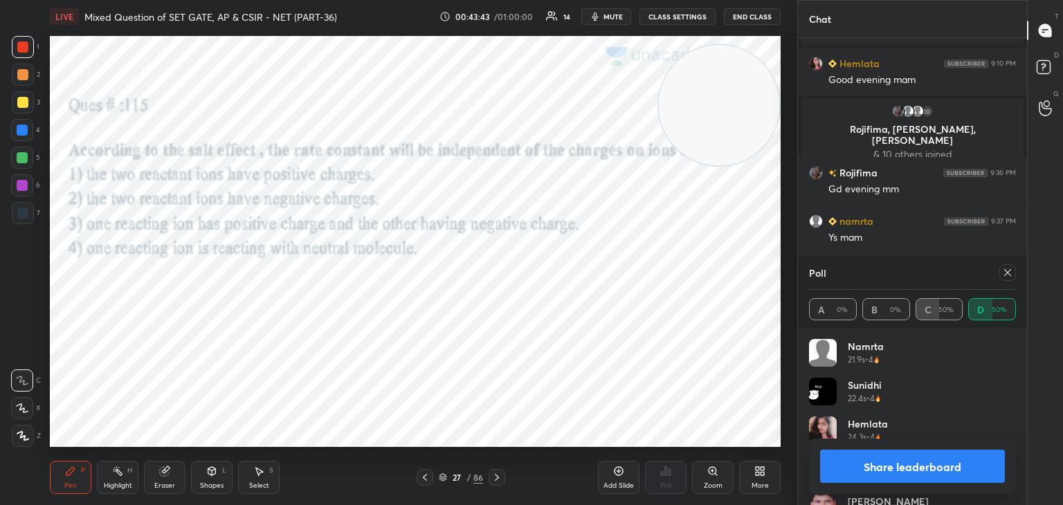
click at [1009, 271] on icon at bounding box center [1007, 272] width 11 height 11
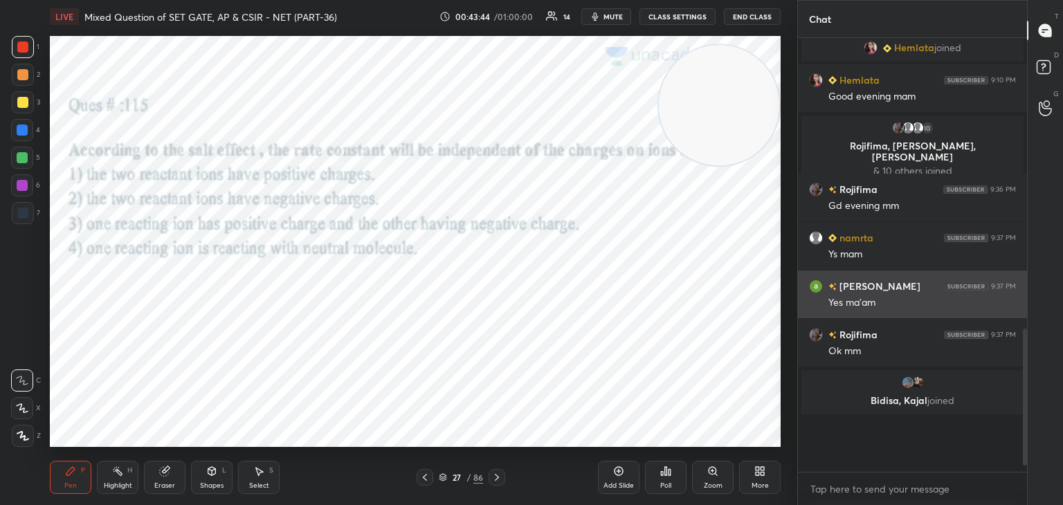
scroll to position [411, 225]
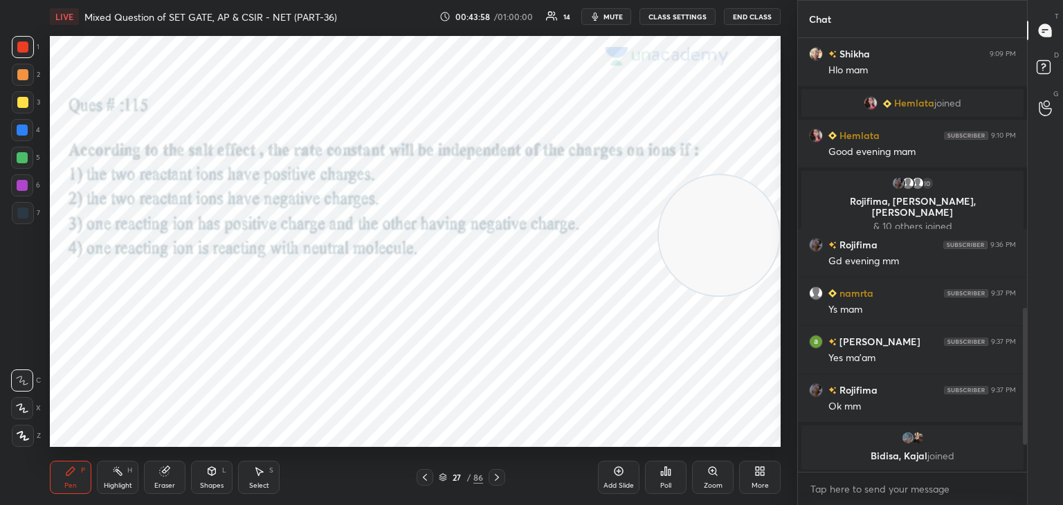
click at [496, 474] on icon at bounding box center [497, 477] width 11 height 11
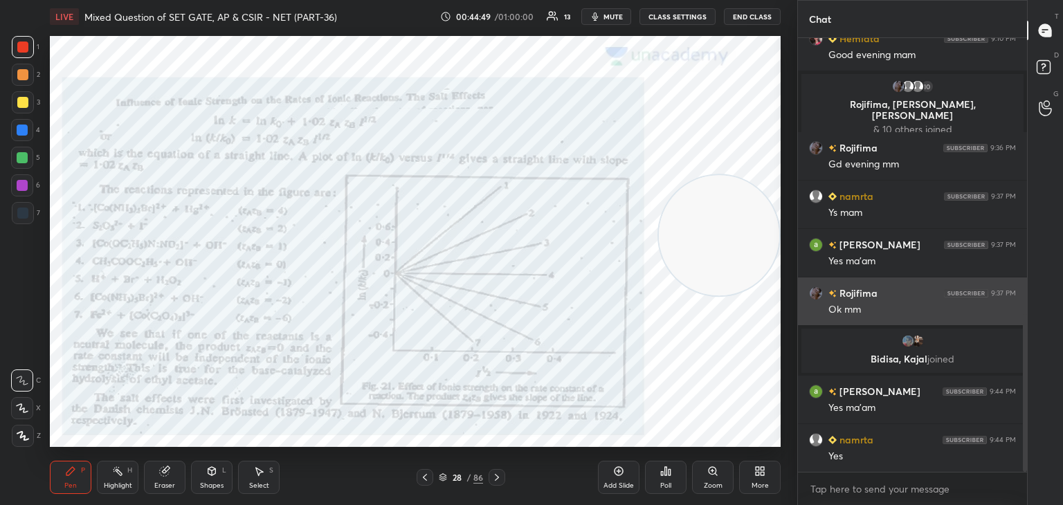
scroll to position [809, 0]
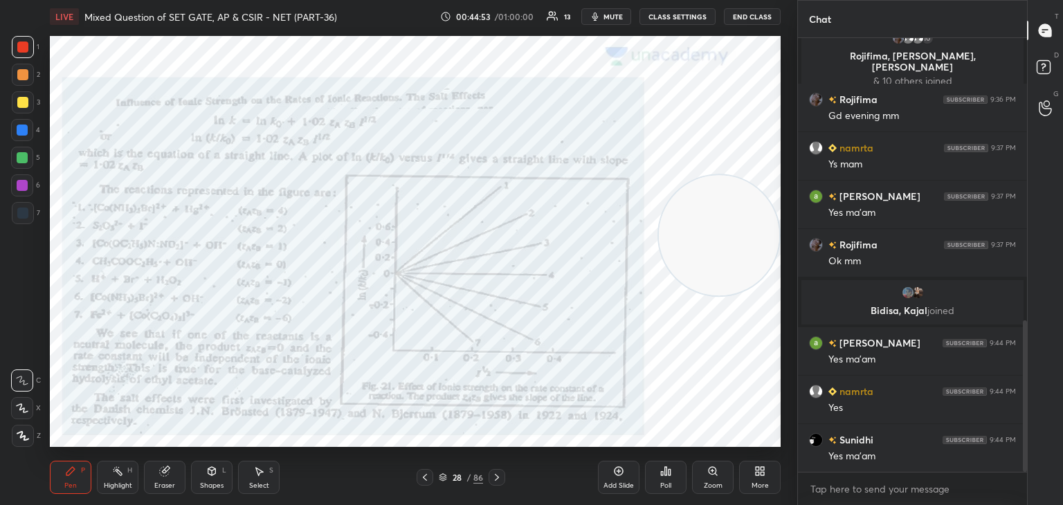
click at [498, 478] on icon at bounding box center [497, 477] width 4 height 7
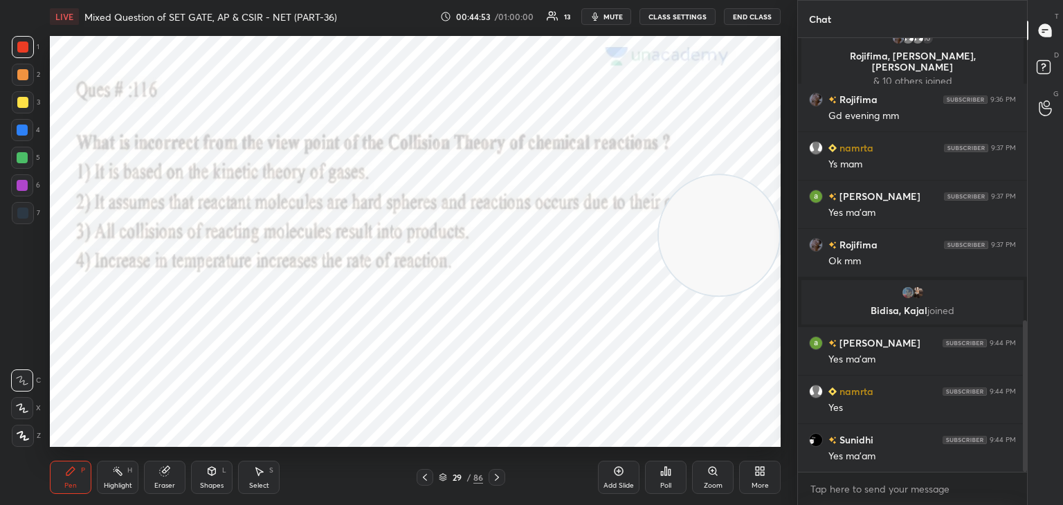
scroll to position [857, 0]
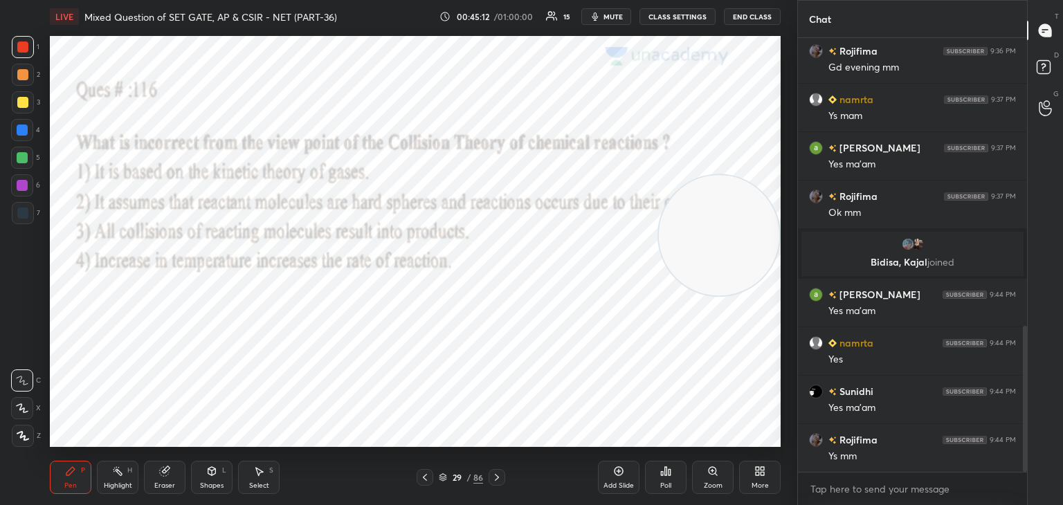
click at [671, 469] on icon at bounding box center [665, 471] width 11 height 11
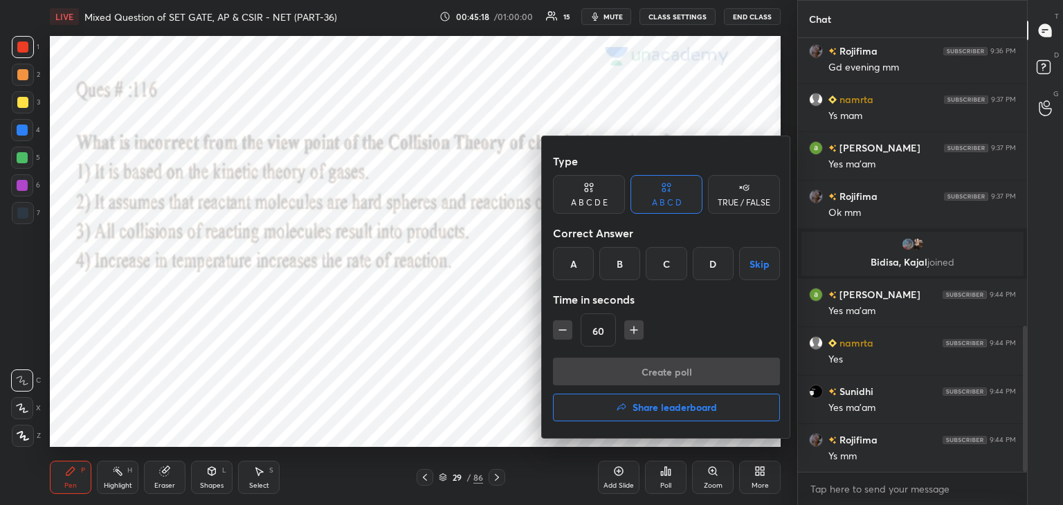
click at [670, 261] on div "C" at bounding box center [666, 263] width 41 height 33
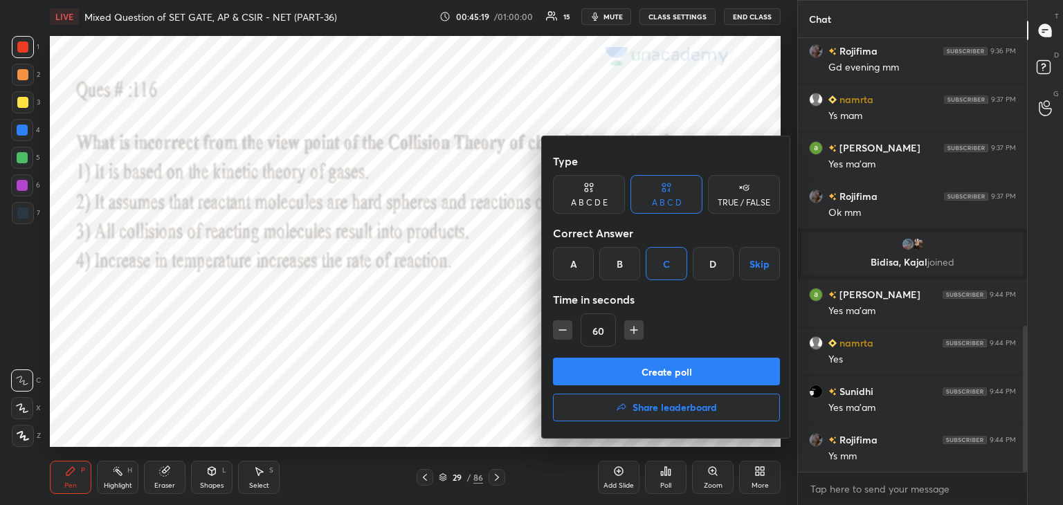
click at [626, 366] on button "Create poll" at bounding box center [666, 372] width 227 height 28
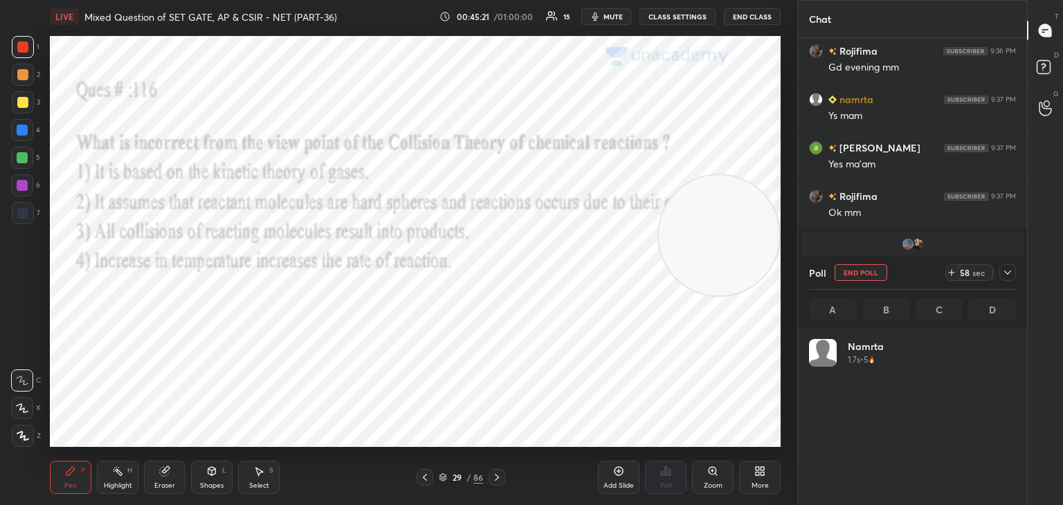
scroll to position [162, 203]
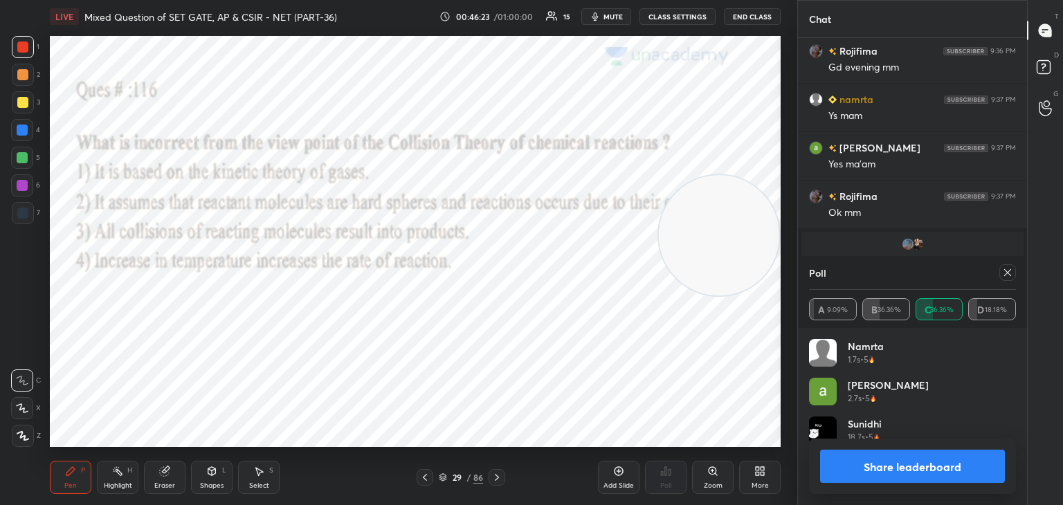
click at [1013, 271] on div at bounding box center [1008, 272] width 17 height 17
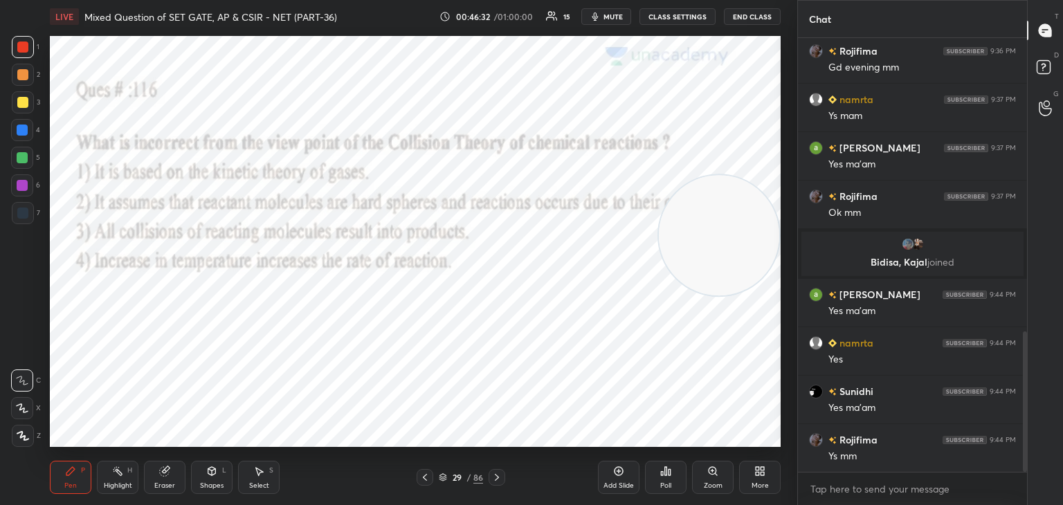
scroll to position [905, 0]
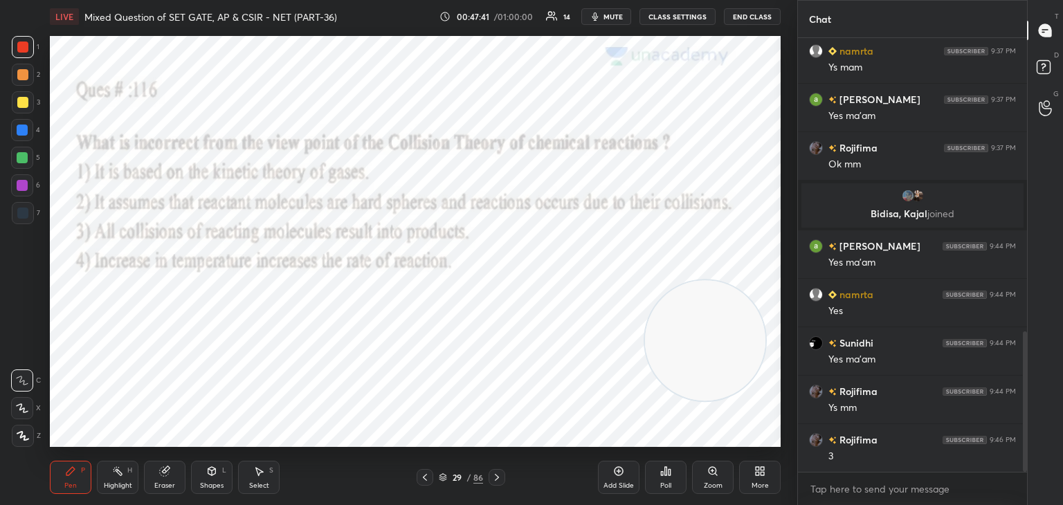
click at [498, 477] on icon at bounding box center [497, 477] width 4 height 7
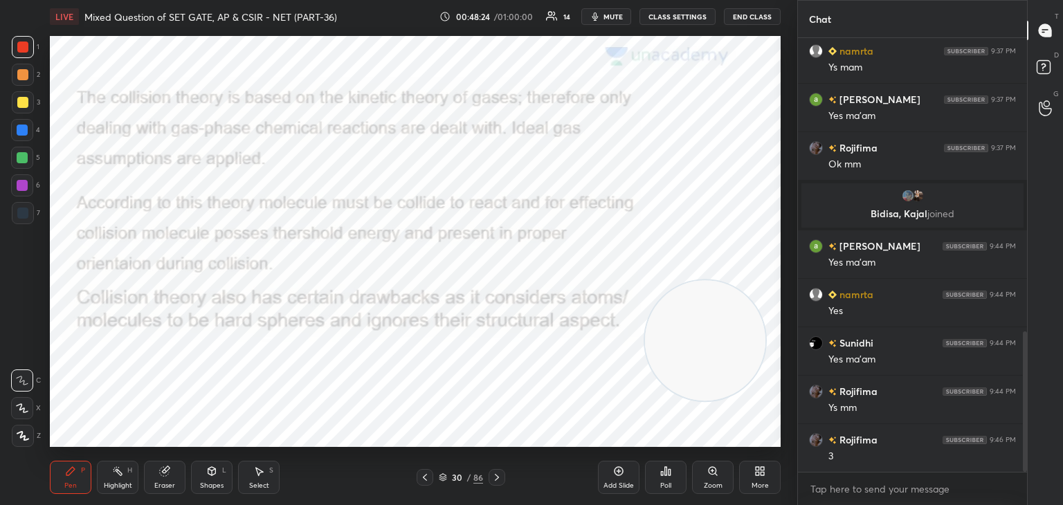
click at [500, 474] on icon at bounding box center [497, 477] width 11 height 11
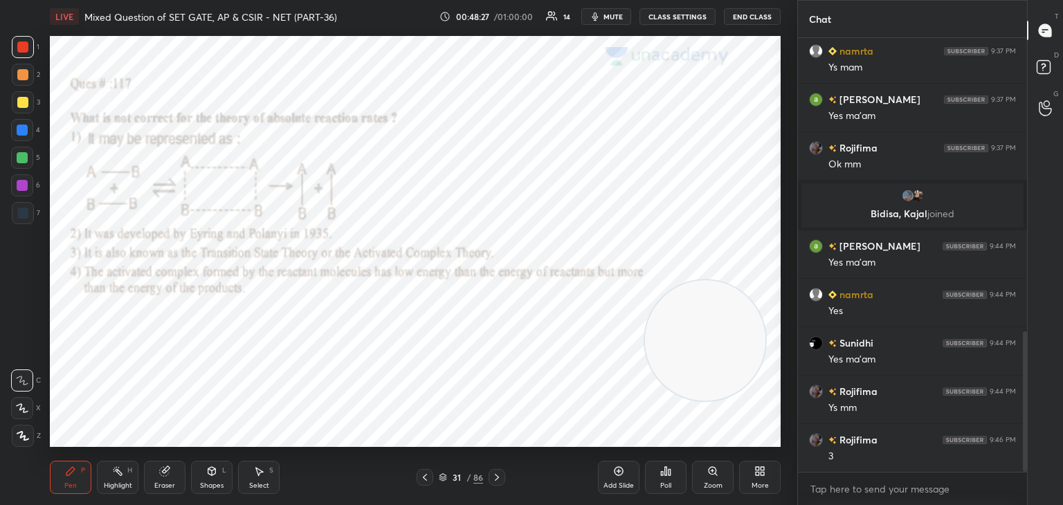
click at [669, 473] on icon at bounding box center [670, 472] width 2 height 6
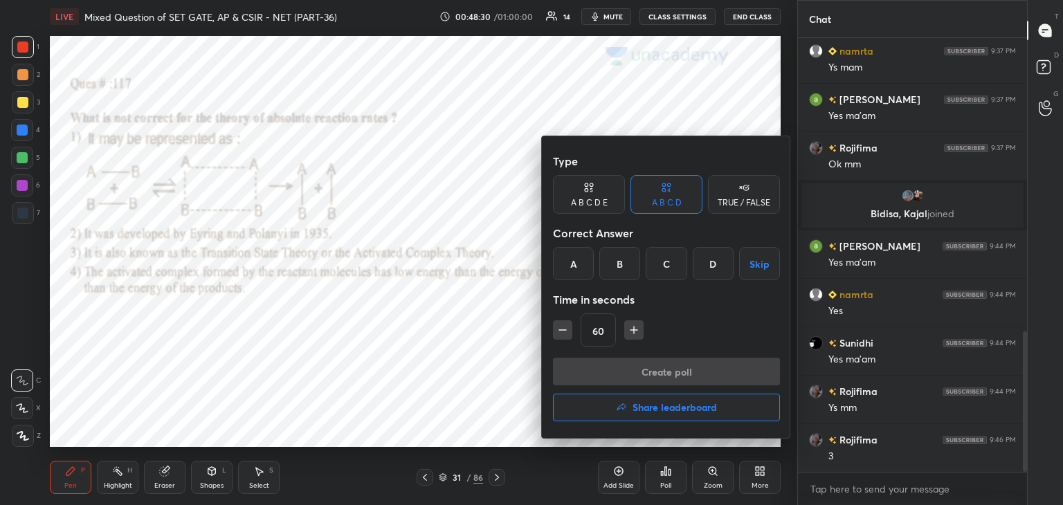
click at [719, 262] on div "D" at bounding box center [713, 263] width 41 height 33
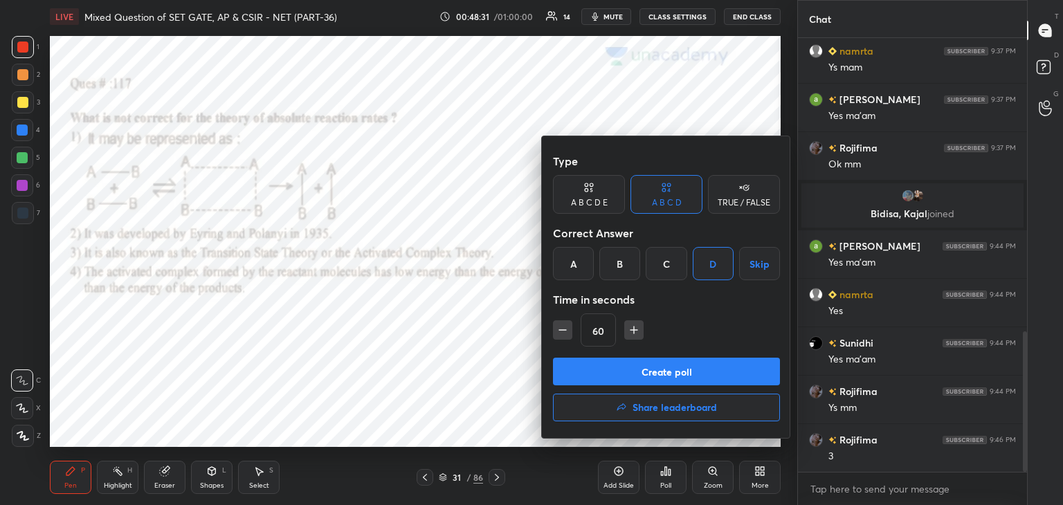
click at [650, 377] on button "Create poll" at bounding box center [666, 372] width 227 height 28
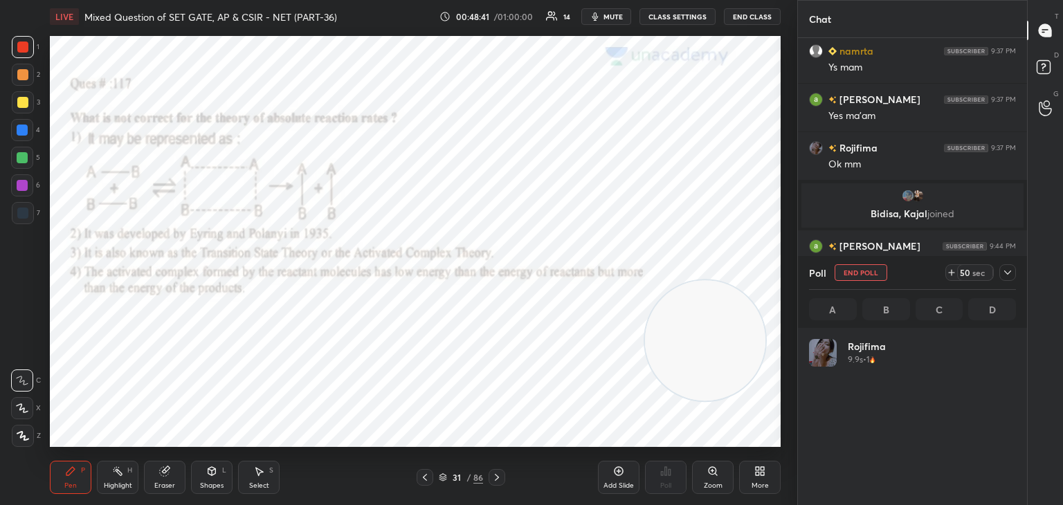
scroll to position [162, 203]
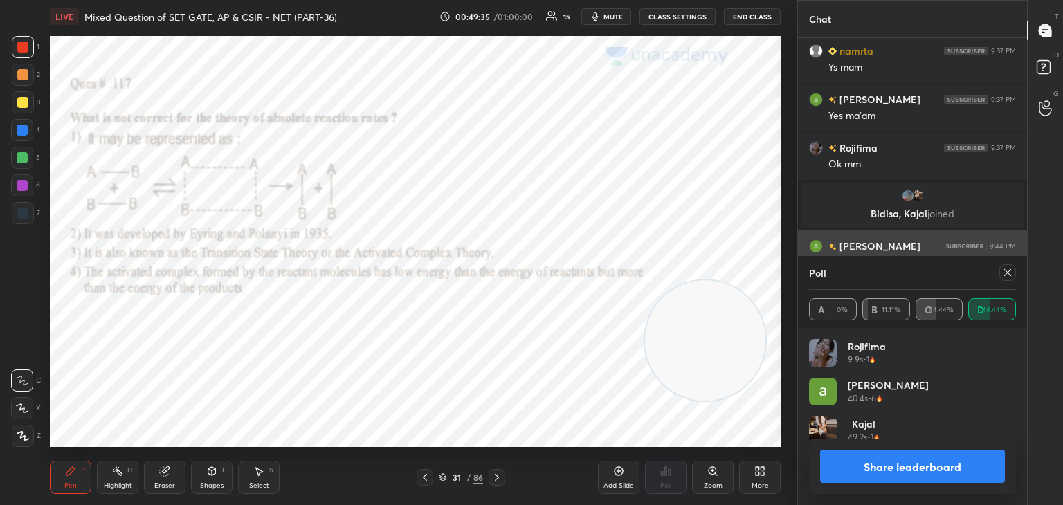
click at [1011, 270] on icon at bounding box center [1007, 272] width 7 height 7
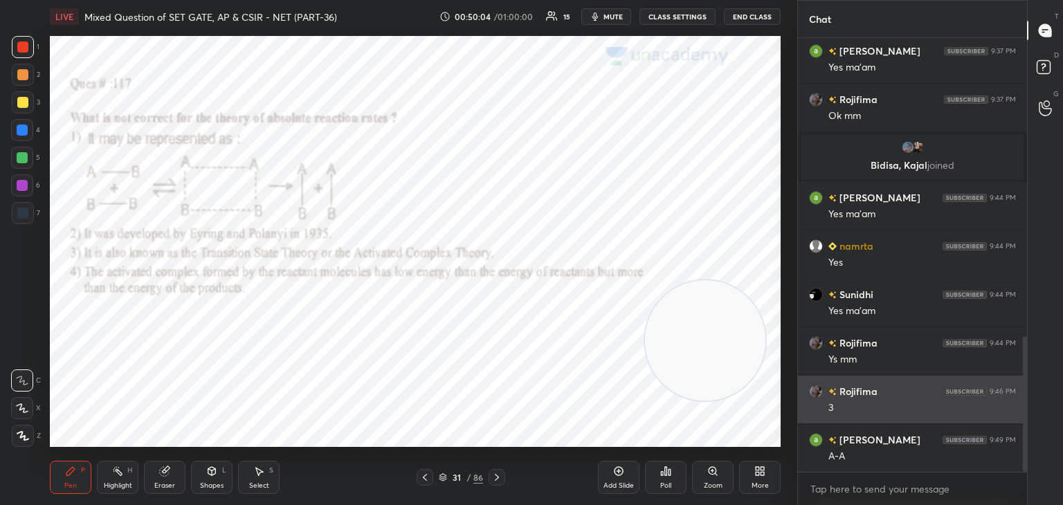
scroll to position [1002, 0]
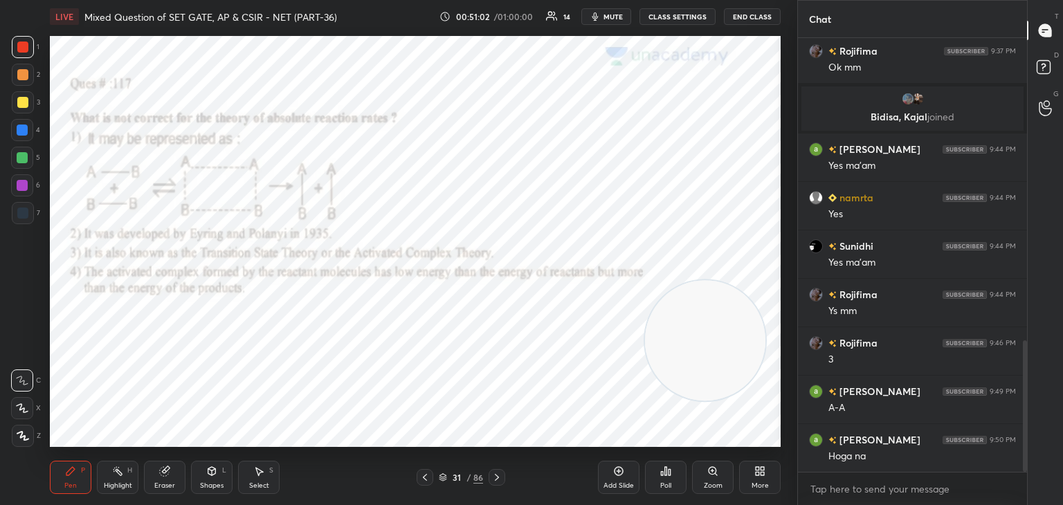
click at [499, 475] on icon at bounding box center [497, 477] width 11 height 11
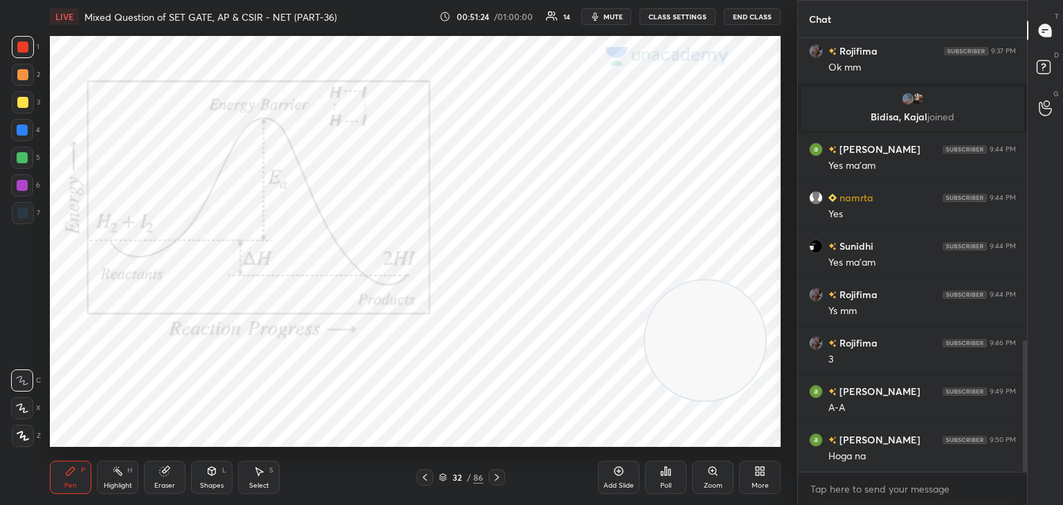
click at [501, 476] on icon at bounding box center [497, 477] width 11 height 11
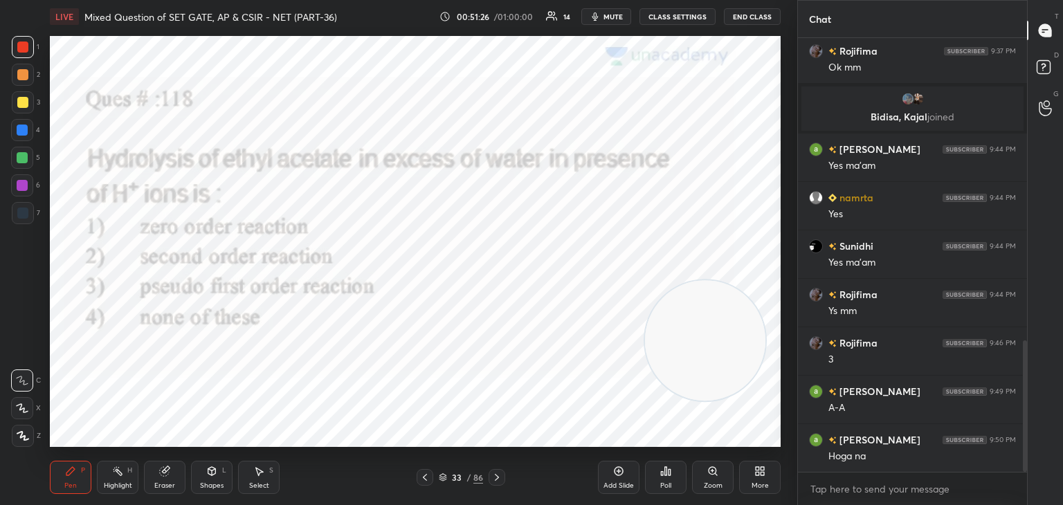
click at [675, 471] on div "Poll" at bounding box center [666, 477] width 42 height 33
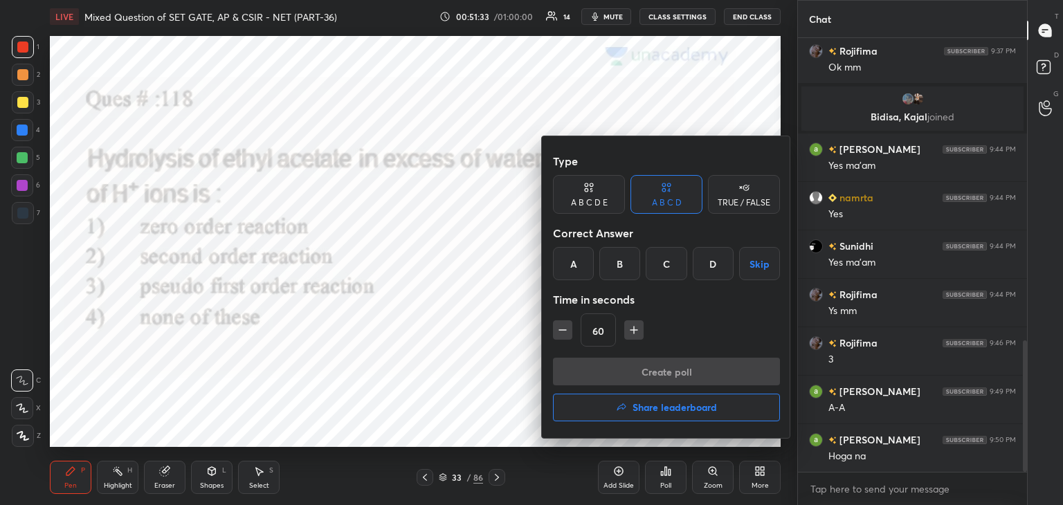
click at [663, 259] on div "C" at bounding box center [666, 263] width 41 height 33
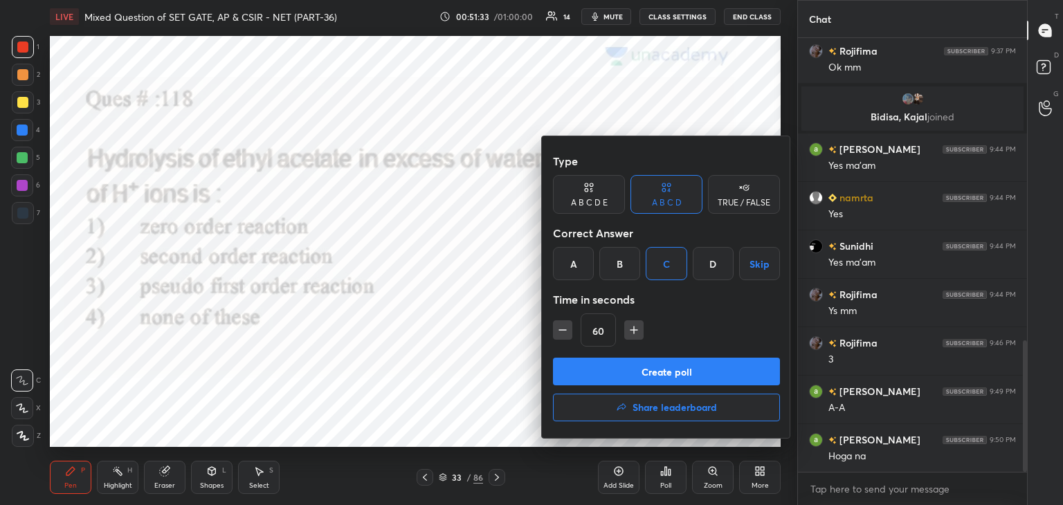
click at [631, 370] on button "Create poll" at bounding box center [666, 372] width 227 height 28
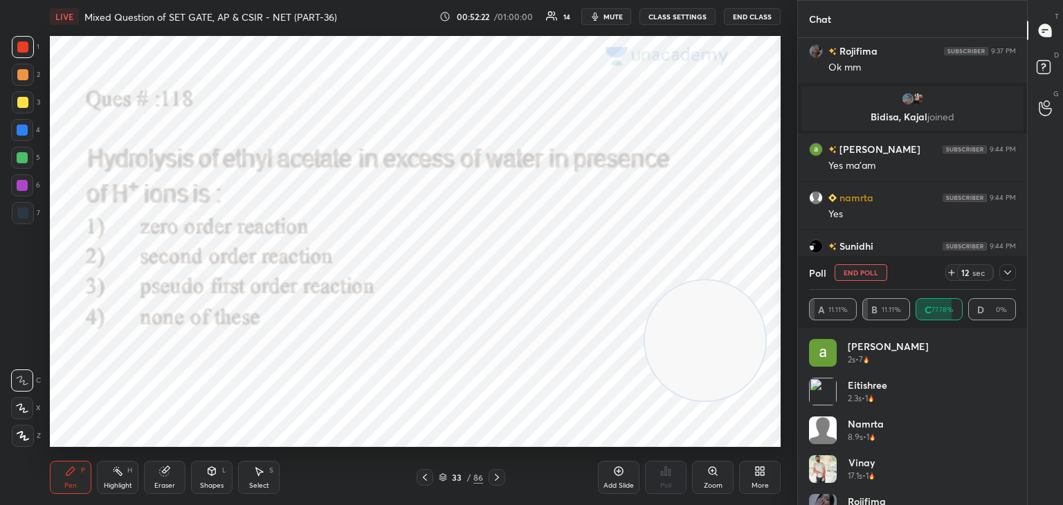
scroll to position [1074, 0]
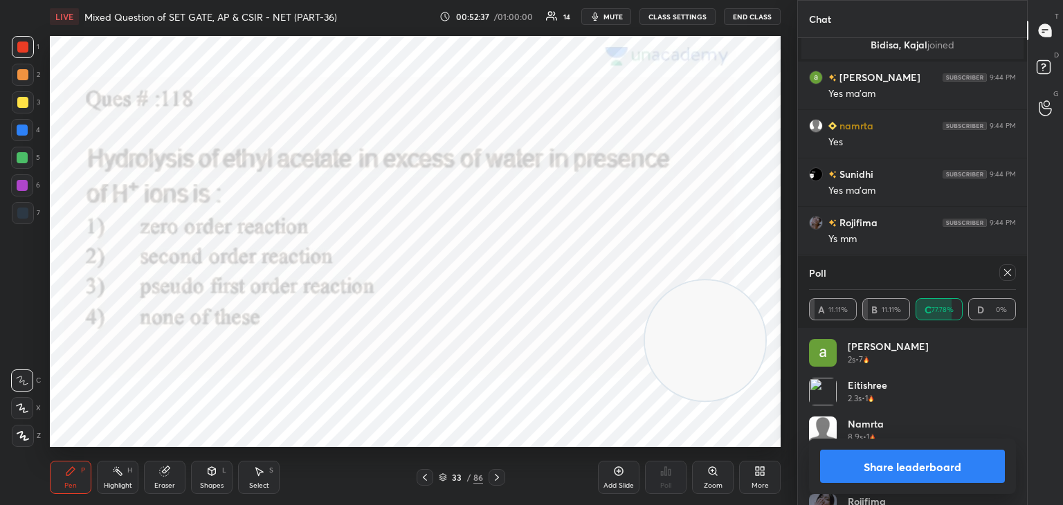
click at [897, 471] on button "Share leaderboard" at bounding box center [912, 466] width 185 height 33
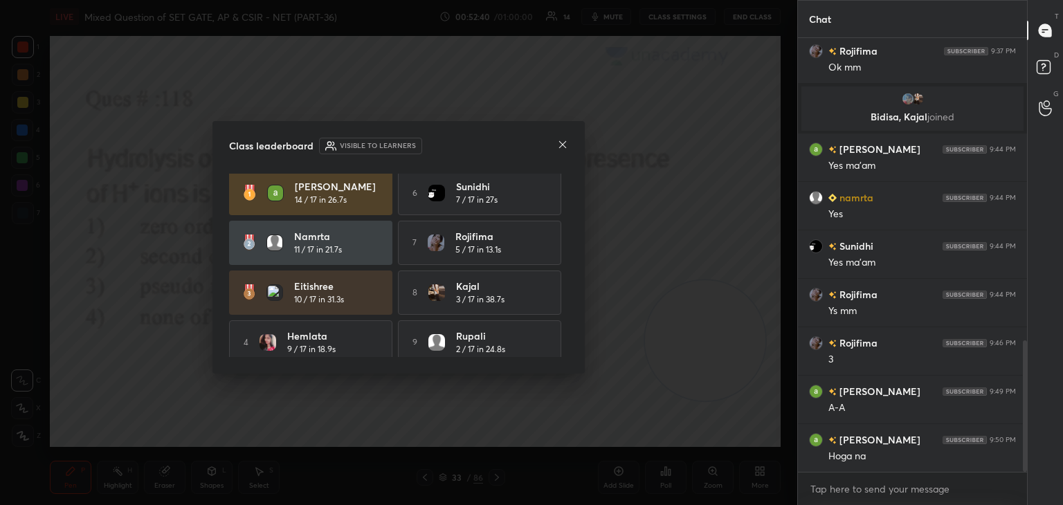
scroll to position [0, 0]
click at [558, 139] on icon at bounding box center [562, 144] width 11 height 11
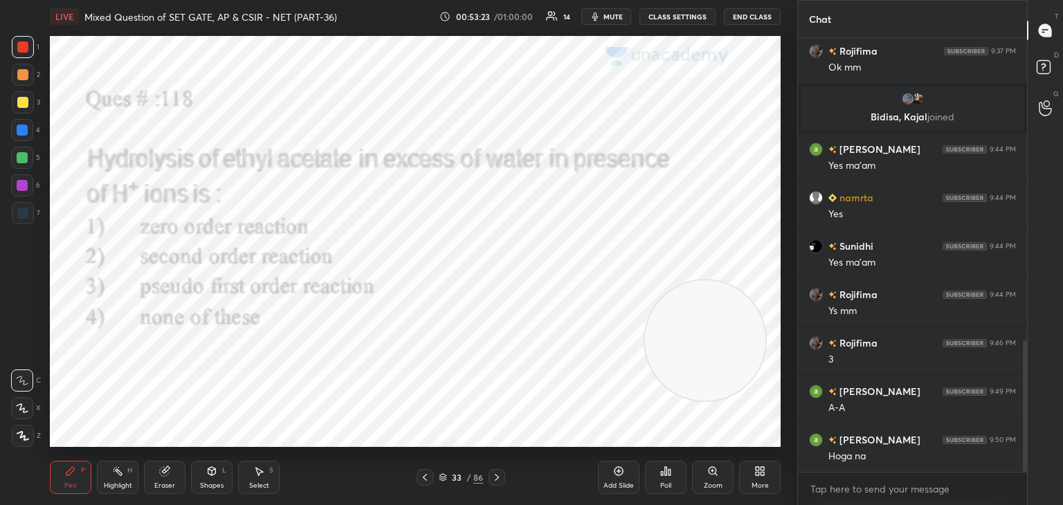
click at [498, 475] on icon at bounding box center [497, 477] width 11 height 11
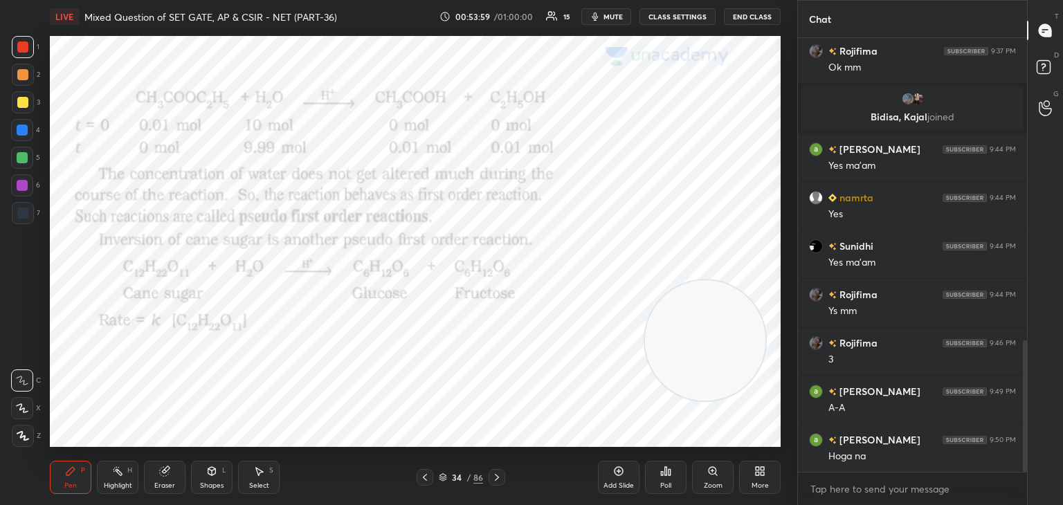
scroll to position [1036, 0]
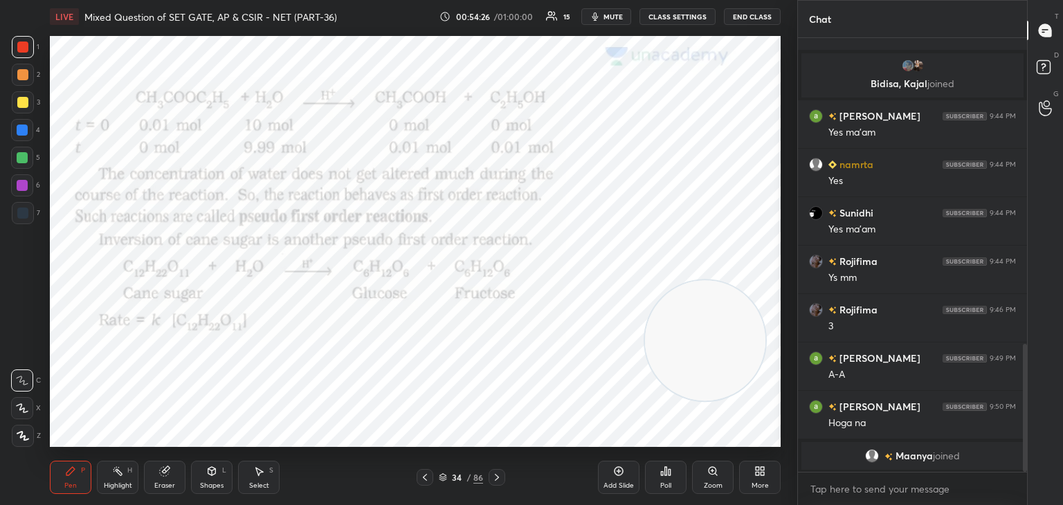
click at [500, 474] on icon at bounding box center [497, 477] width 11 height 11
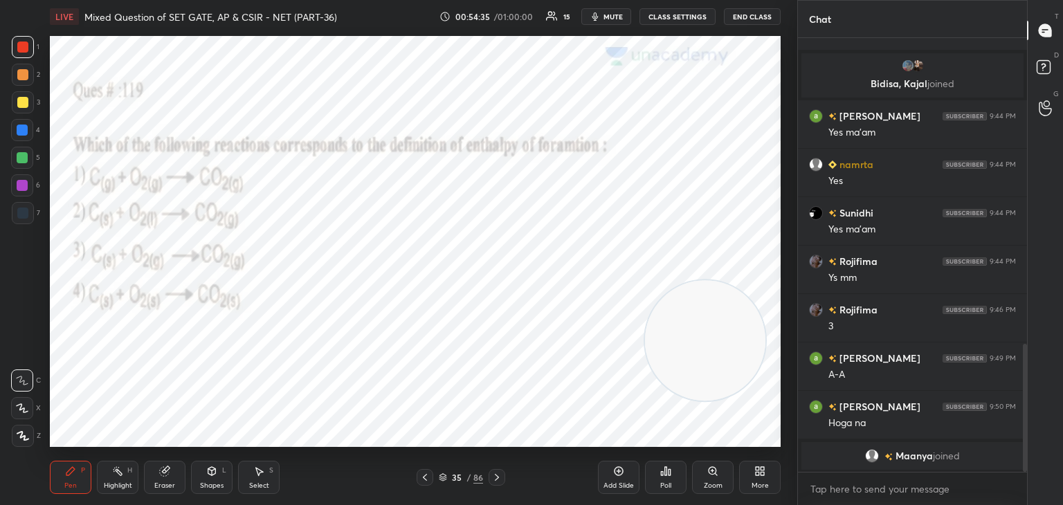
click at [671, 475] on div "Poll" at bounding box center [666, 477] width 42 height 33
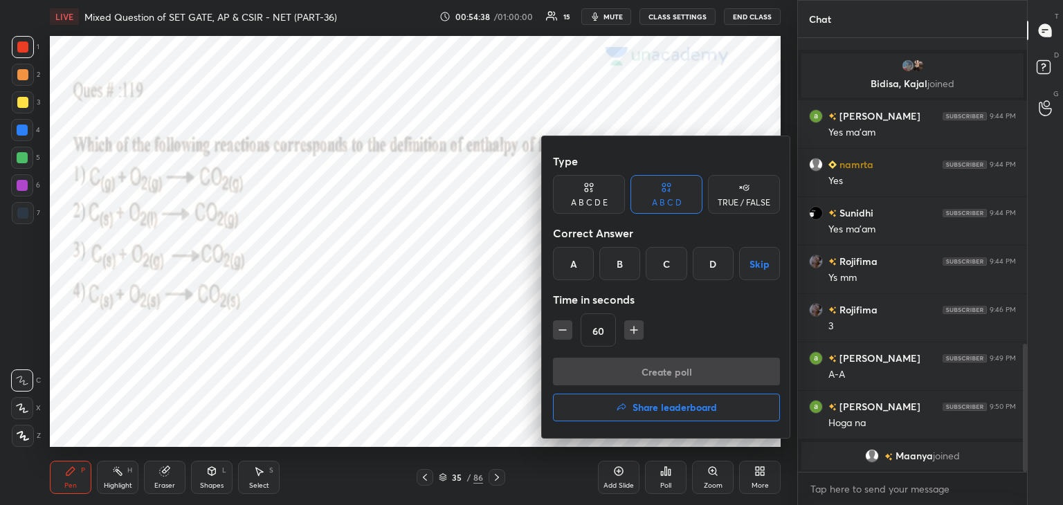
click at [676, 260] on div "C" at bounding box center [666, 263] width 41 height 33
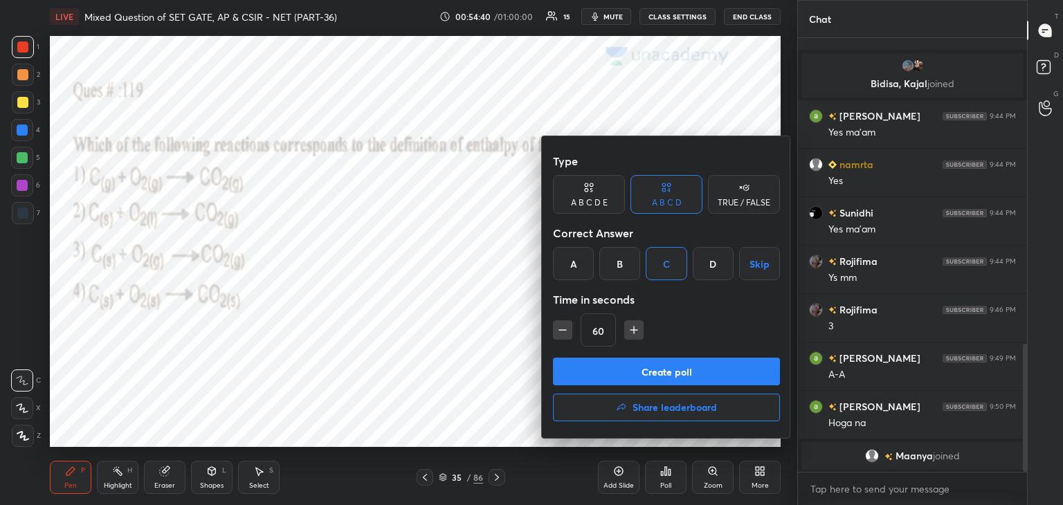
click at [650, 371] on button "Create poll" at bounding box center [666, 372] width 227 height 28
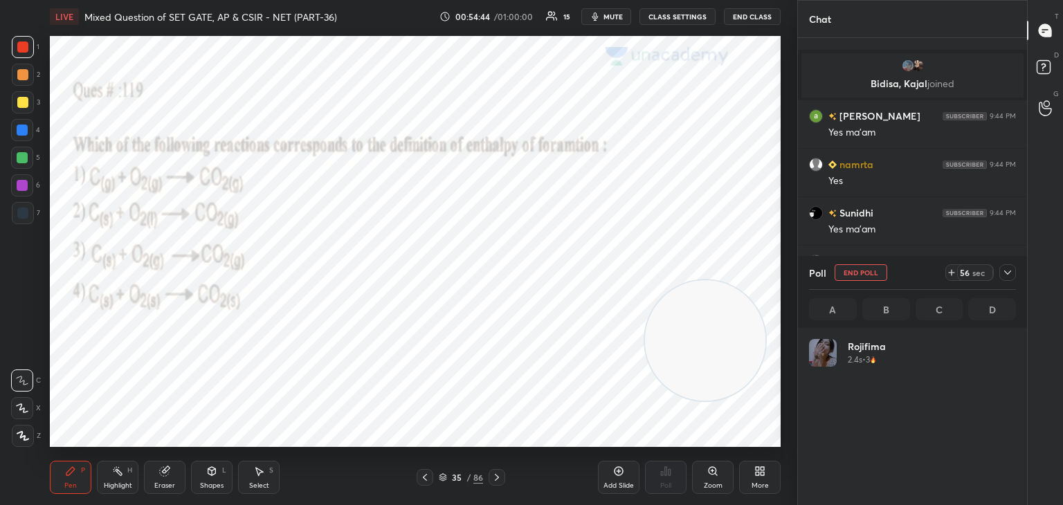
scroll to position [162, 203]
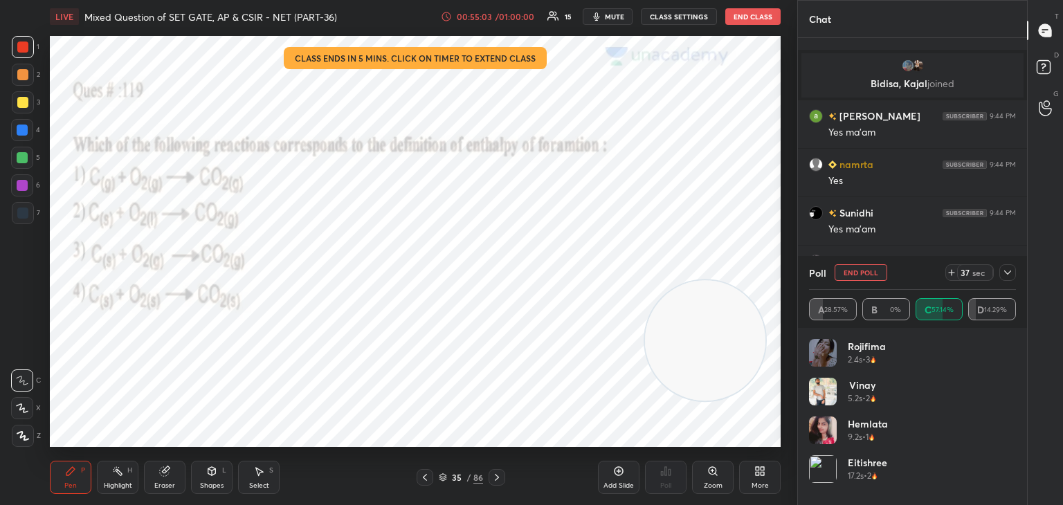
click at [447, 12] on icon at bounding box center [446, 16] width 11 height 11
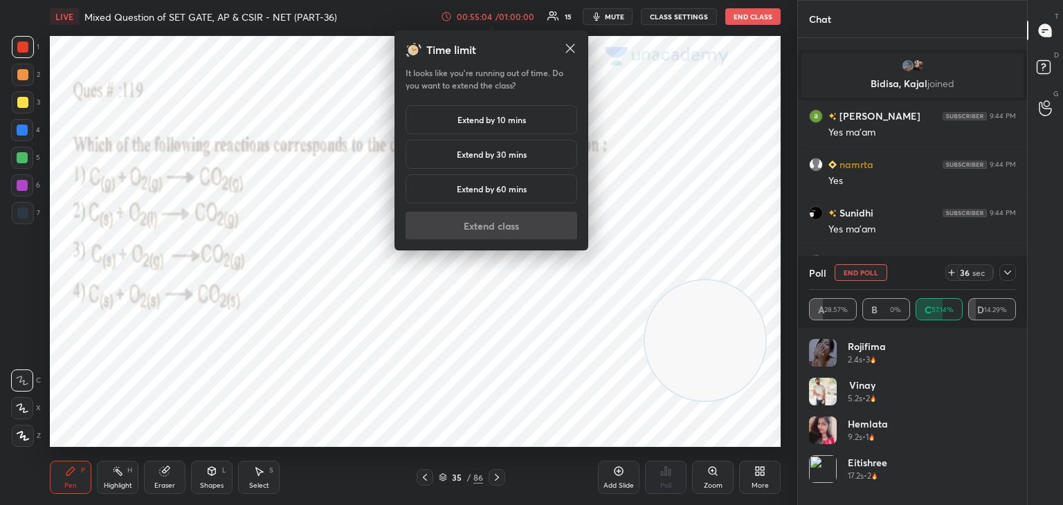
click at [476, 120] on h5 "Extend by 10 mins" at bounding box center [492, 120] width 69 height 12
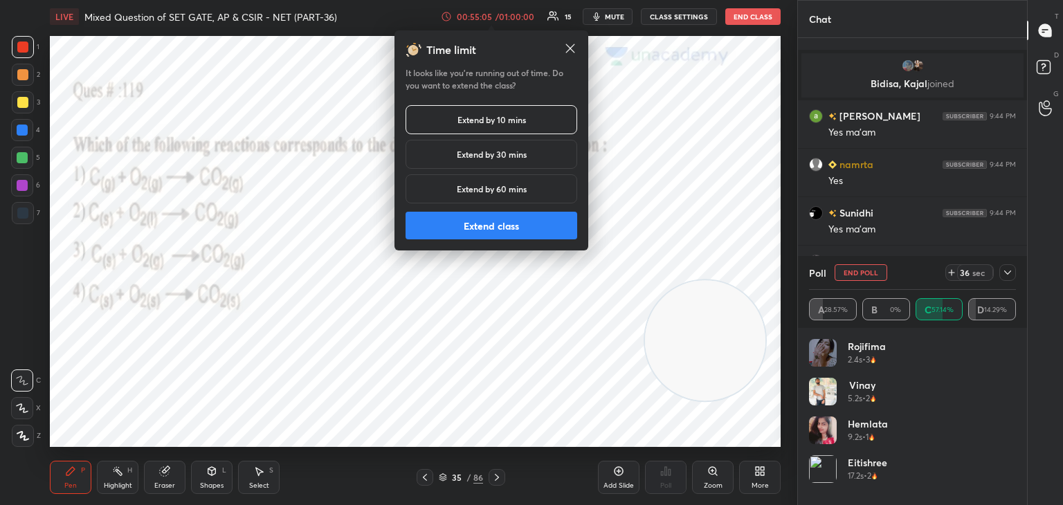
click at [503, 231] on button "Extend class" at bounding box center [492, 226] width 172 height 28
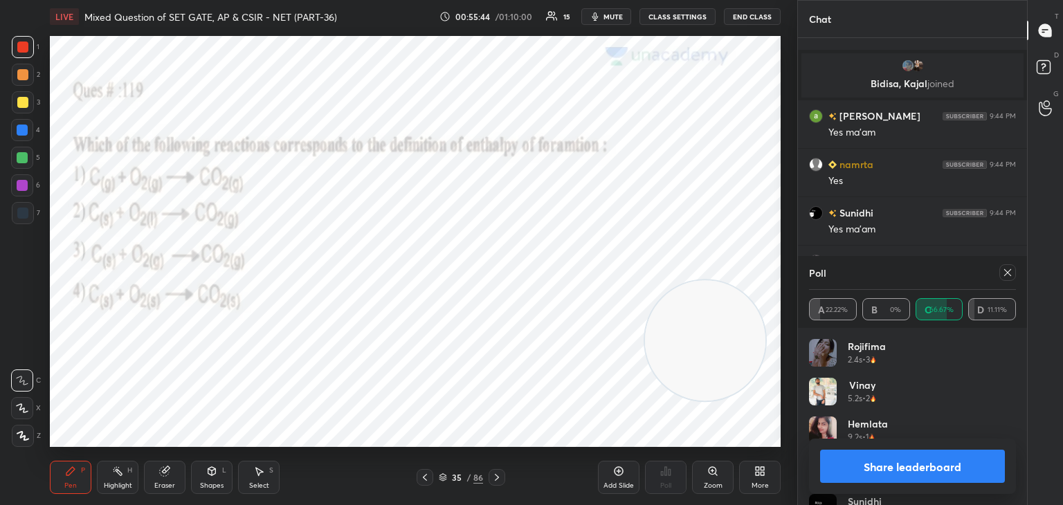
click at [1011, 270] on icon at bounding box center [1007, 272] width 7 height 7
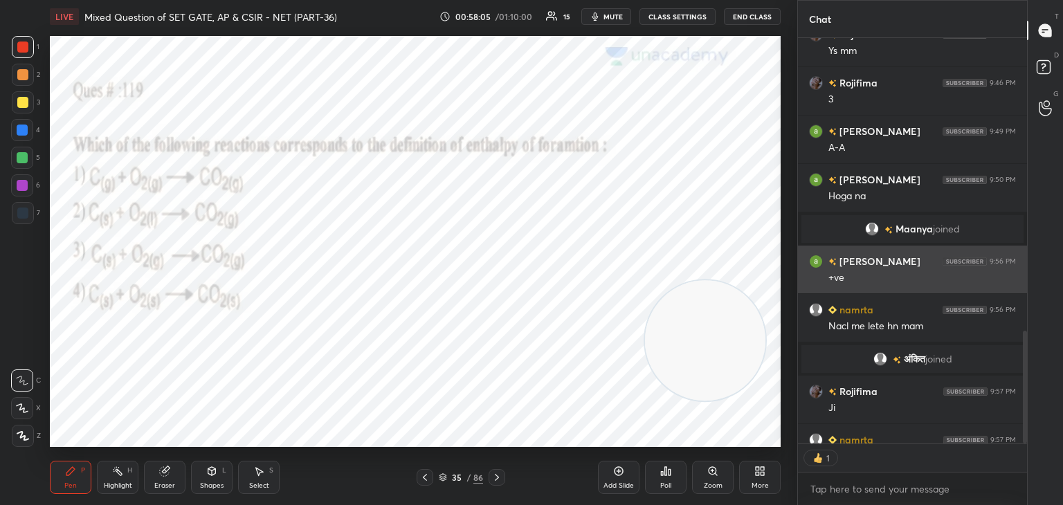
scroll to position [1127, 0]
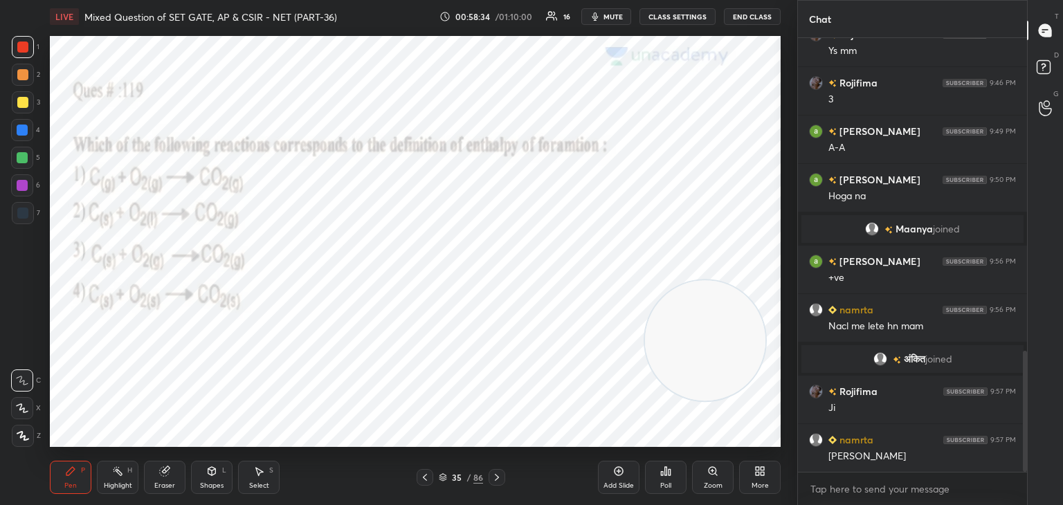
click at [502, 477] on icon at bounding box center [497, 477] width 11 height 11
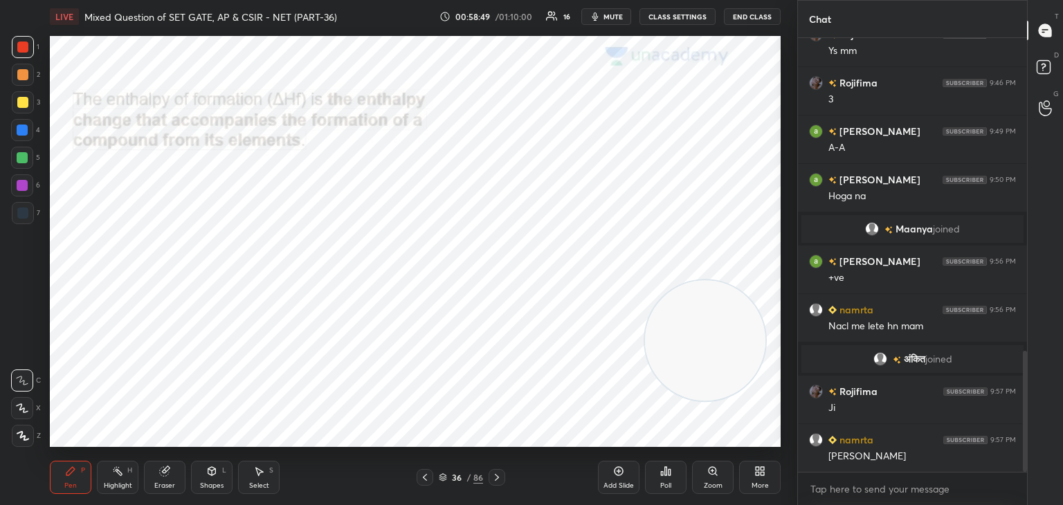
click at [499, 477] on icon at bounding box center [497, 477] width 11 height 11
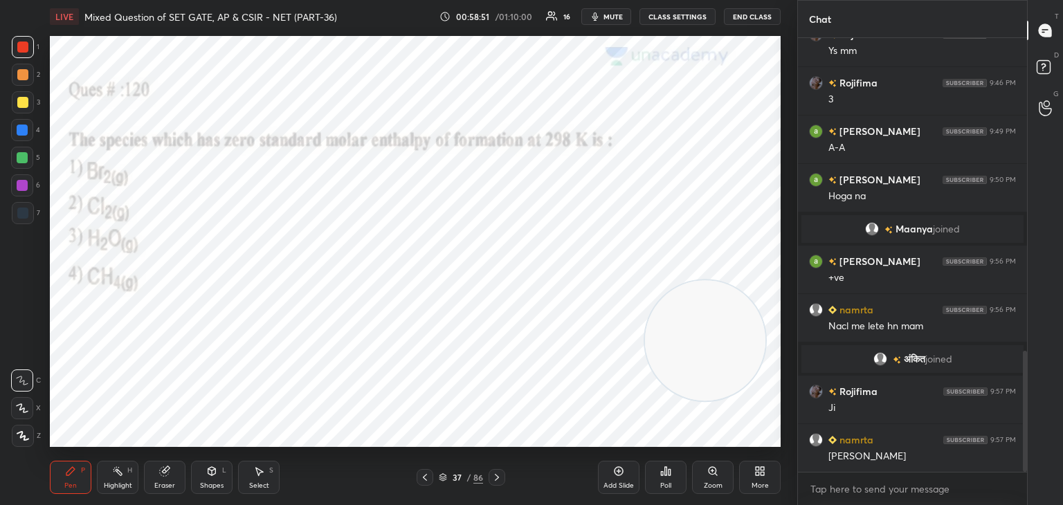
click at [673, 474] on div "Poll" at bounding box center [666, 477] width 42 height 33
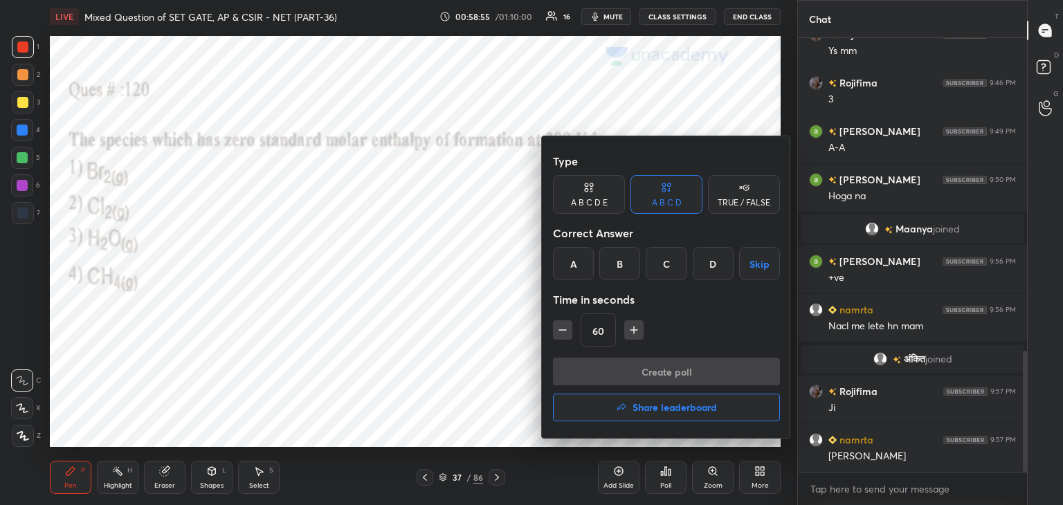
click at [623, 261] on div "B" at bounding box center [619, 263] width 41 height 33
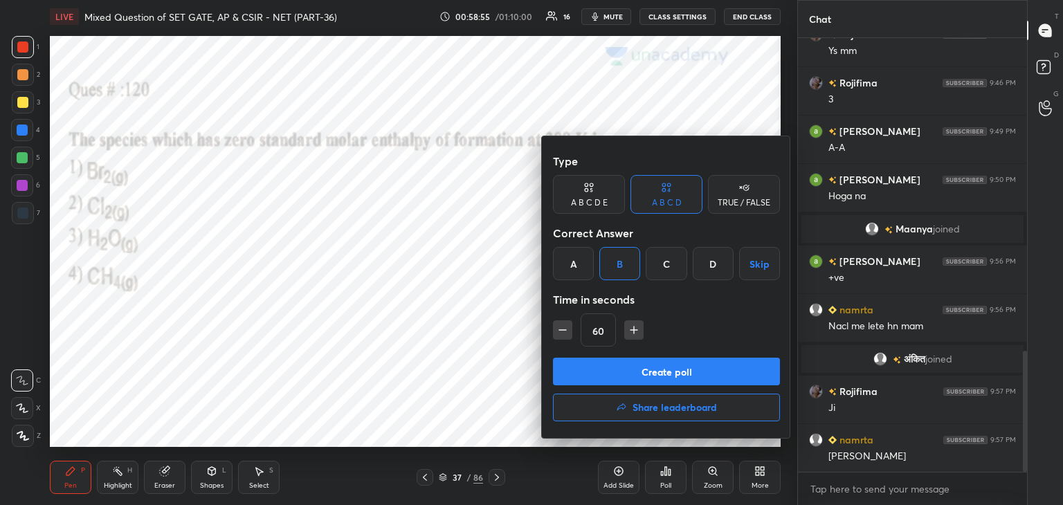
click at [618, 370] on button "Create poll" at bounding box center [666, 372] width 227 height 28
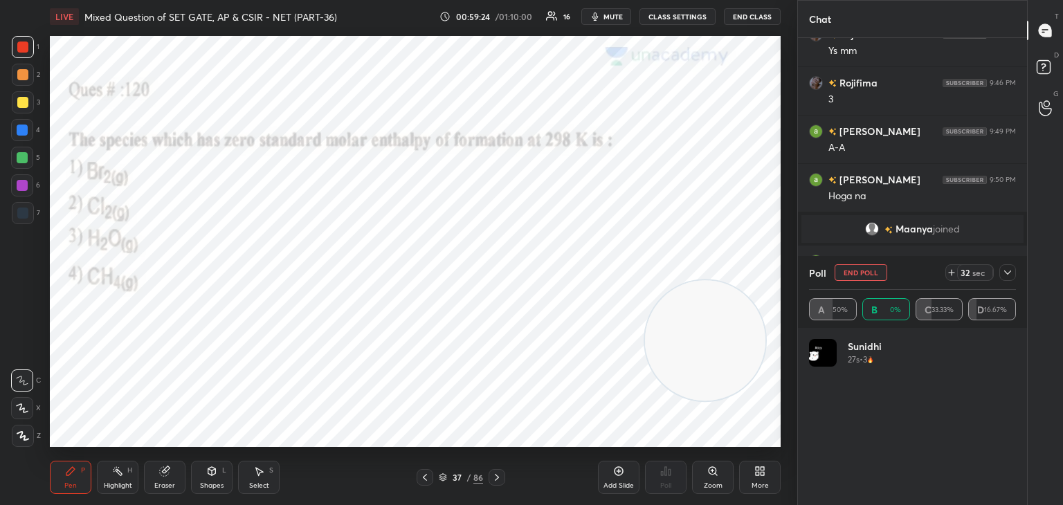
scroll to position [162, 203]
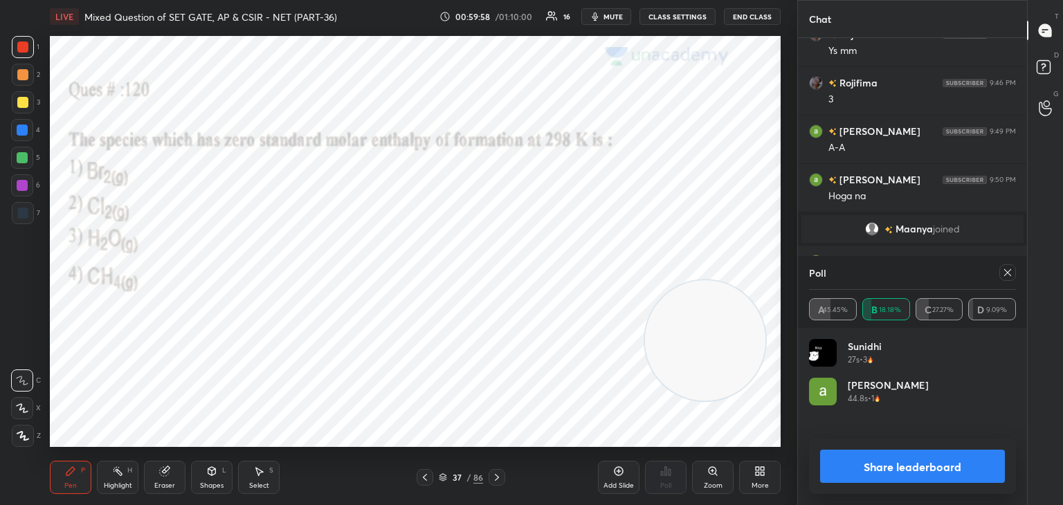
click at [1007, 272] on icon at bounding box center [1007, 272] width 7 height 7
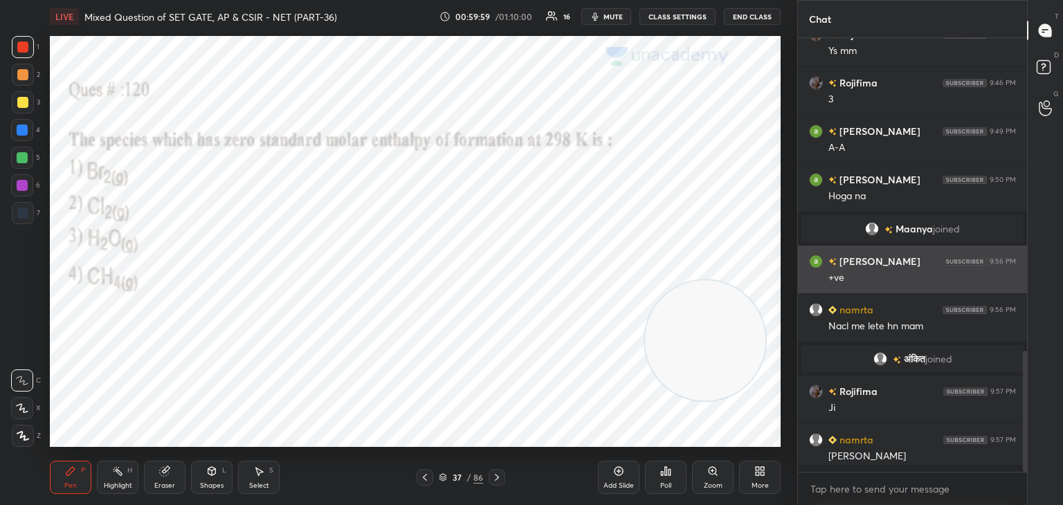
scroll to position [5, 4]
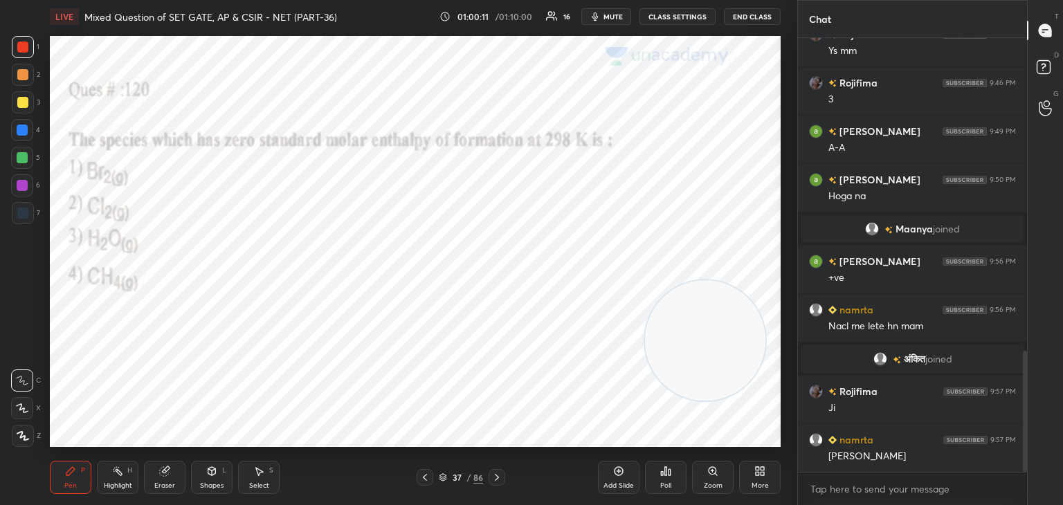
click at [498, 475] on icon at bounding box center [497, 477] width 11 height 11
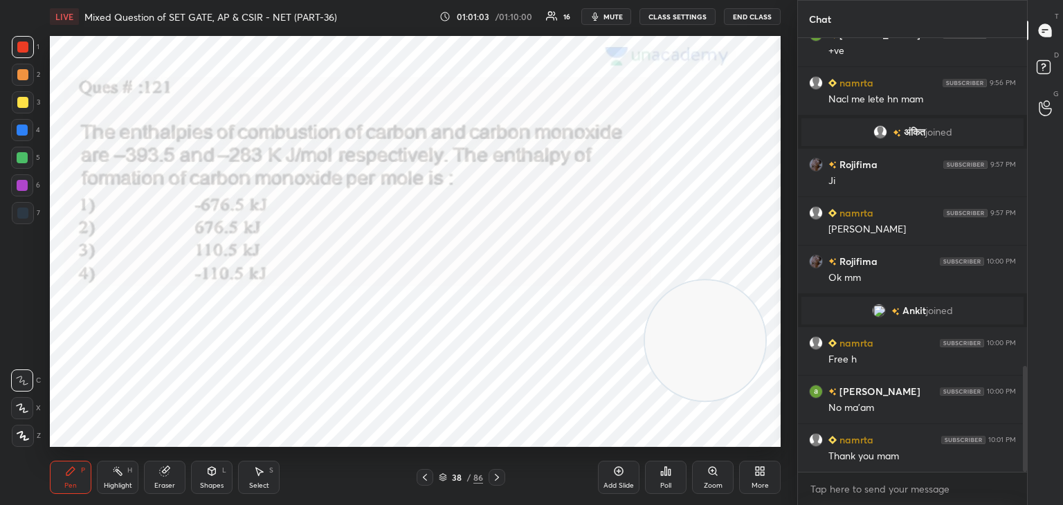
scroll to position [1346, 0]
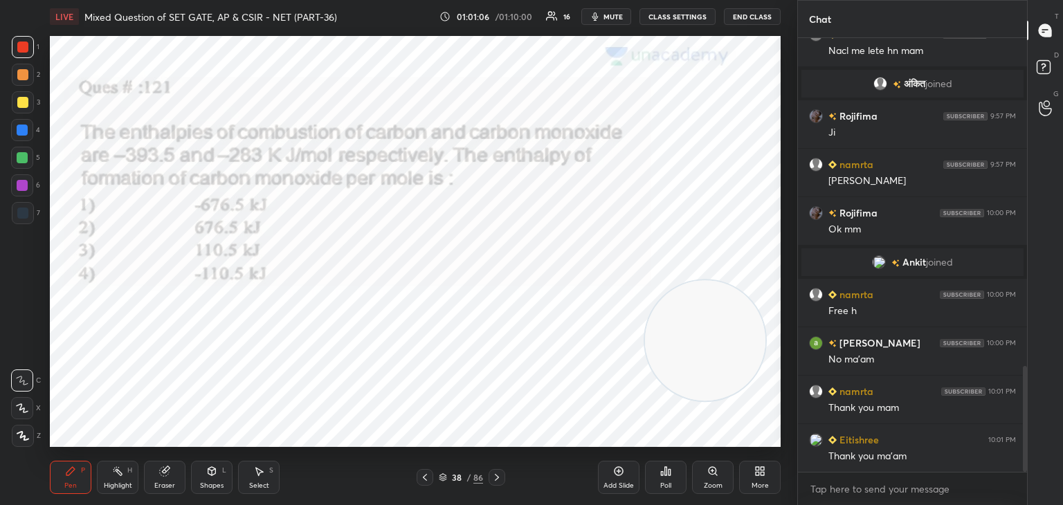
click at [755, 476] on icon at bounding box center [760, 471] width 11 height 11
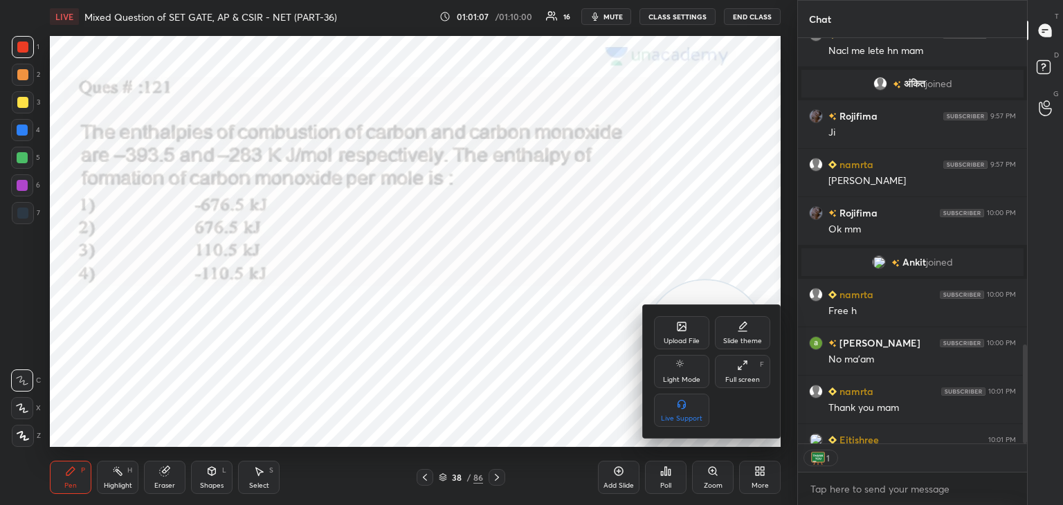
scroll to position [5, 4]
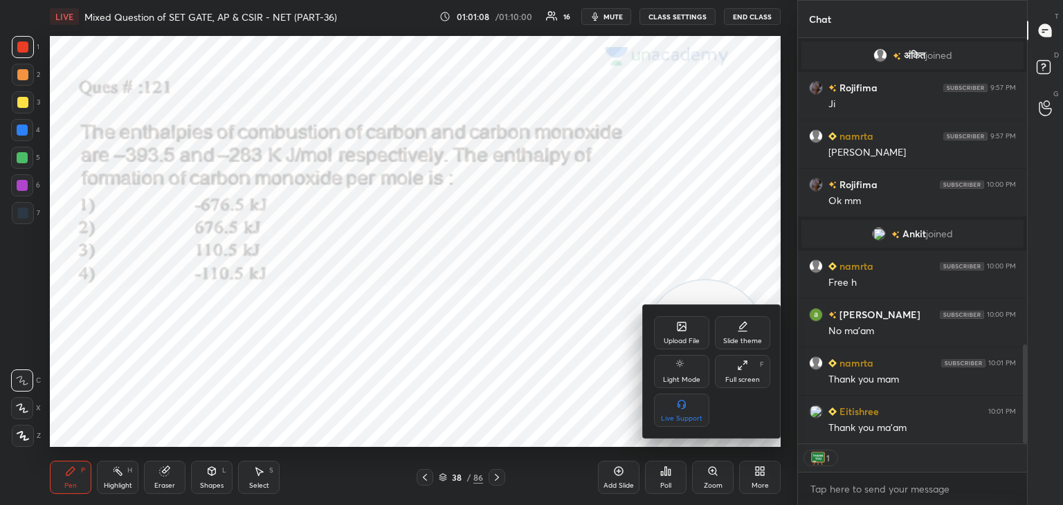
click at [684, 325] on icon at bounding box center [682, 327] width 8 height 8
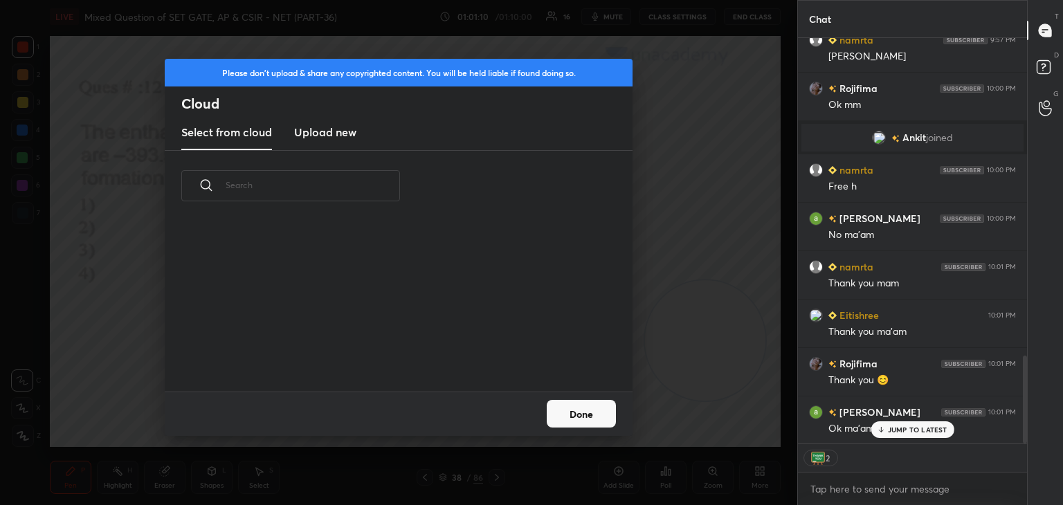
scroll to position [170, 444]
click at [330, 131] on h3 "Upload new" at bounding box center [325, 132] width 62 height 17
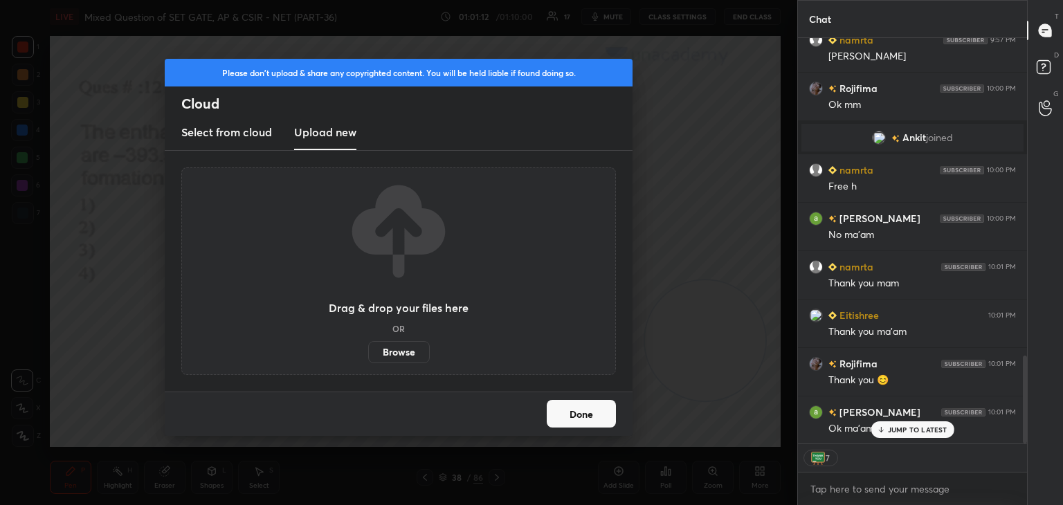
click at [408, 348] on label "Browse" at bounding box center [399, 352] width 62 height 22
click at [368, 348] on input "Browse" at bounding box center [368, 352] width 0 height 22
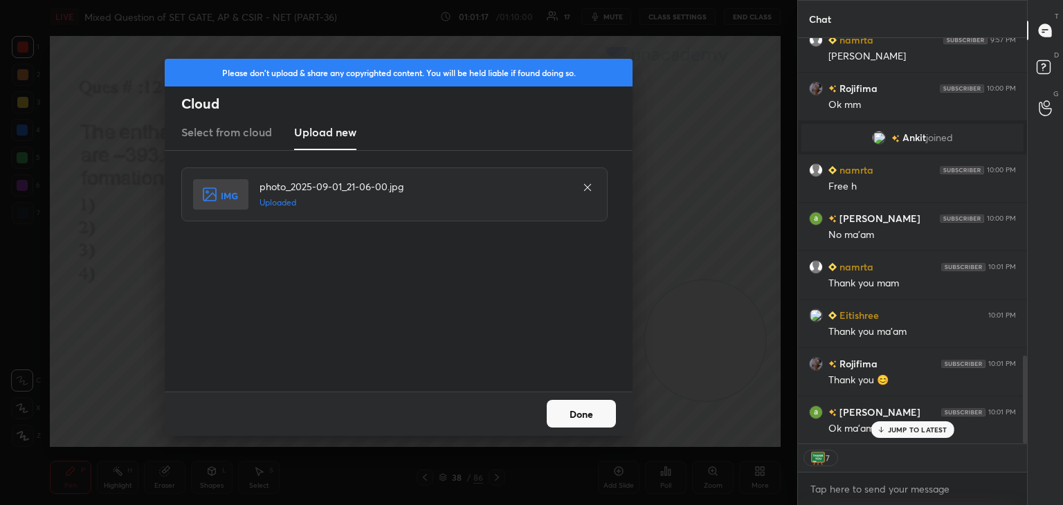
click at [570, 424] on button "Done" at bounding box center [581, 414] width 69 height 28
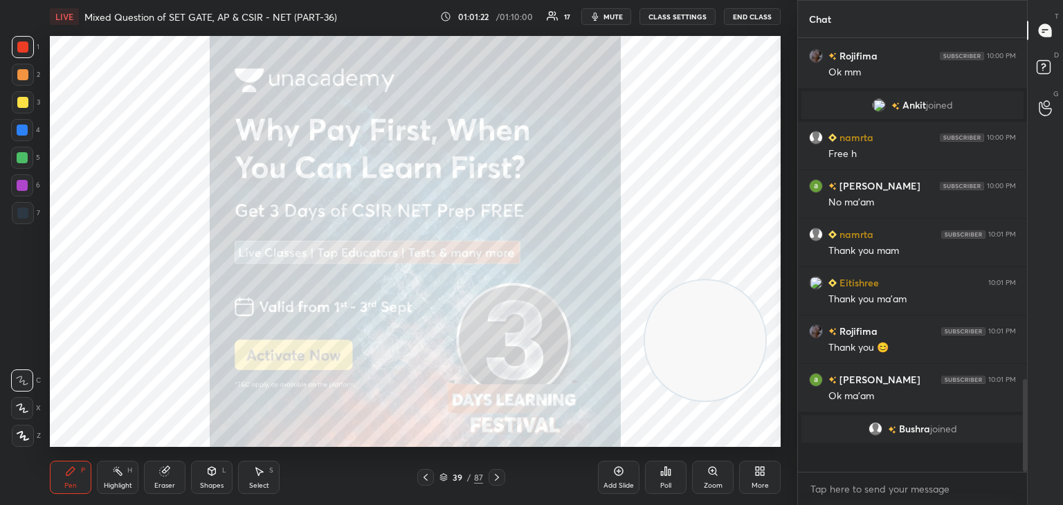
scroll to position [430, 225]
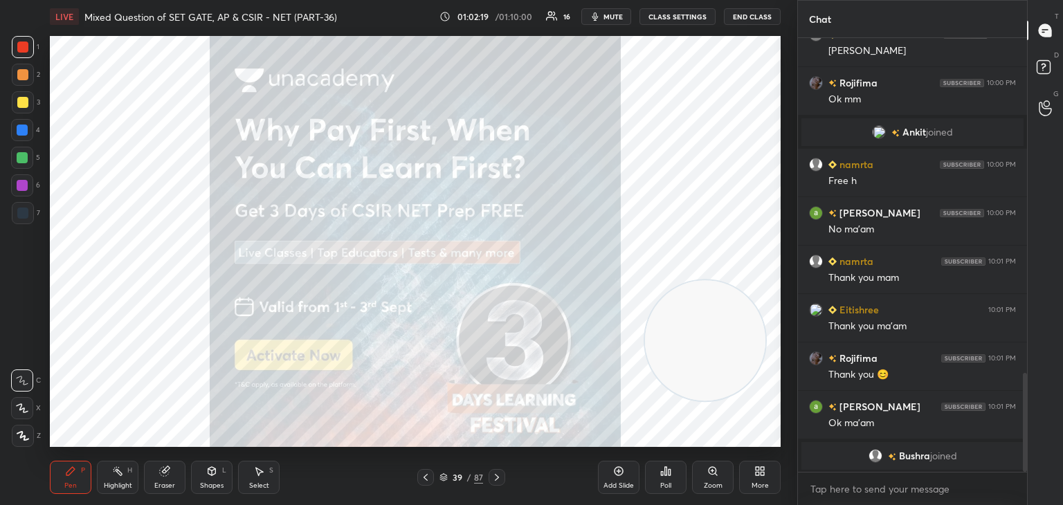
click at [749, 13] on button "End Class" at bounding box center [752, 16] width 57 height 17
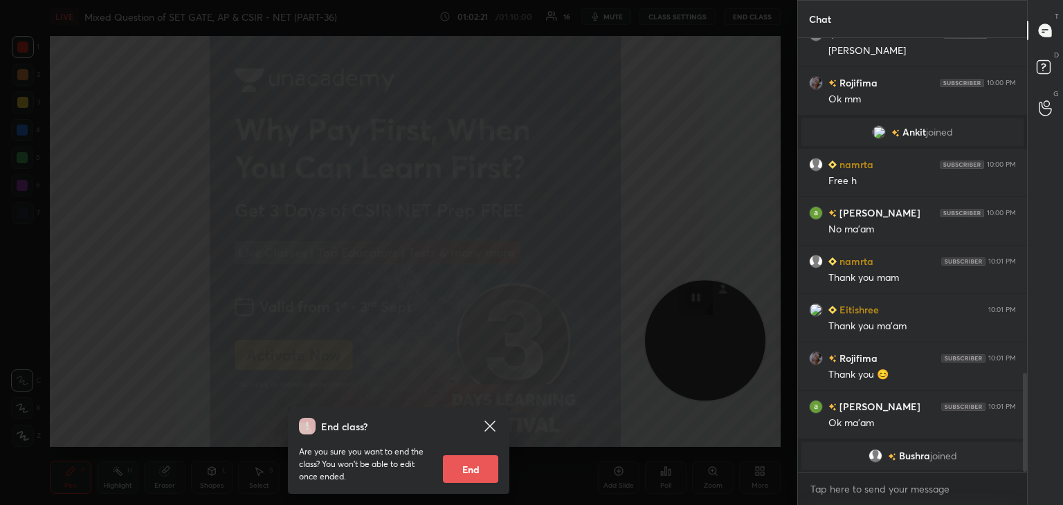
click at [458, 472] on button "End" at bounding box center [470, 470] width 55 height 28
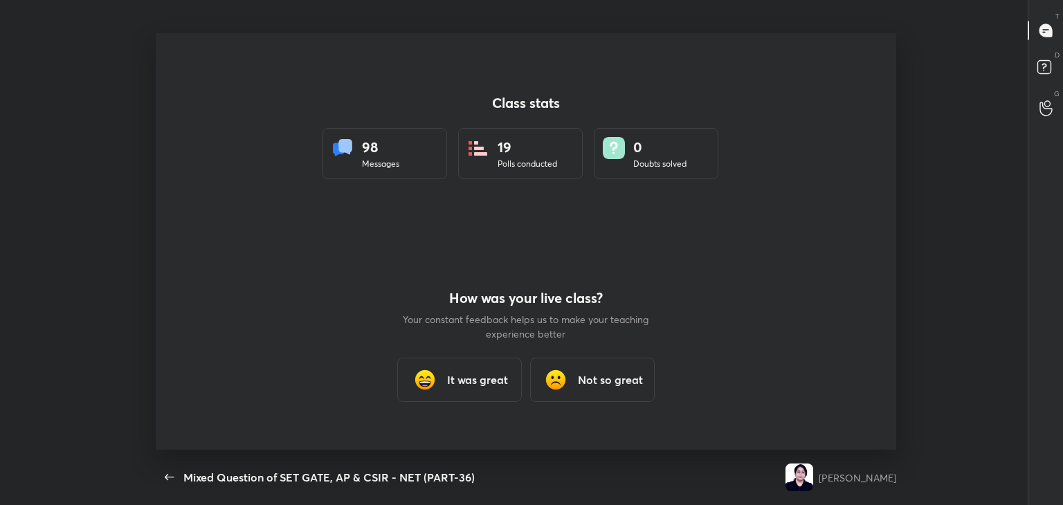
scroll to position [0, 0]
type textarea "x"
click at [479, 386] on h3 "It was great" at bounding box center [477, 380] width 61 height 17
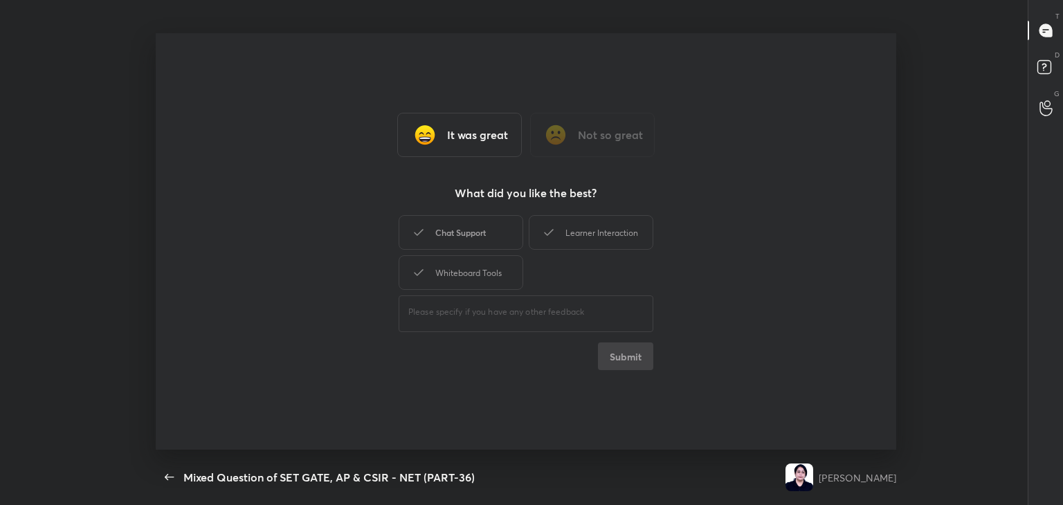
click at [489, 238] on div "Chat Support" at bounding box center [461, 232] width 125 height 35
drag, startPoint x: 481, startPoint y: 280, endPoint x: 526, endPoint y: 253, distance: 52.8
click at [490, 273] on div "Whiteboard Tools" at bounding box center [461, 272] width 125 height 35
click at [563, 240] on div "Learner Interaction" at bounding box center [591, 232] width 125 height 35
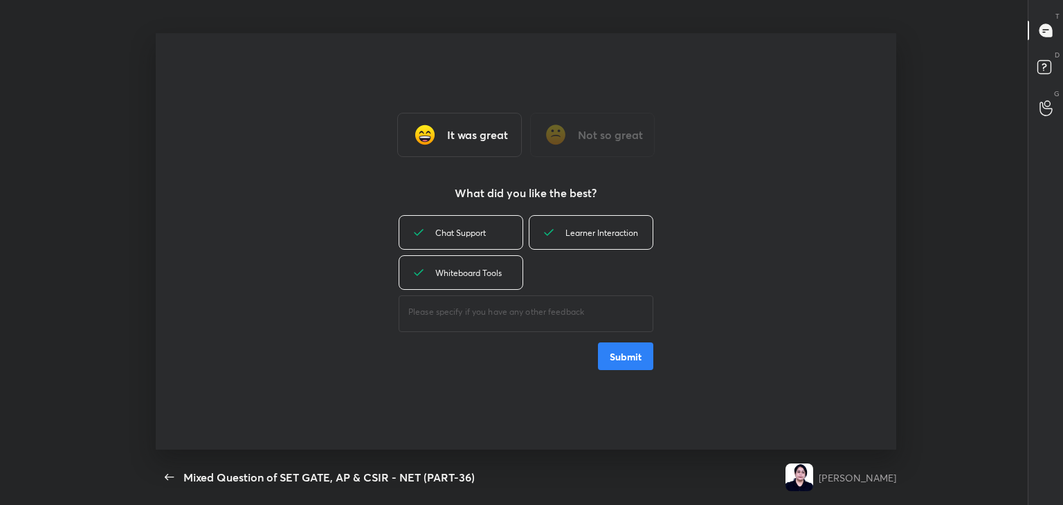
click at [623, 365] on button "Submit" at bounding box center [625, 357] width 55 height 28
